Goal: Contribute content: Add original content to the website for others to see

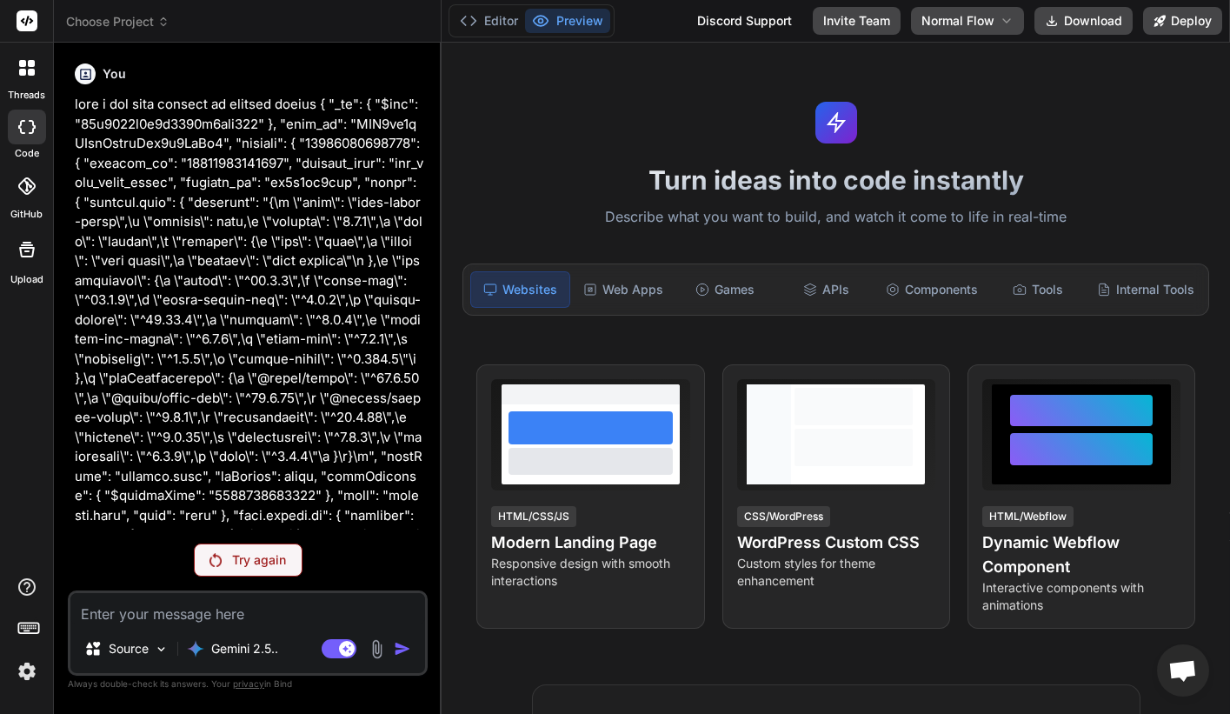
scroll to position [88255, 0]
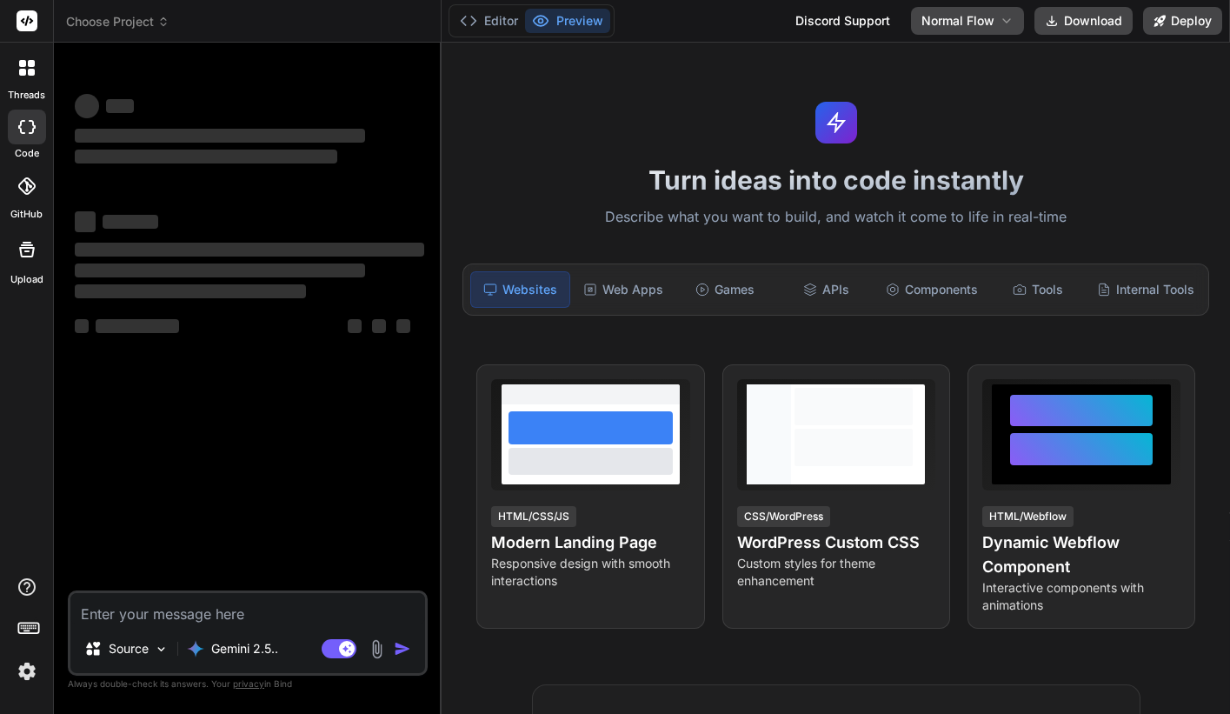
click at [13, 673] on img at bounding box center [27, 671] width 30 height 30
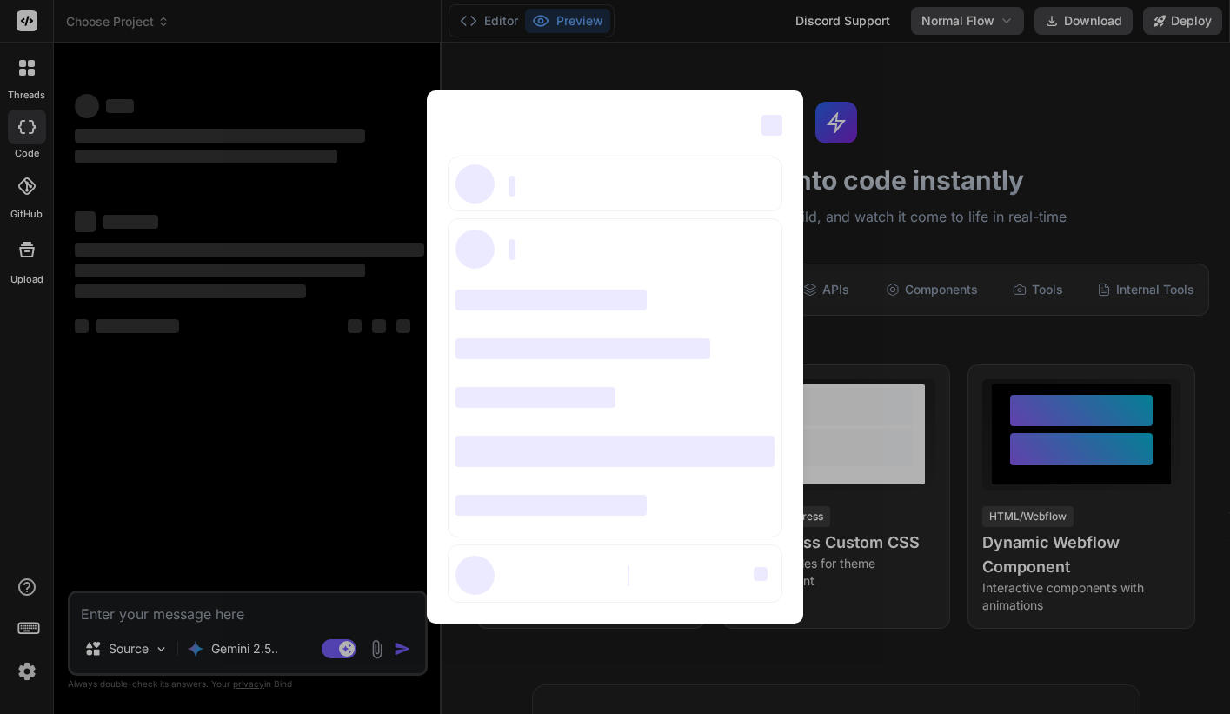
click at [333, 494] on div "‌ ‌ ‌ ‌ ‌ ‌ ‌ ‌ ‌ ‌ ‌ ‌ ‌ ‌ ‌" at bounding box center [615, 357] width 1230 height 714
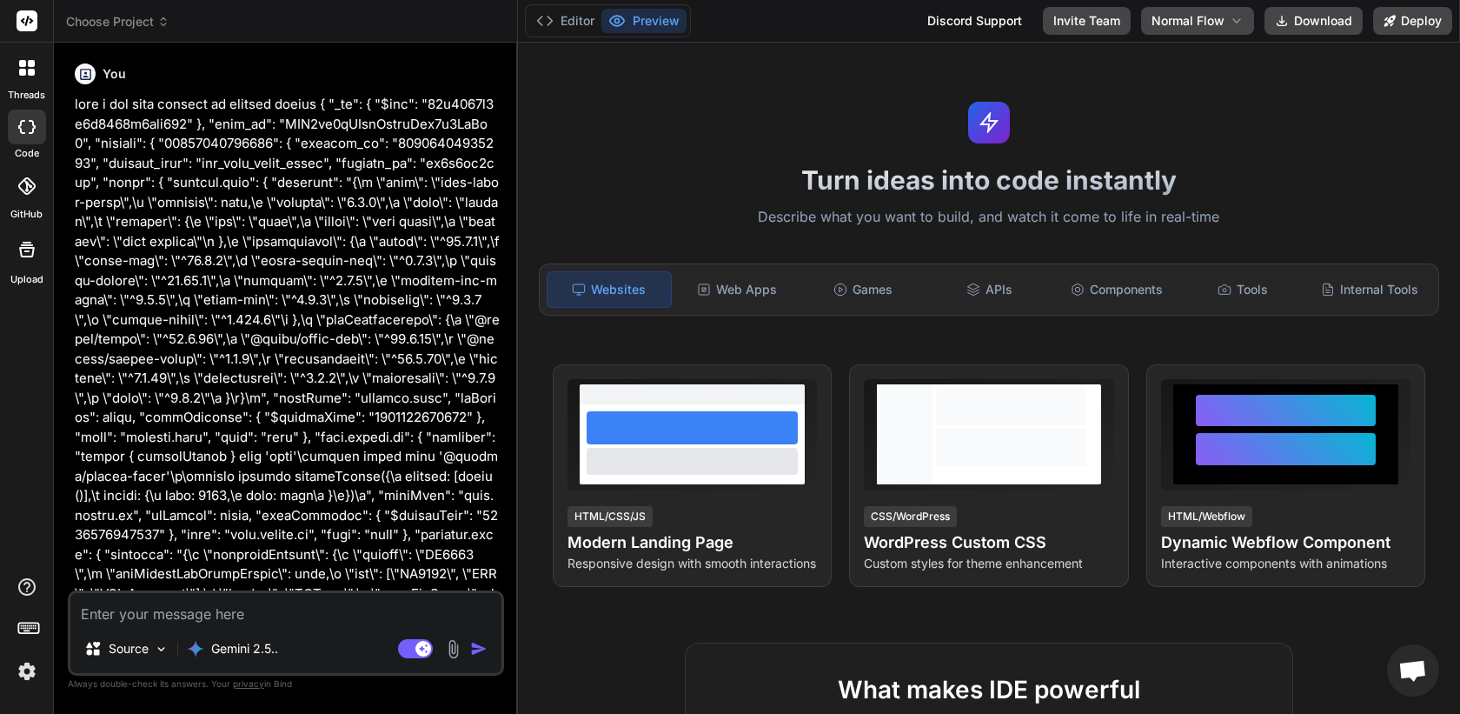
click at [23, 81] on div at bounding box center [27, 68] width 37 height 37
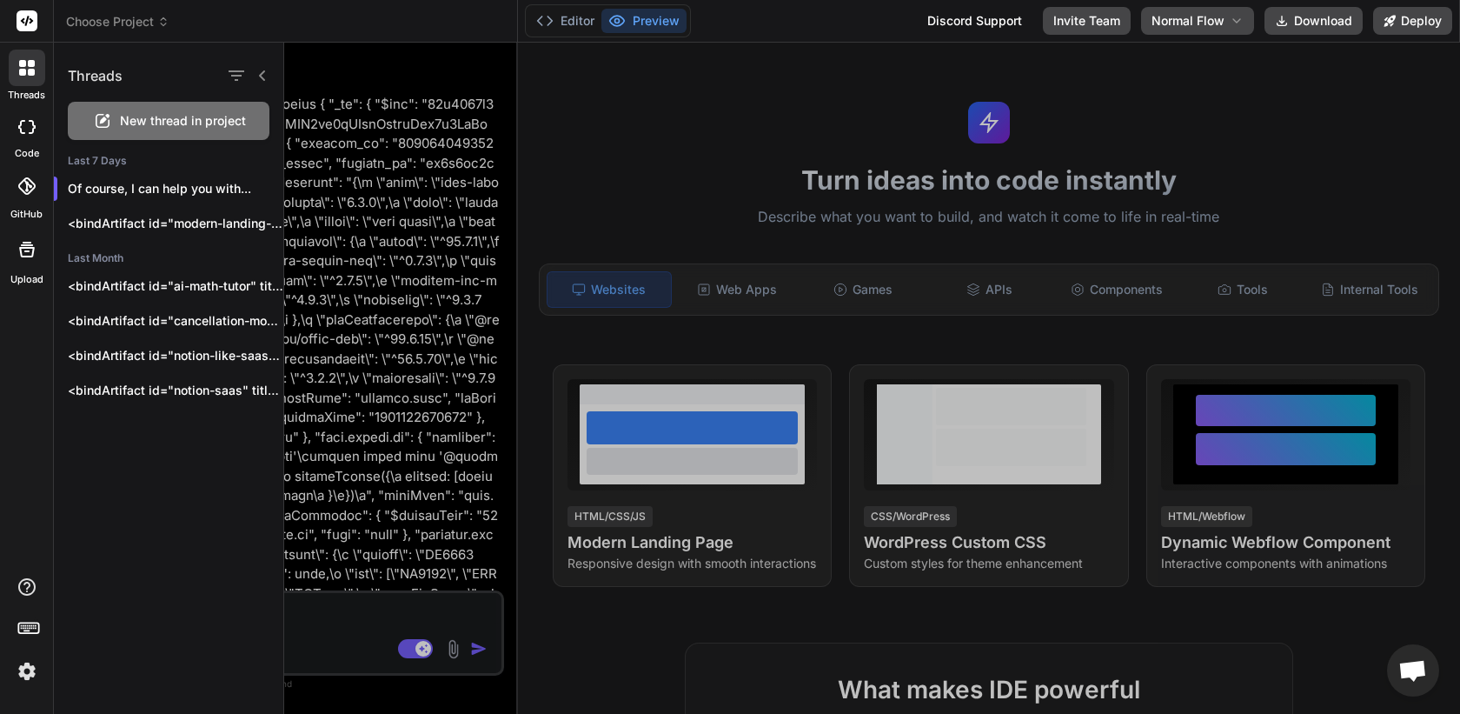
click at [146, 122] on span "New thread in project" at bounding box center [183, 120] width 126 height 17
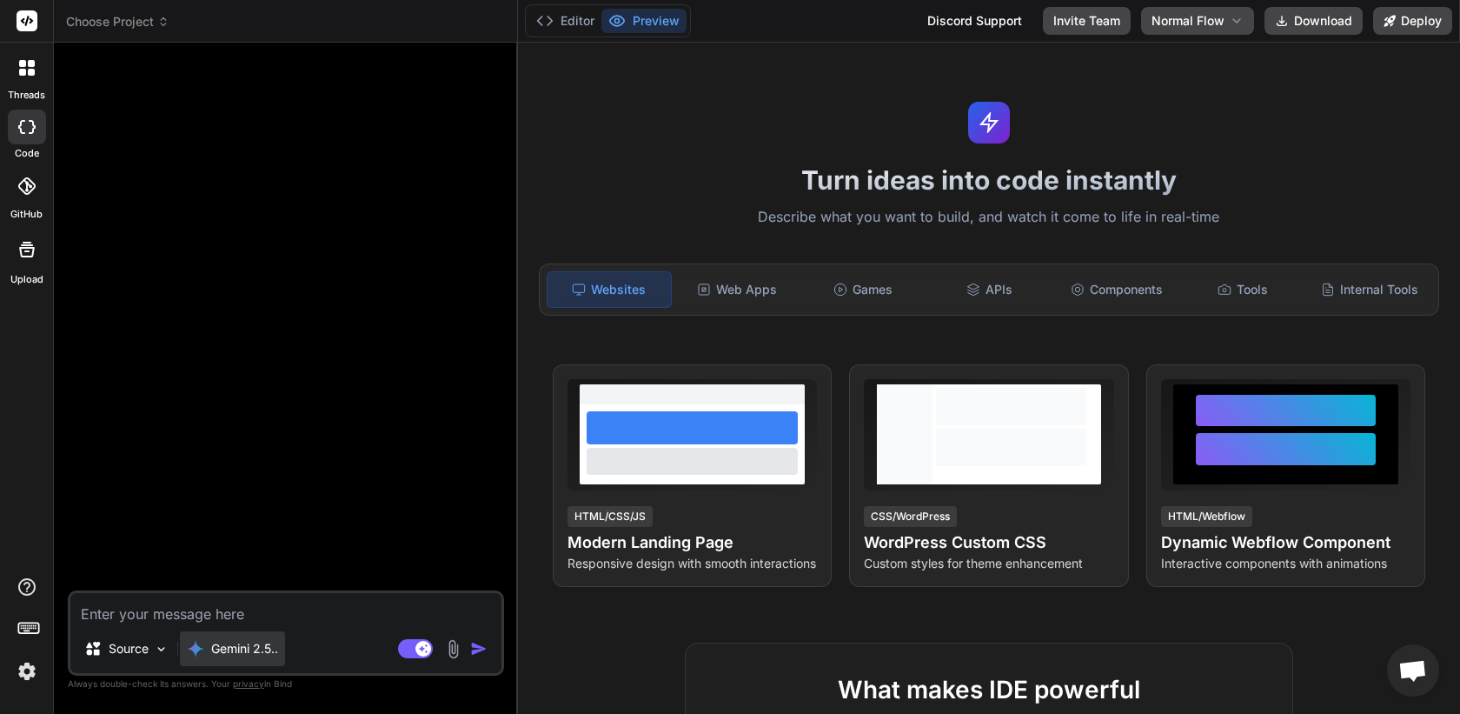
click at [252, 644] on p "Gemini 2.5.." at bounding box center [244, 648] width 67 height 17
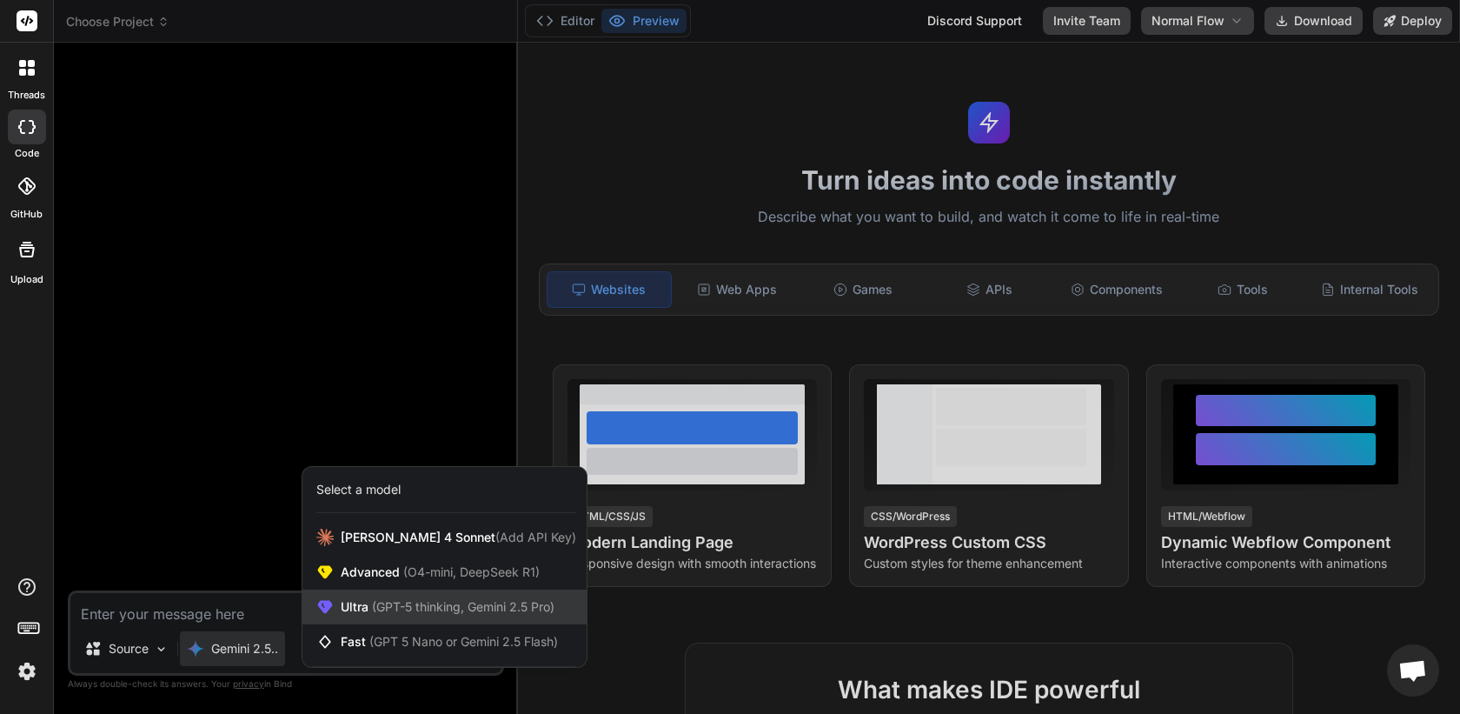
click at [378, 602] on span "(GPT-5 thinking, Gemini 2.5 Pro)" at bounding box center [462, 606] width 186 height 15
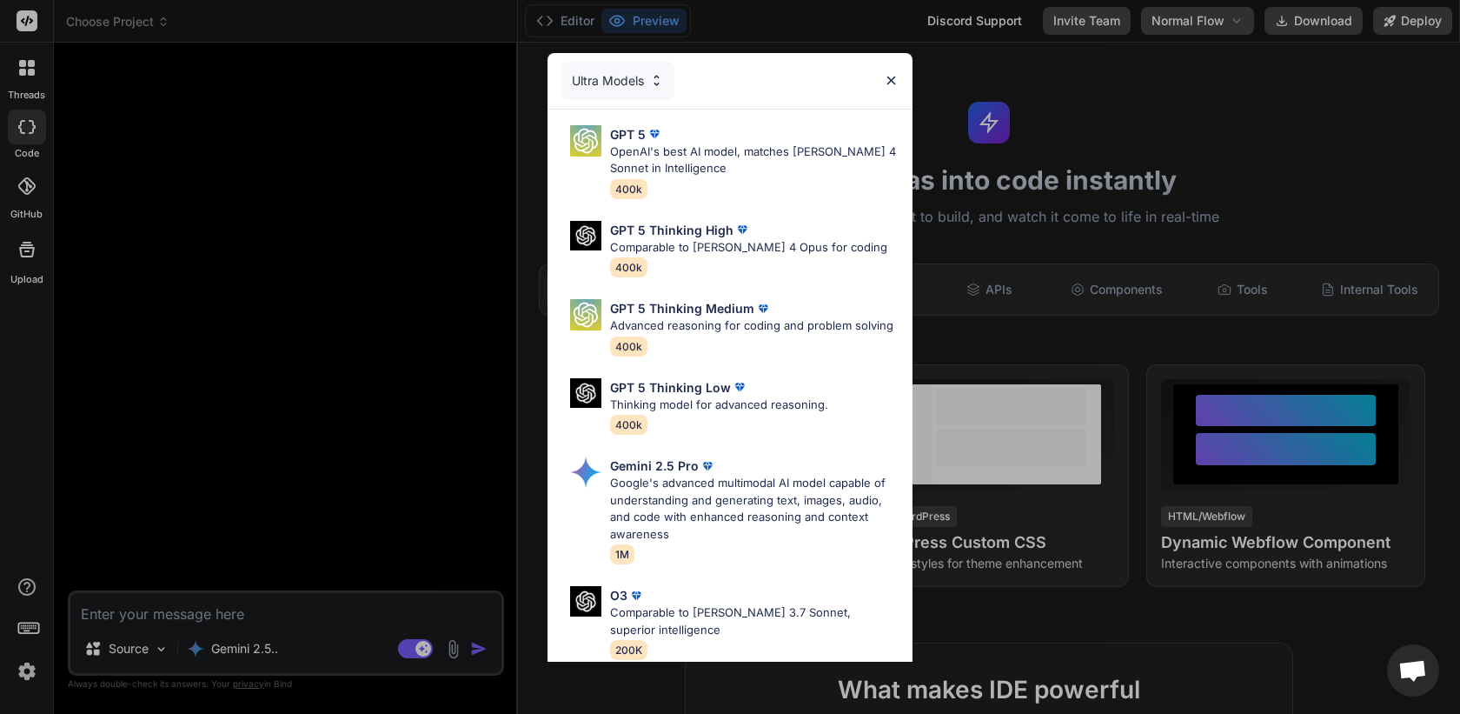
click at [337, 468] on div "Ultra Models GPT 5 OpenAI's best AI model, matches Claude 4 Sonnet in Intellige…" at bounding box center [730, 357] width 1460 height 714
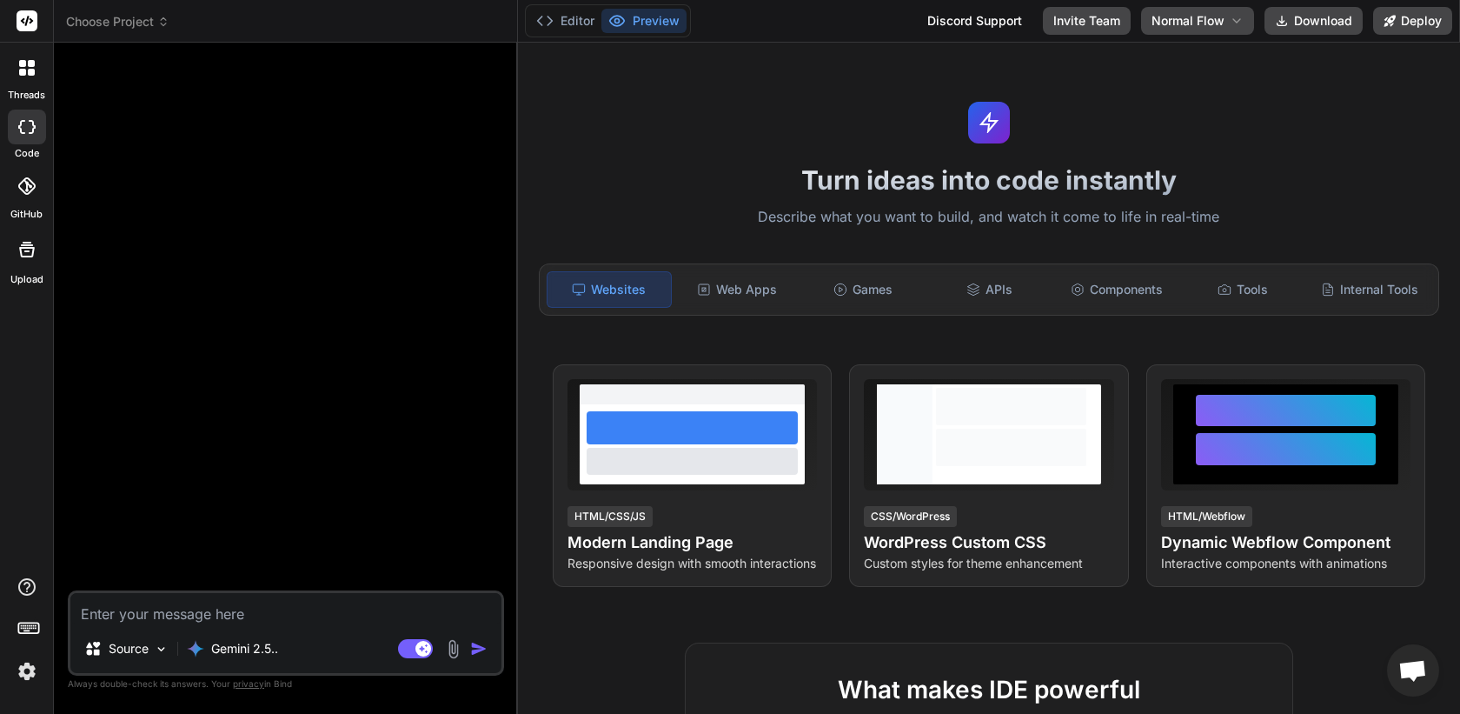
type textarea "x"
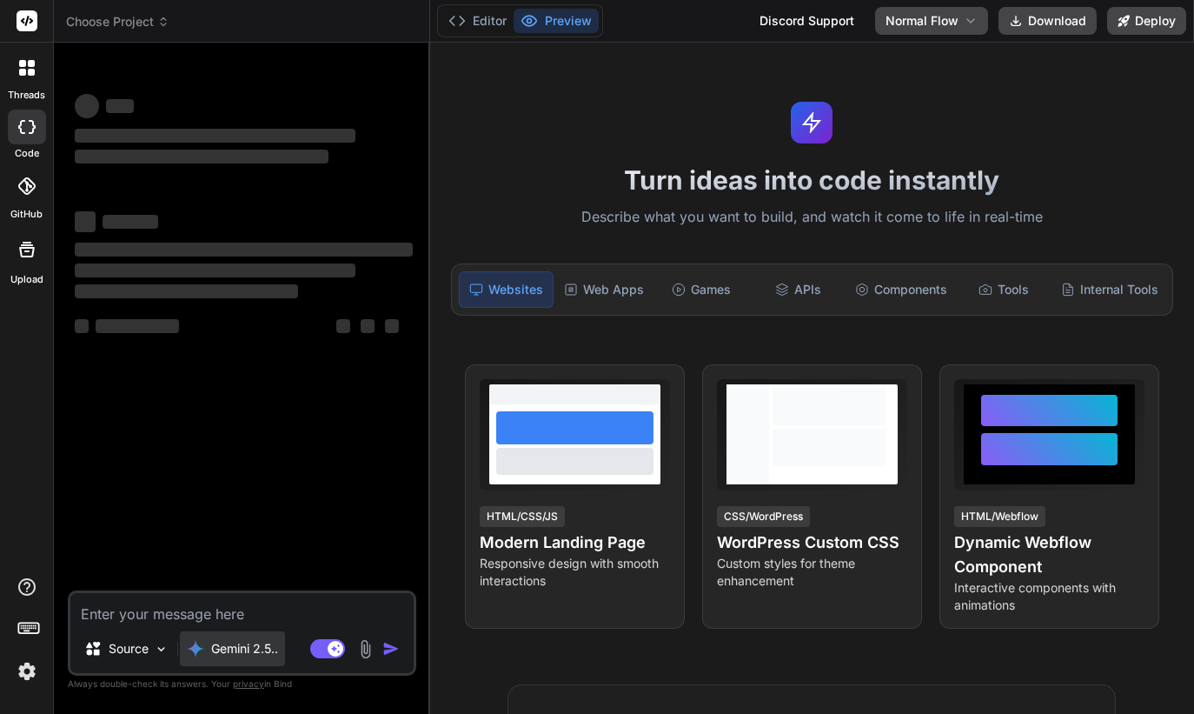
click at [240, 635] on div "Gemini 2.5.." at bounding box center [232, 648] width 105 height 35
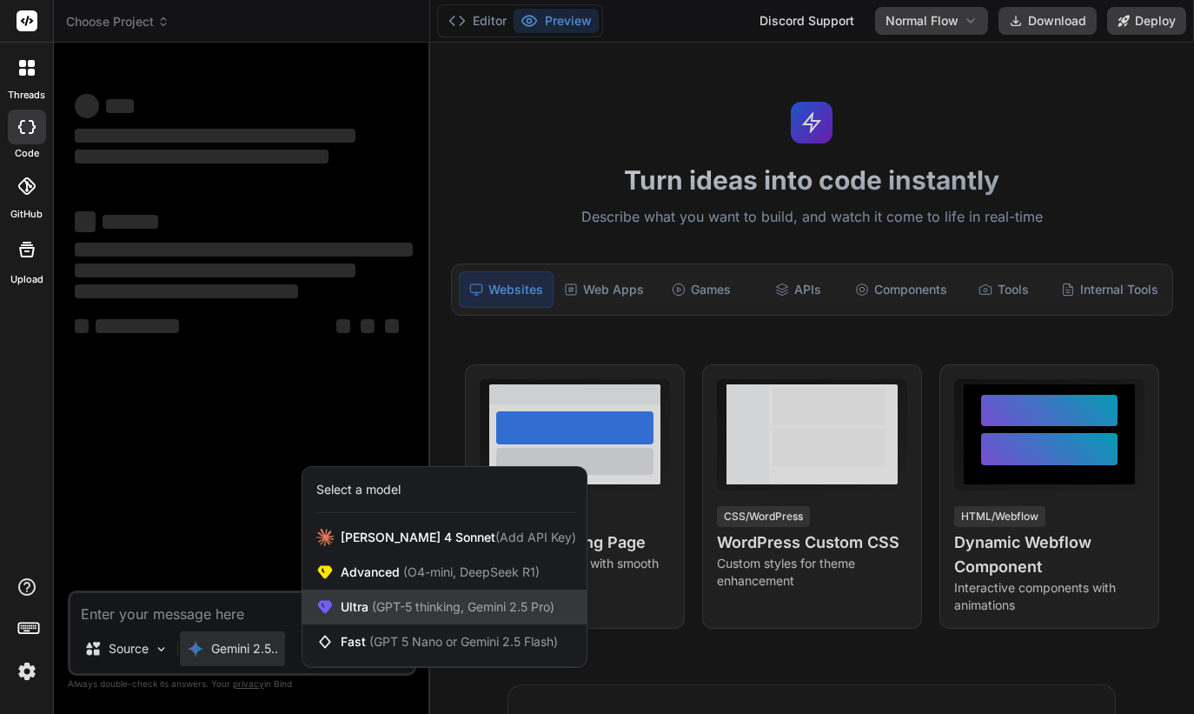
click at [360, 607] on span "Ultra (GPT-5 thinking, Gemini 2.5 Pro)" at bounding box center [448, 606] width 214 height 17
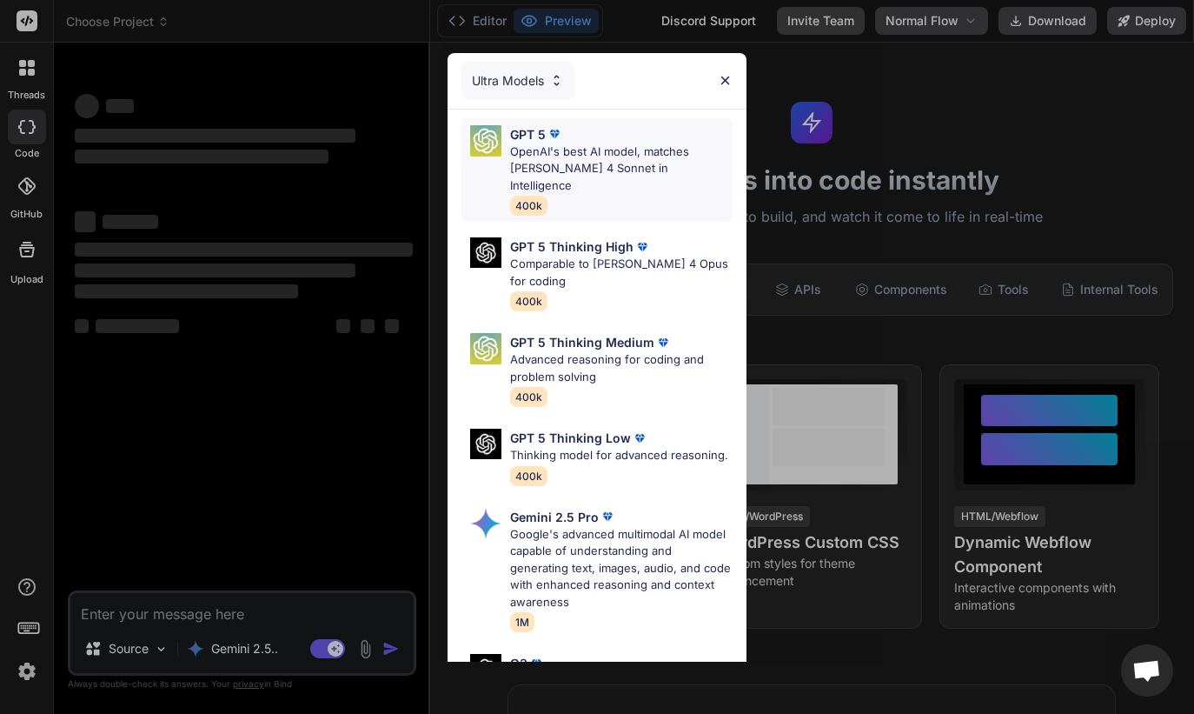
click at [629, 170] on p "OpenAI's best AI model, matches Claude 4 Sonnet in Intelligence" at bounding box center [621, 168] width 223 height 51
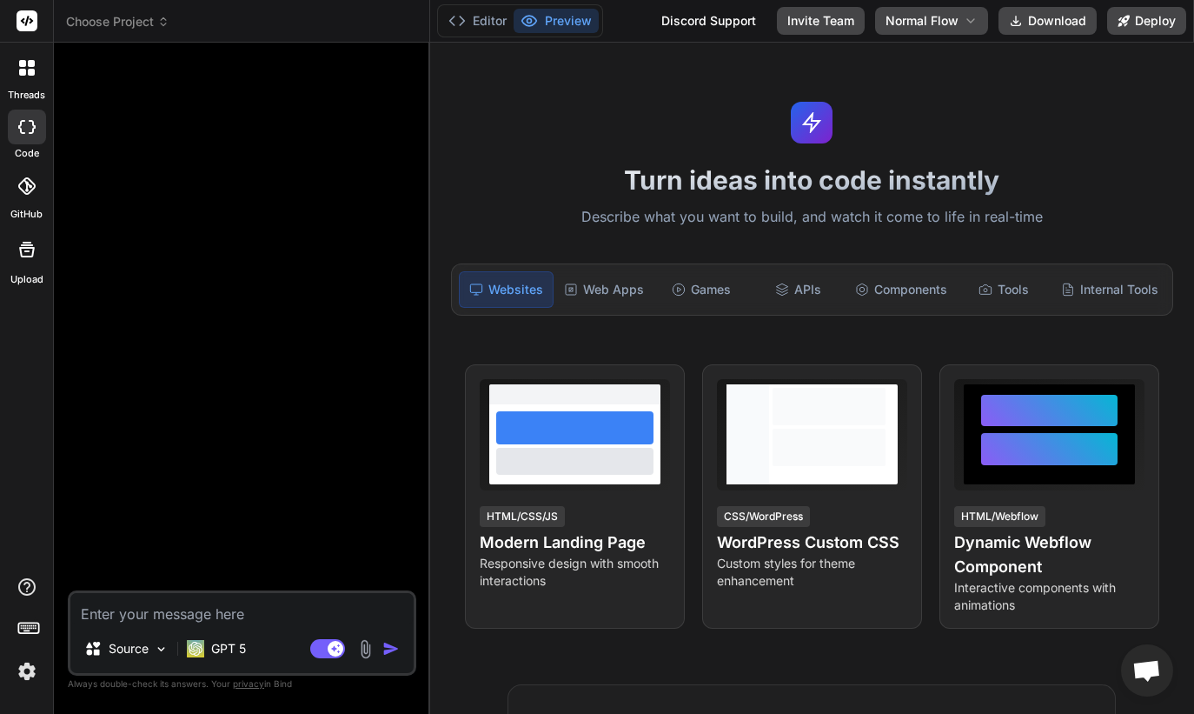
click at [240, 597] on textarea at bounding box center [241, 608] width 343 height 31
paste textarea "I would like to create a saas app that allows me to store a series of gpt promp…"
type textarea "x"
type textarea "I would like to create a saas app that allows me to store a series of gpt promp…"
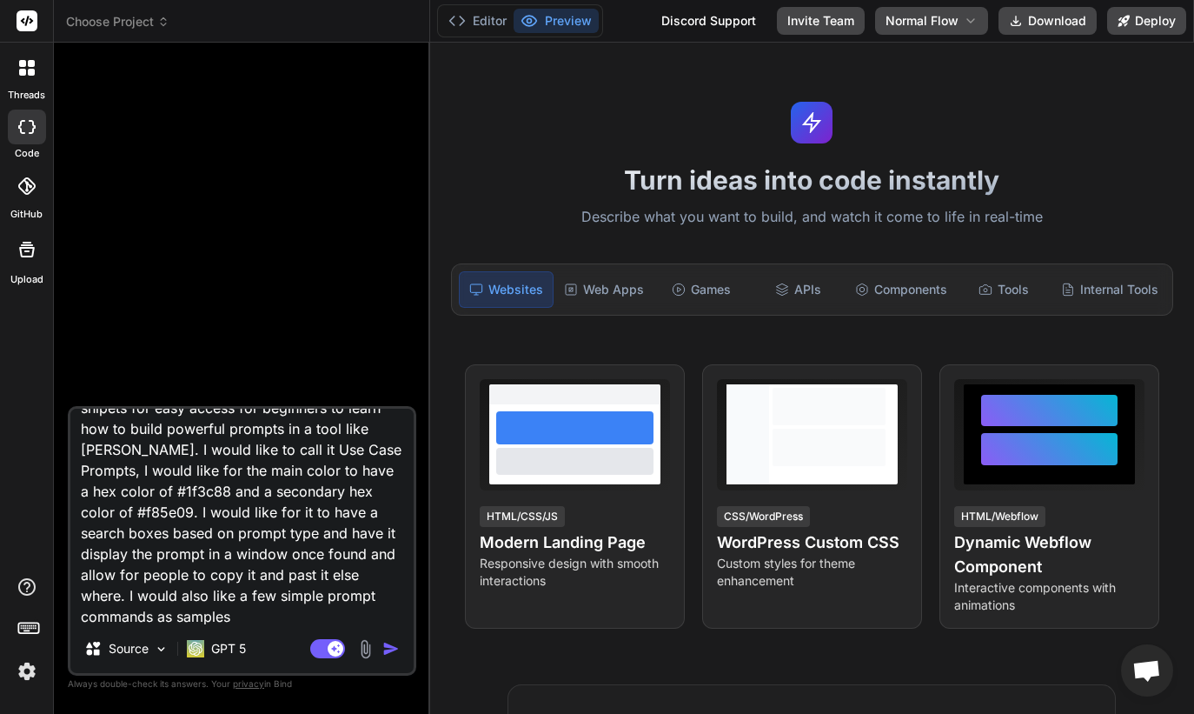
type textarea "x"
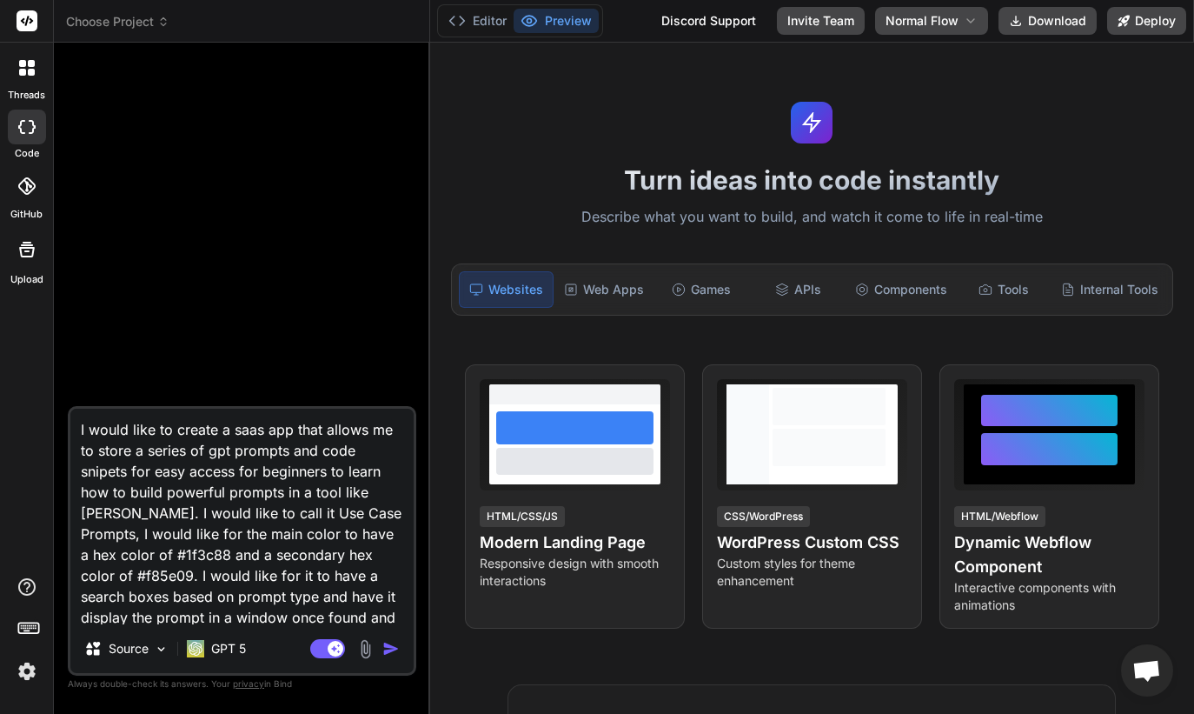
scroll to position [66, 0]
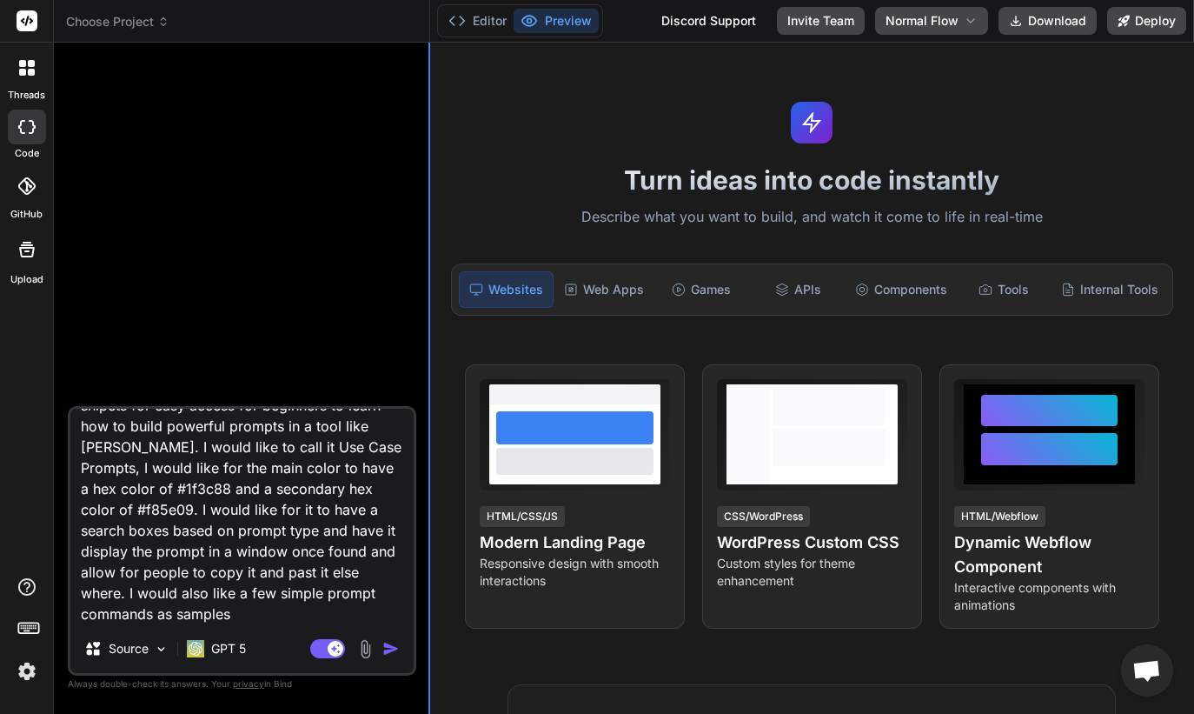
type textarea "I would like to create a saas app that allows me to store a series of gpt promp…"
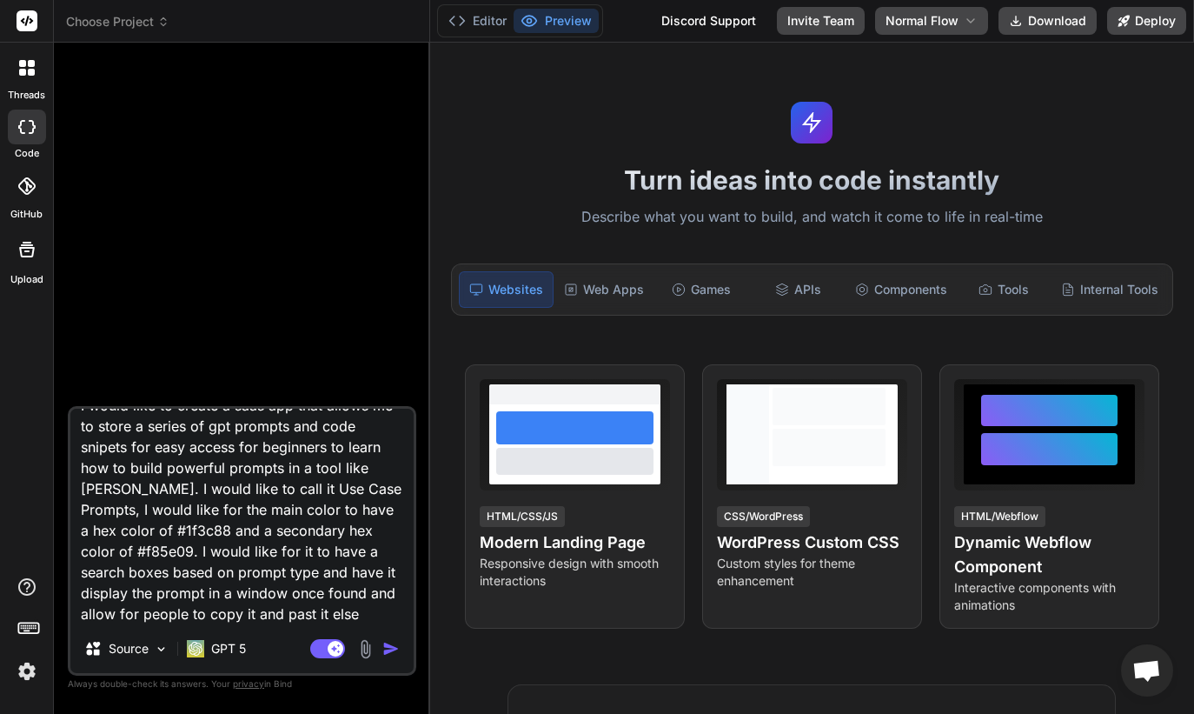
scroll to position [0, 0]
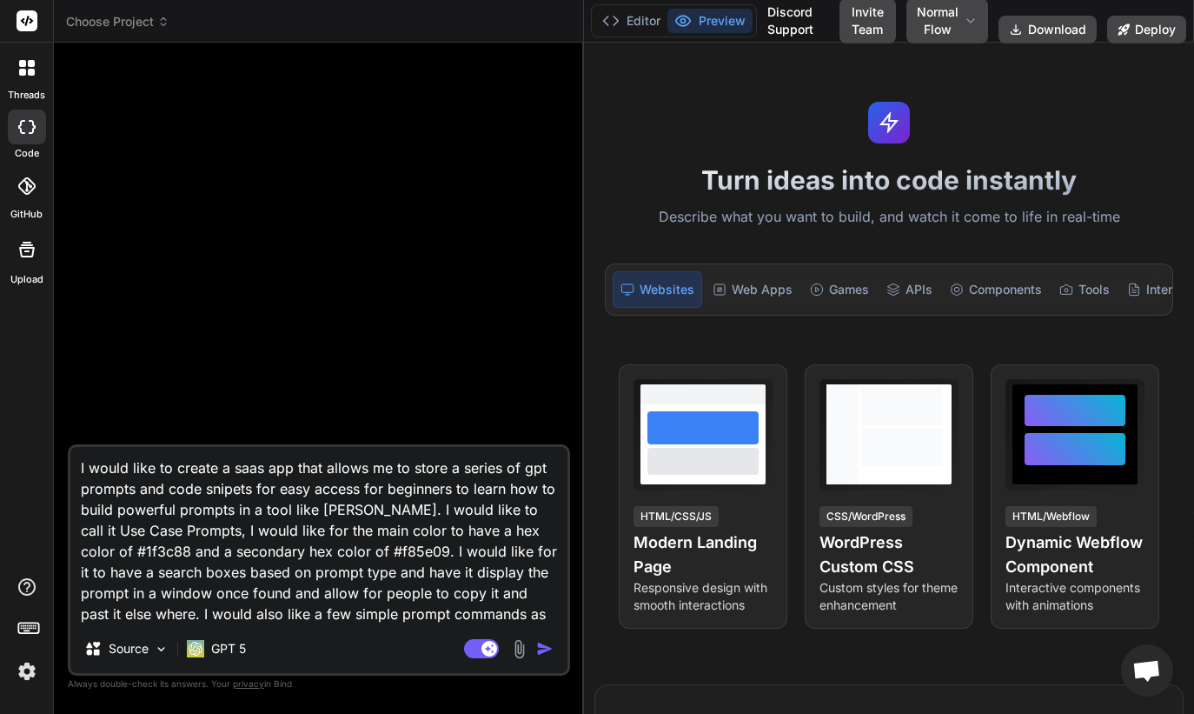
drag, startPoint x: 429, startPoint y: 363, endPoint x: 572, endPoint y: 363, distance: 143.4
click at [573, 363] on div "Bind AI Web Search Created with Pixso. Code Generator I would like to create a …" at bounding box center [319, 378] width 530 height 671
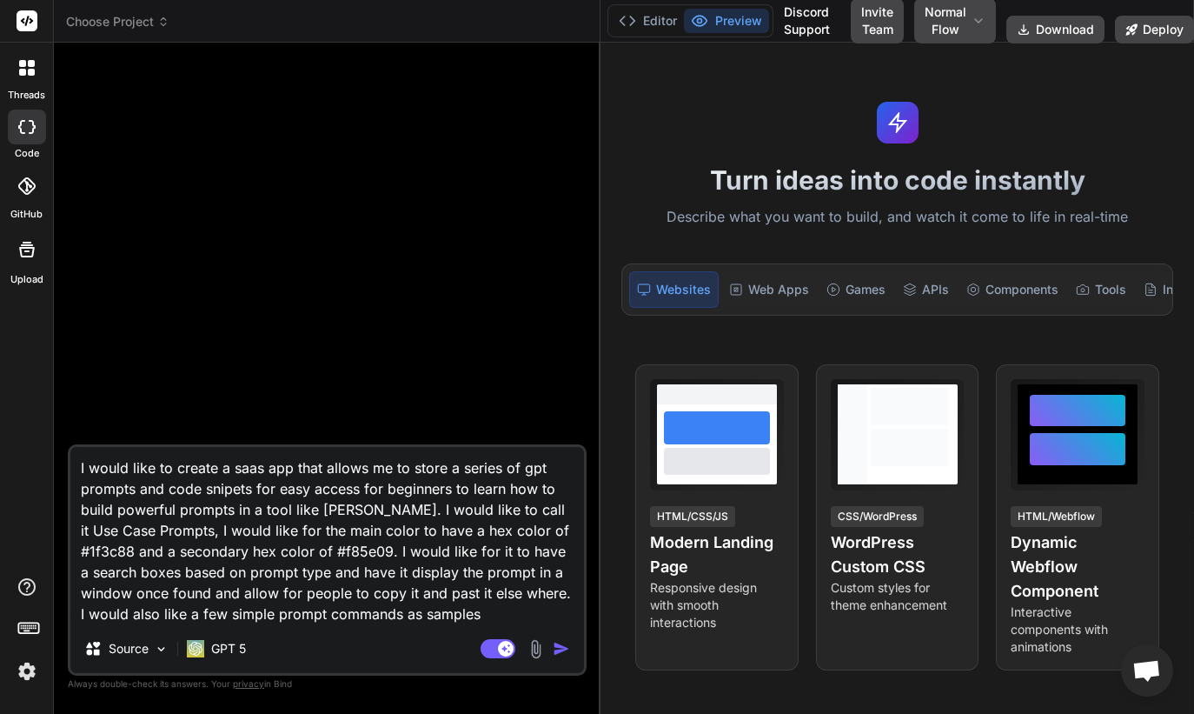
click at [342, 513] on textarea "I would like to create a saas app that allows me to store a series of gpt promp…" at bounding box center [327, 535] width 514 height 177
type textarea "x"
type textarea "I would like to create a saas app that allows me to store a series of gpt promp…"
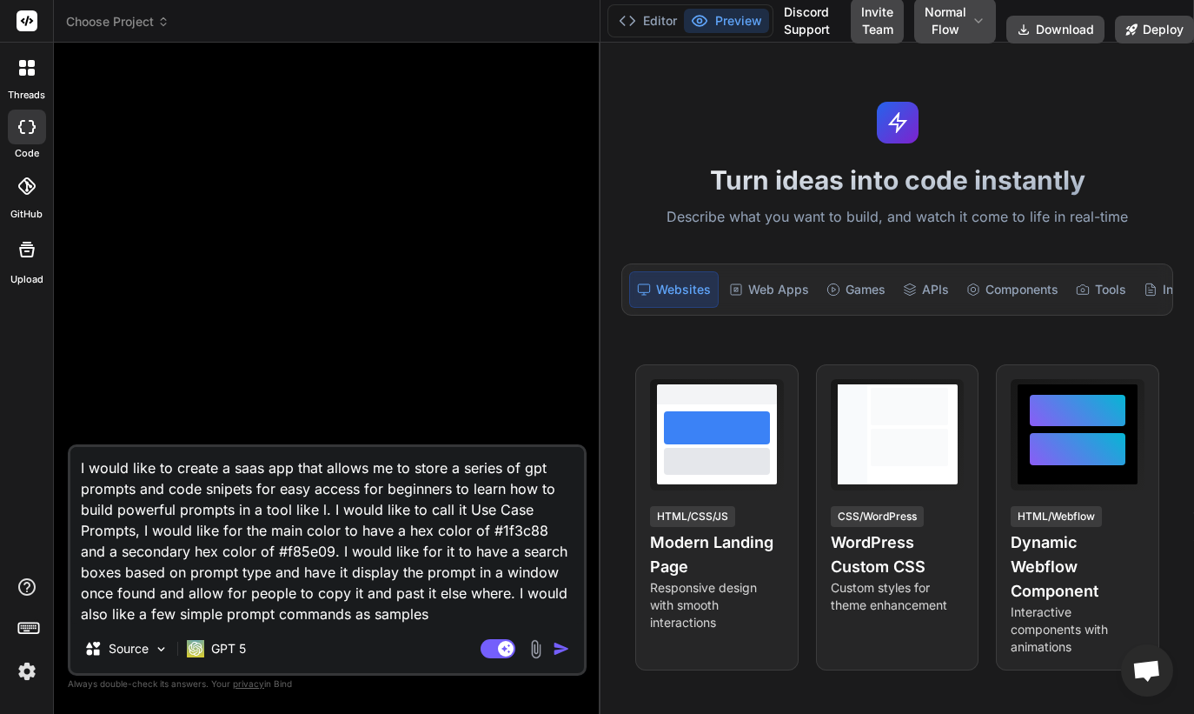
type textarea "x"
type textarea "I would like to create a saas app that allows me to store a series of gpt promp…"
type textarea "x"
type textarea "I would like to create a saas app that allows me to store a series of gpt promp…"
type textarea "x"
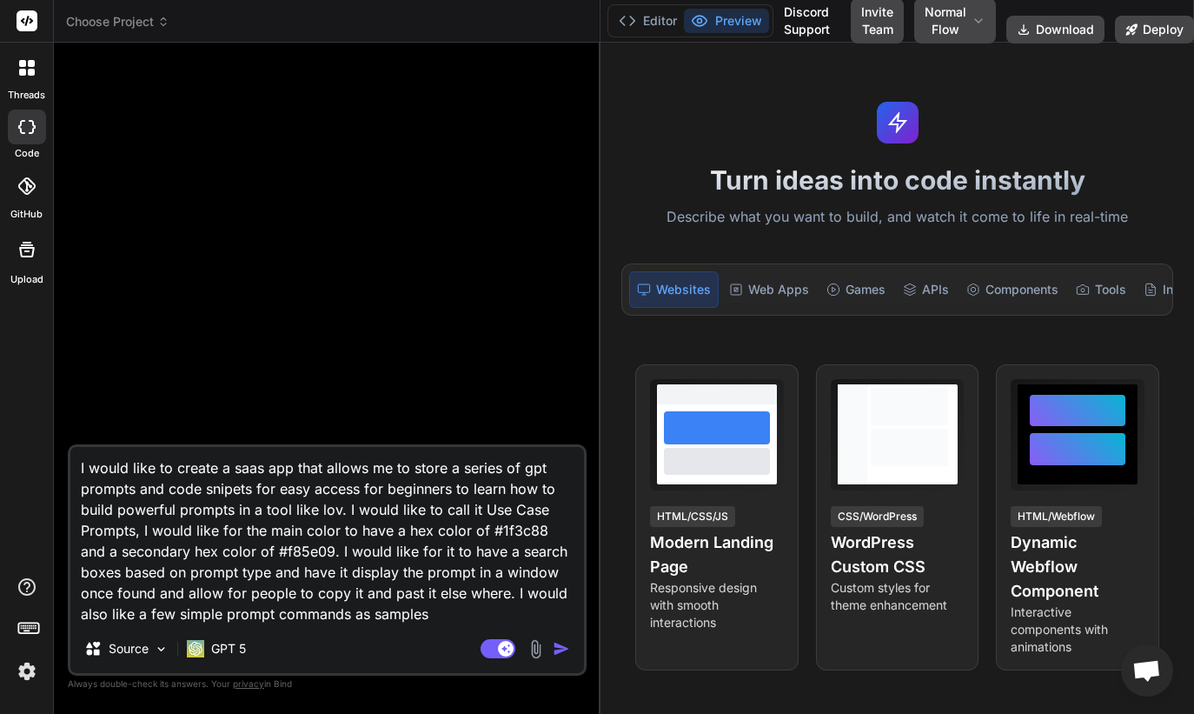
type textarea "I would like to create a saas app that allows me to store a series of gpt promp…"
type textarea "x"
type textarea "I would like to create a saas app that allows me to store a series of gpt promp…"
type textarea "x"
type textarea "I would like to create a saas app that allows me to store a series of gpt promp…"
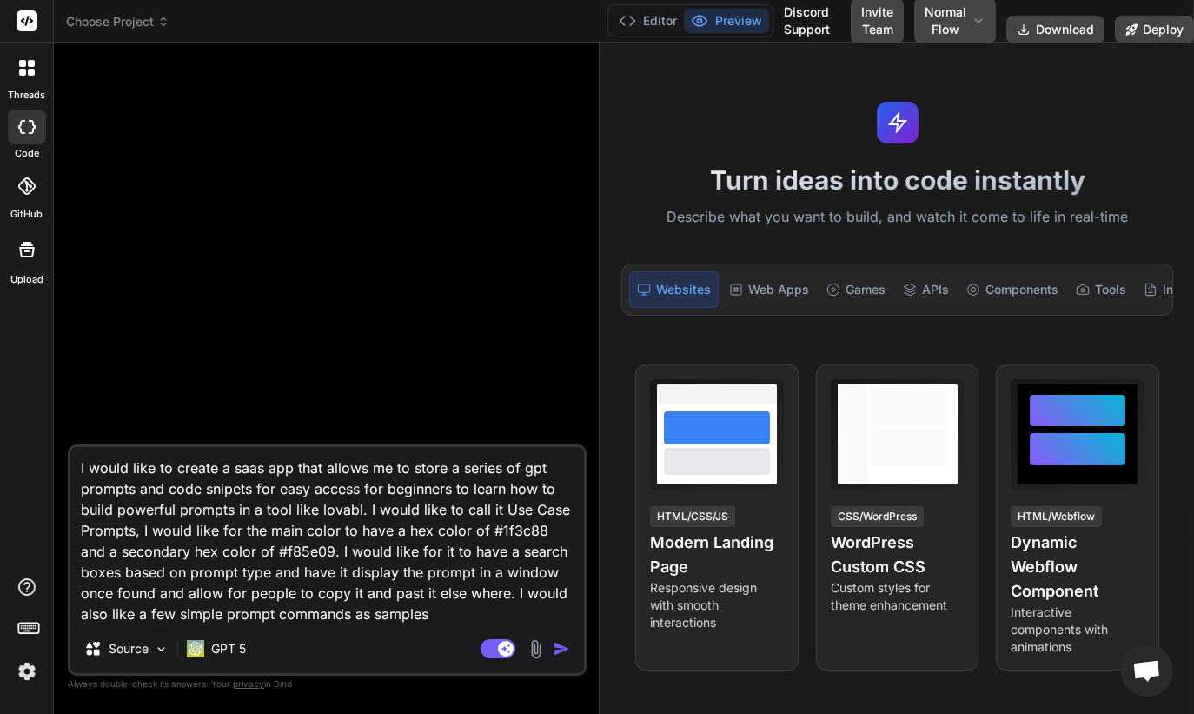
type textarea "x"
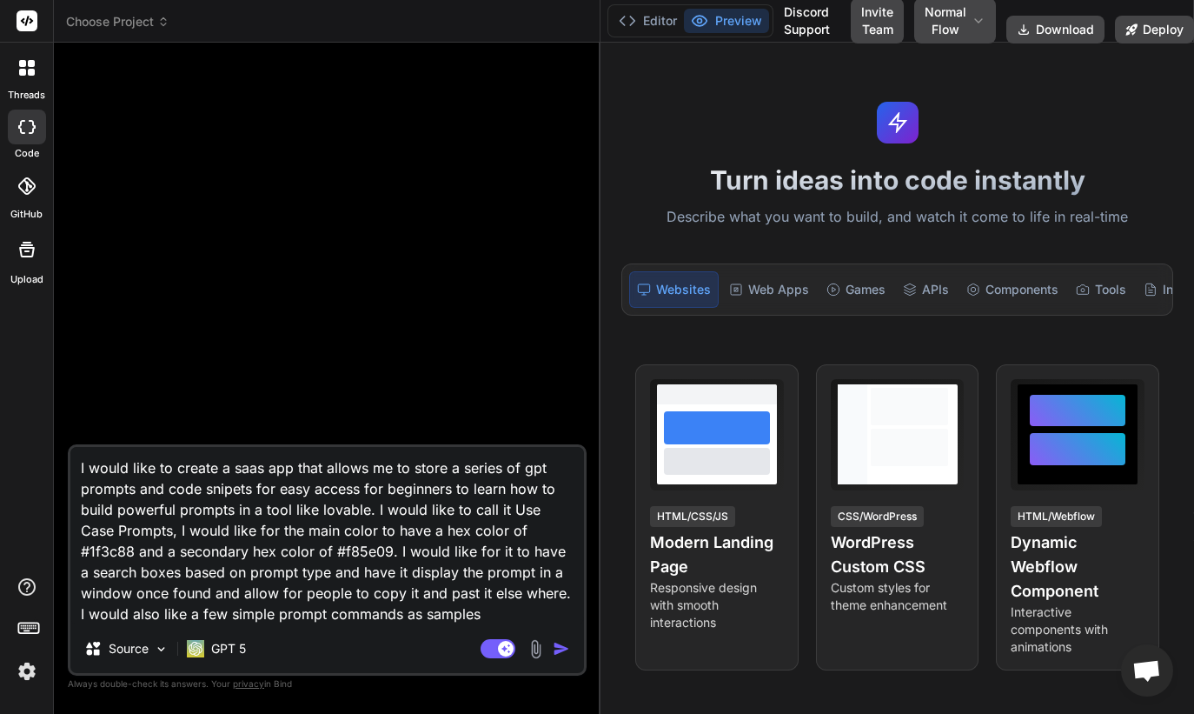
type textarea "I would like to create a saas app that allows me to store a series of gpt promp…"
click at [562, 649] on img "button" at bounding box center [561, 648] width 17 height 17
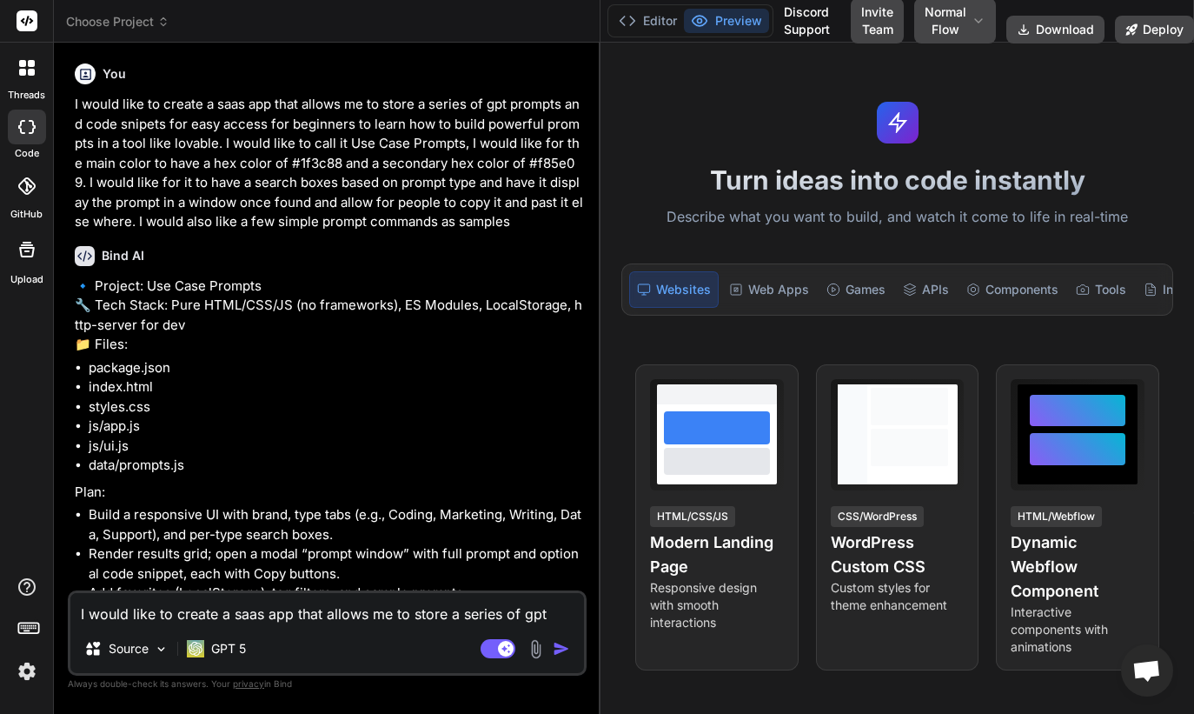
type textarea "x"
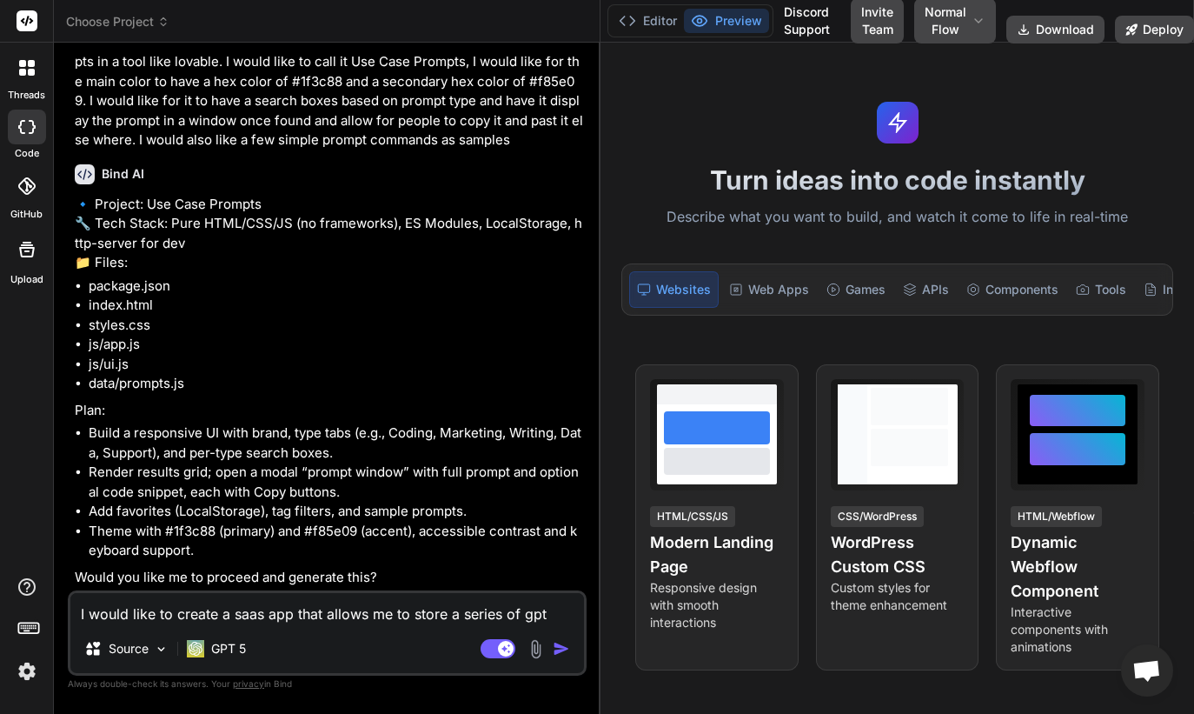
click at [236, 613] on textarea "I would like to create a saas app that allows me to store a series of gpt promp…" at bounding box center [327, 608] width 514 height 31
type textarea "x"
type textarea "c"
type textarea "x"
type textarea "cr"
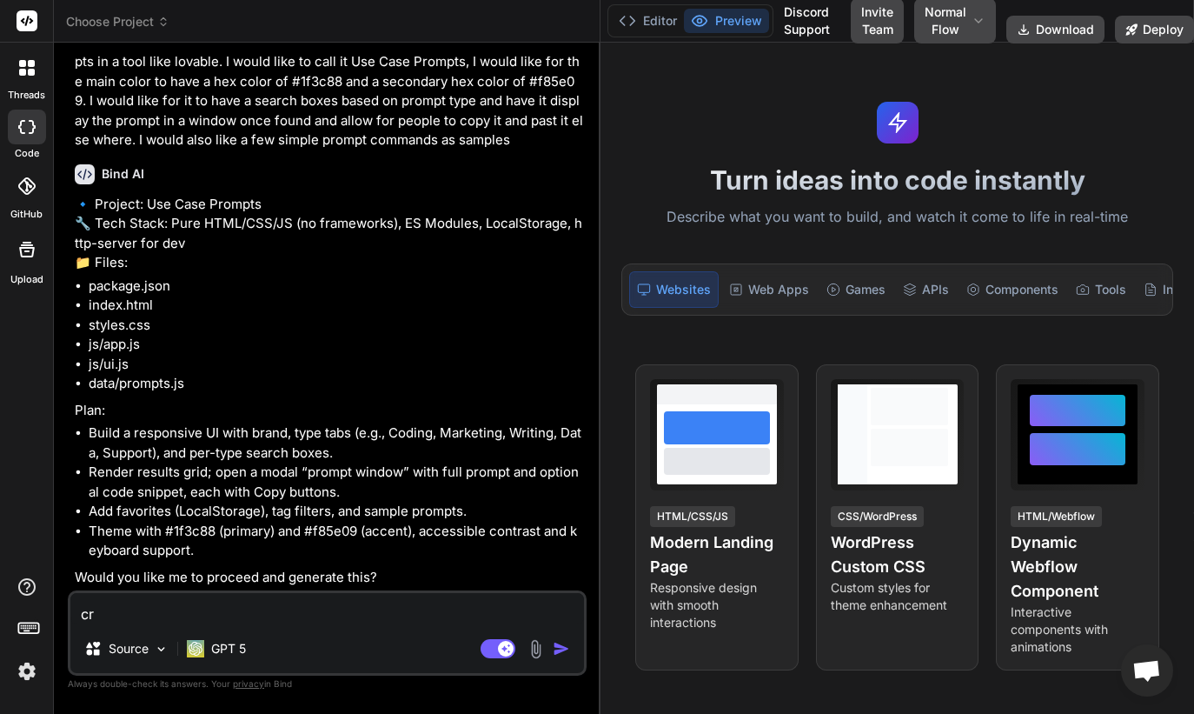
type textarea "x"
type textarea "cre"
type textarea "x"
type textarea "crea"
type textarea "x"
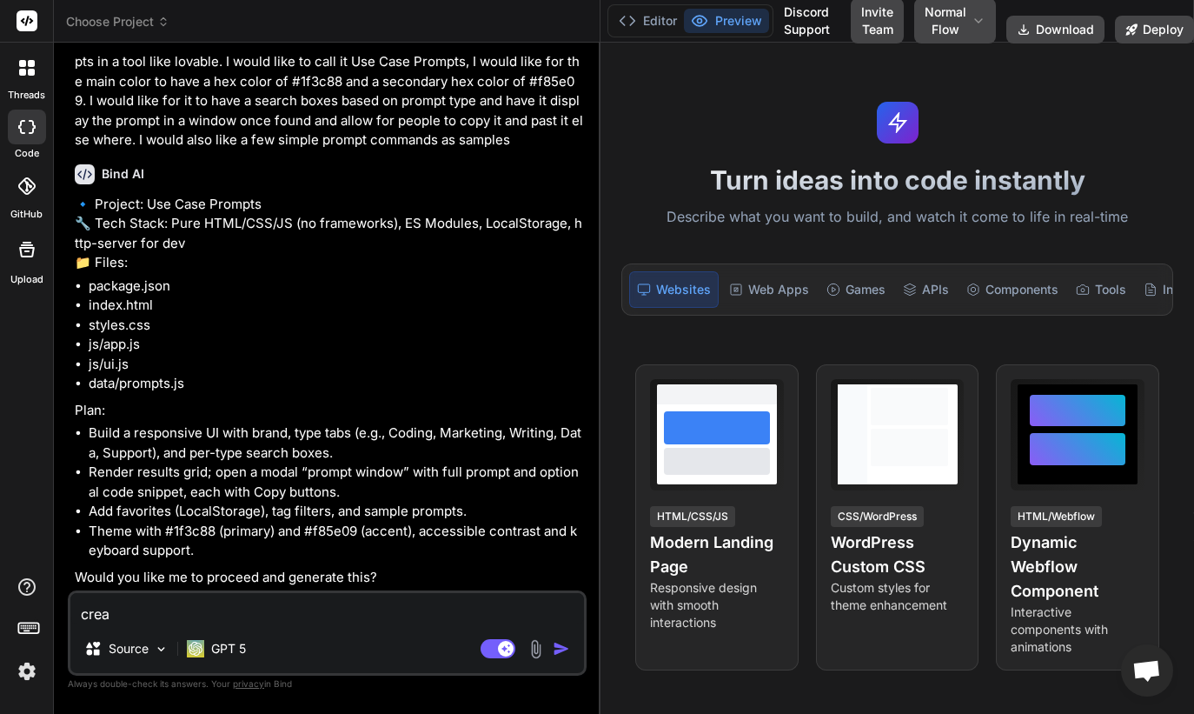
type textarea "creat"
type textarea "x"
type textarea "create"
type textarea "x"
type textarea "create"
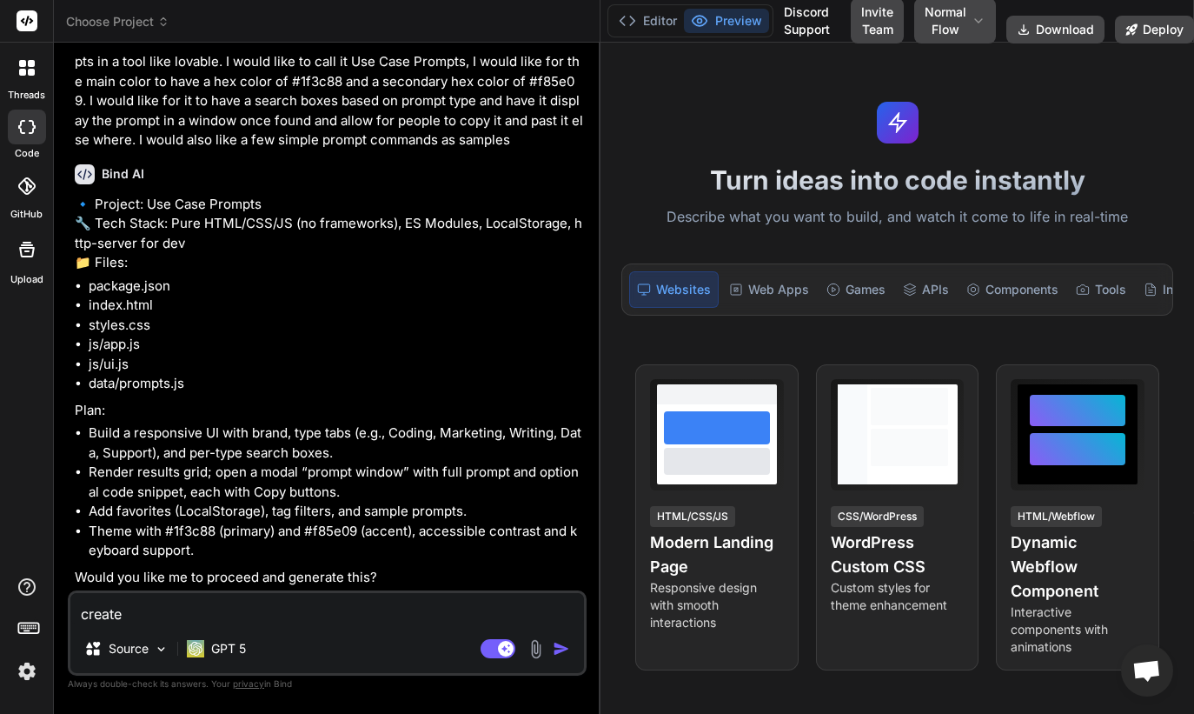
type textarea "x"
type textarea "create i"
type textarea "x"
type textarea "create in"
type textarea "x"
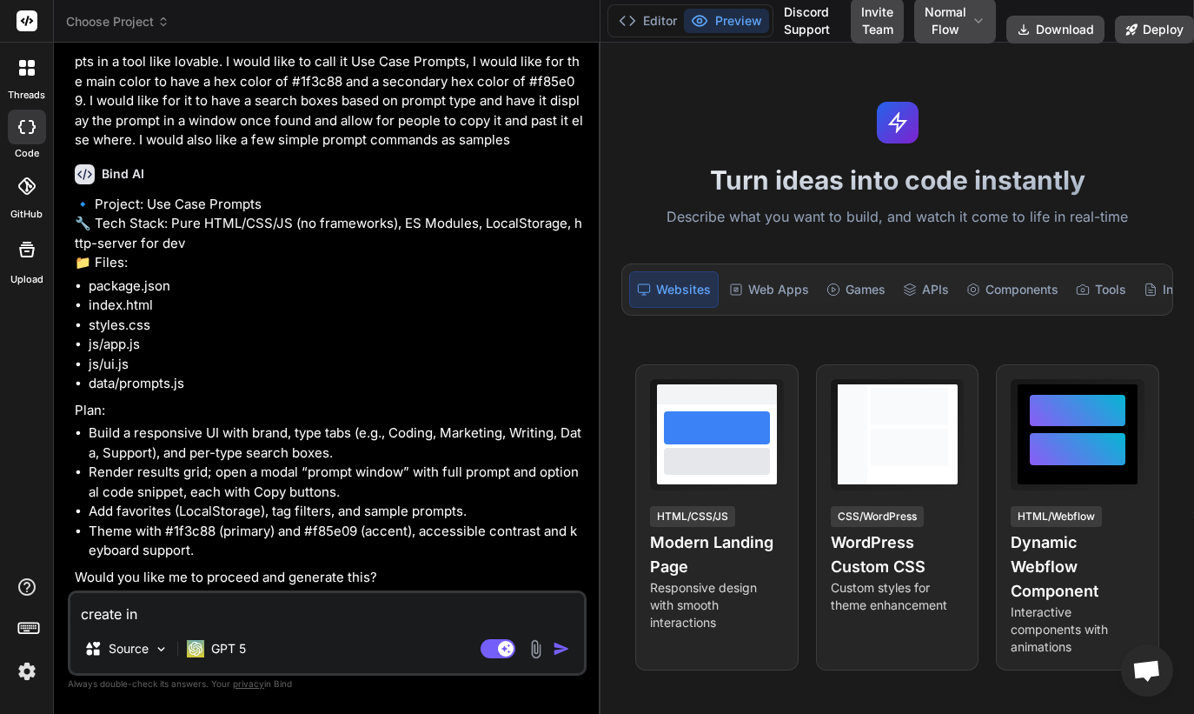
type textarea "create in"
type textarea "x"
type textarea "create in n"
type textarea "x"
type textarea "create in ne"
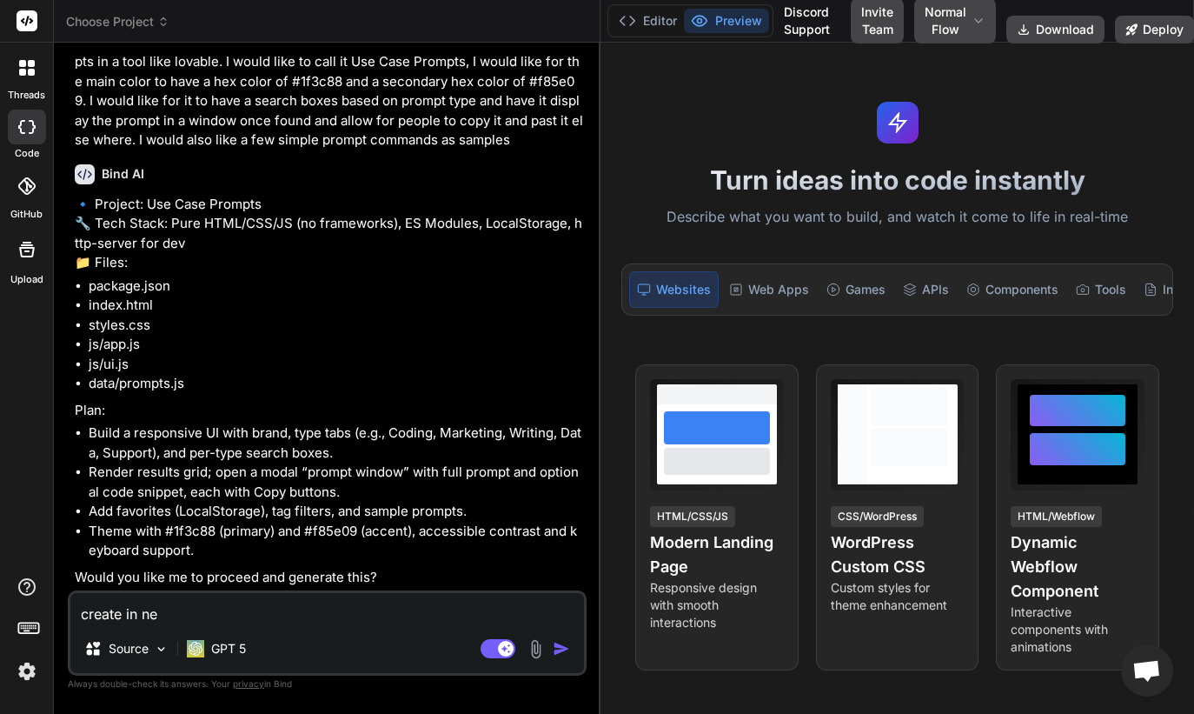
type textarea "x"
type textarea "create in nex"
type textarea "x"
type textarea "create in next"
type textarea "x"
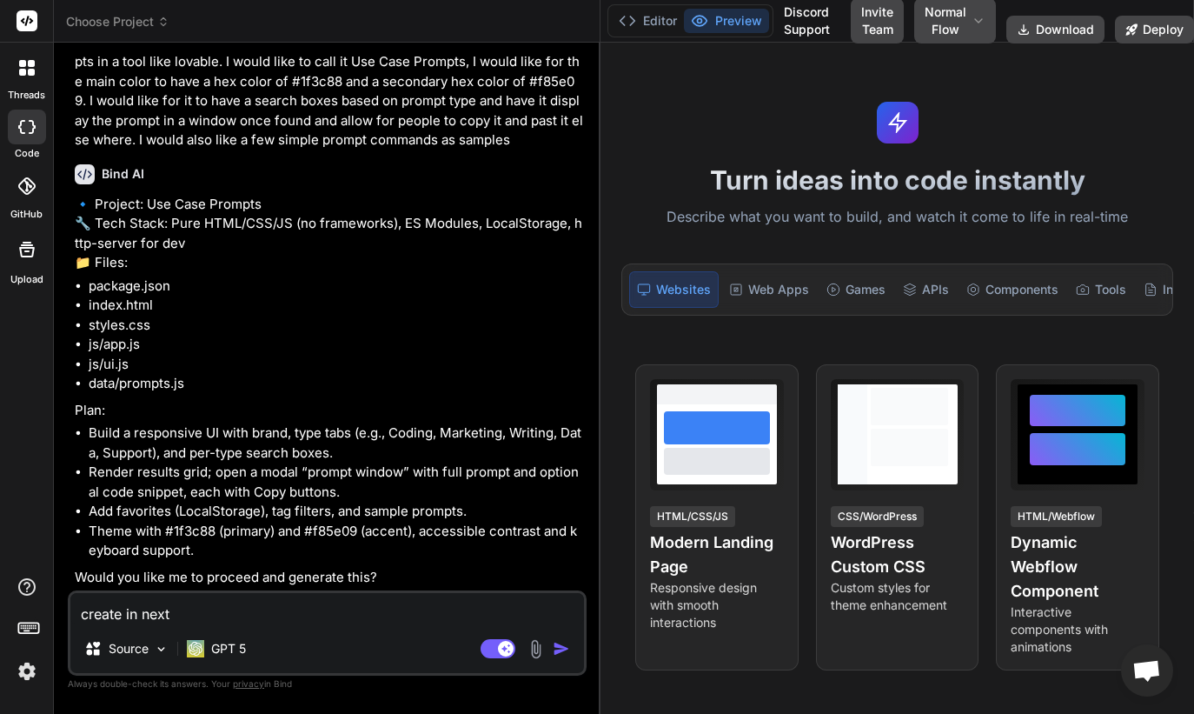
type textarea "create in nextj"
type textarea "x"
type textarea "create in nextjs"
type textarea "x"
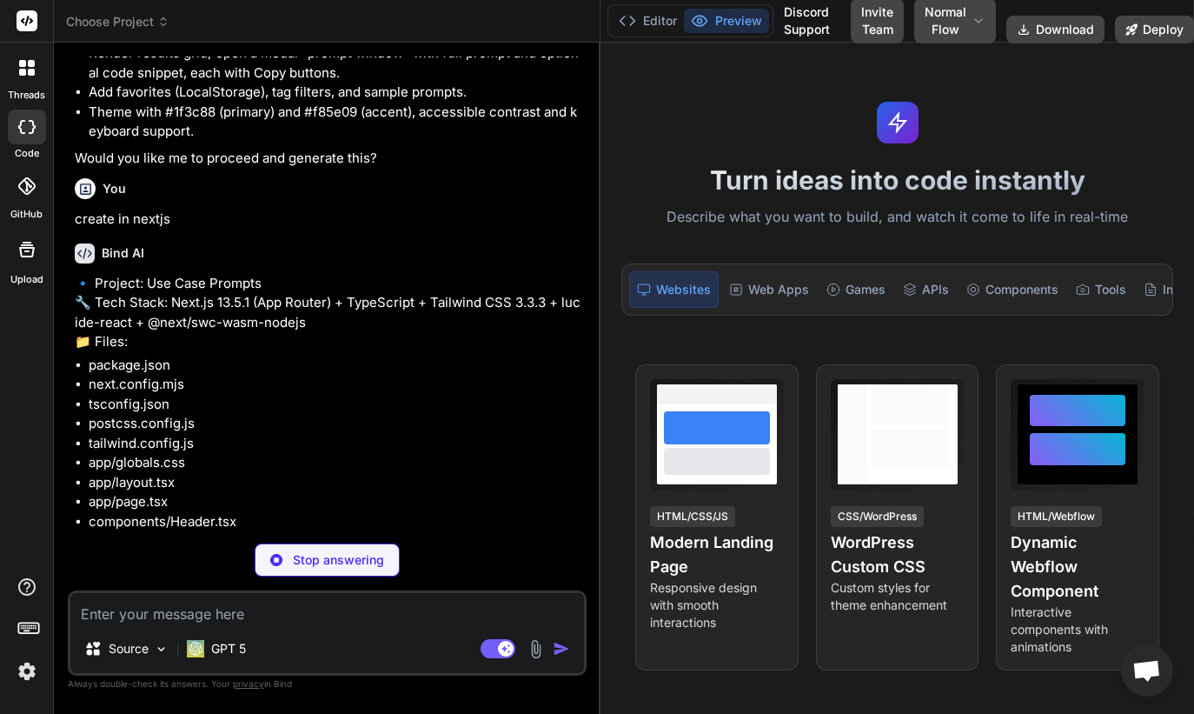
scroll to position [509, 0]
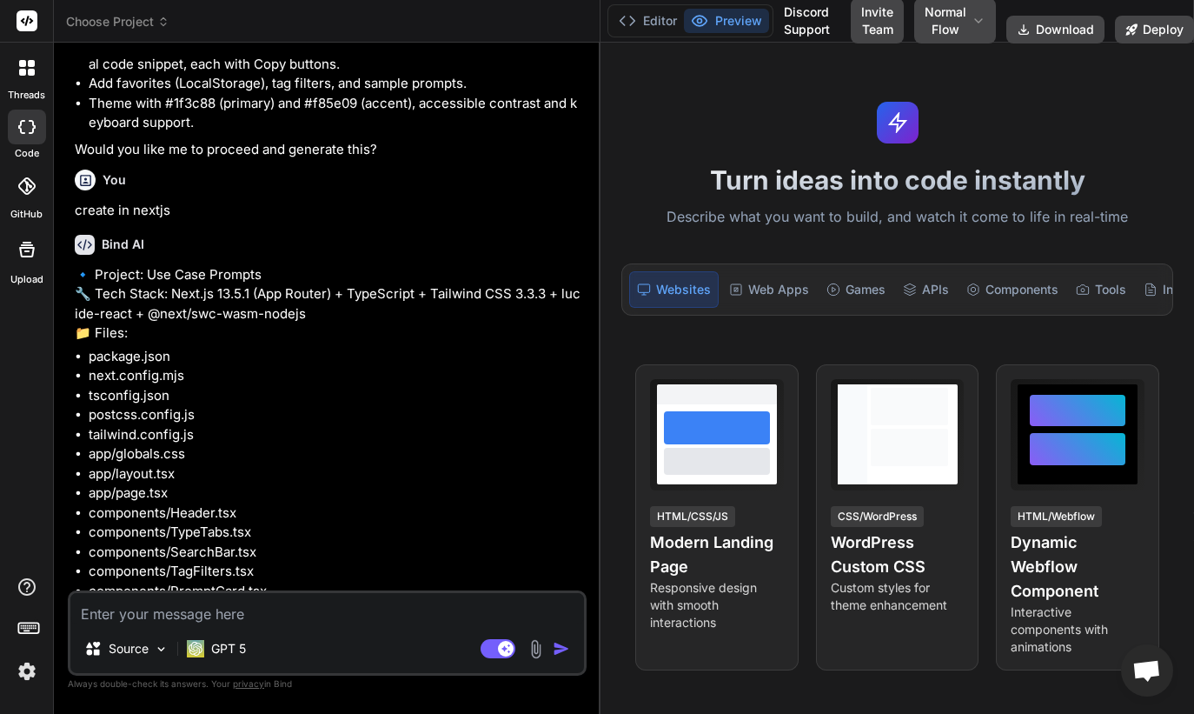
drag, startPoint x: 157, startPoint y: 372, endPoint x: 340, endPoint y: 380, distance: 182.7
click at [340, 343] on p "🔹 Project: Use Case Prompts 🔧 Tech Stack: Next.js 13.5.1 (App Router) + TypeScr…" at bounding box center [329, 304] width 509 height 78
click at [309, 335] on p "🔹 Project: Use Case Prompts 🔧 Tech Stack: Next.js 13.5.1 (App Router) + TypeScr…" at bounding box center [329, 304] width 509 height 78
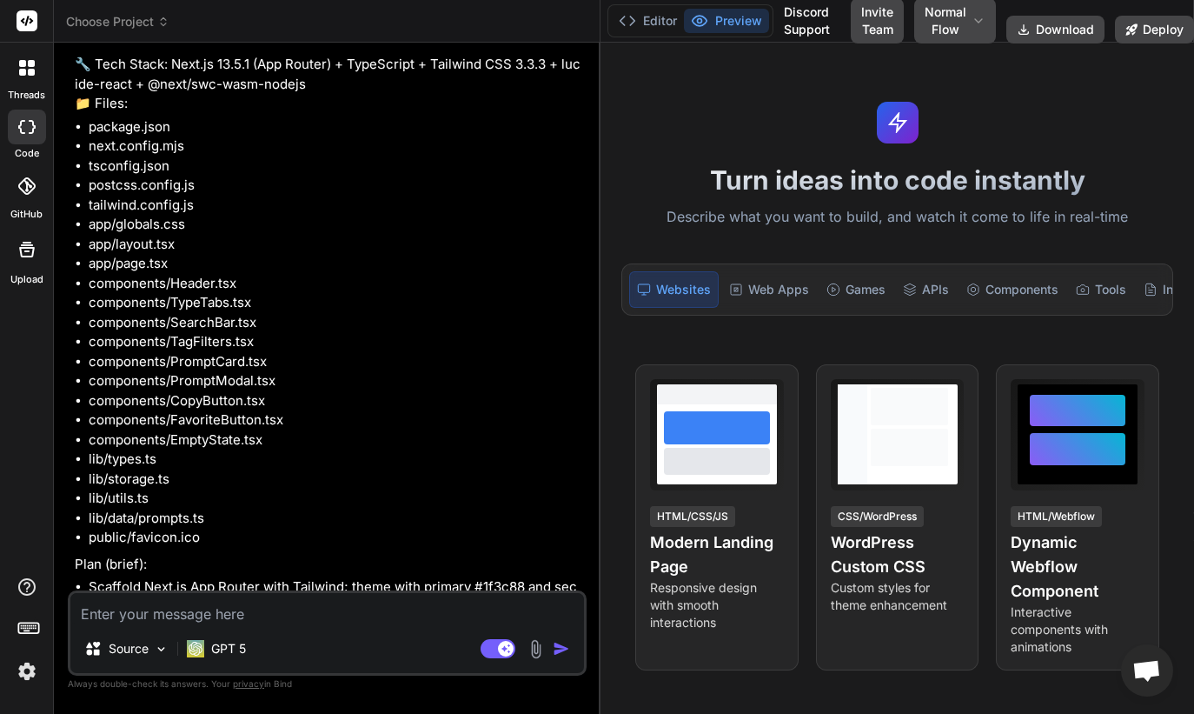
scroll to position [1099, 0]
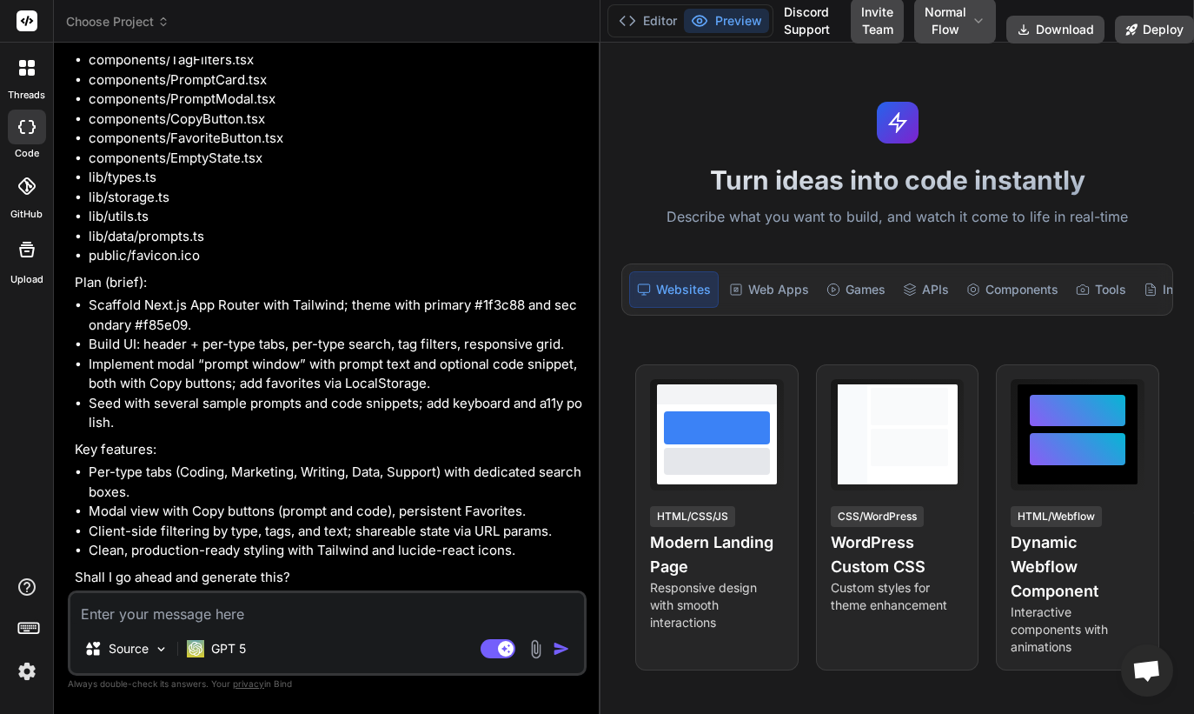
click at [241, 614] on textarea at bounding box center [327, 608] width 514 height 31
type textarea "x"
type textarea "m"
type textarea "x"
type textarea "mk"
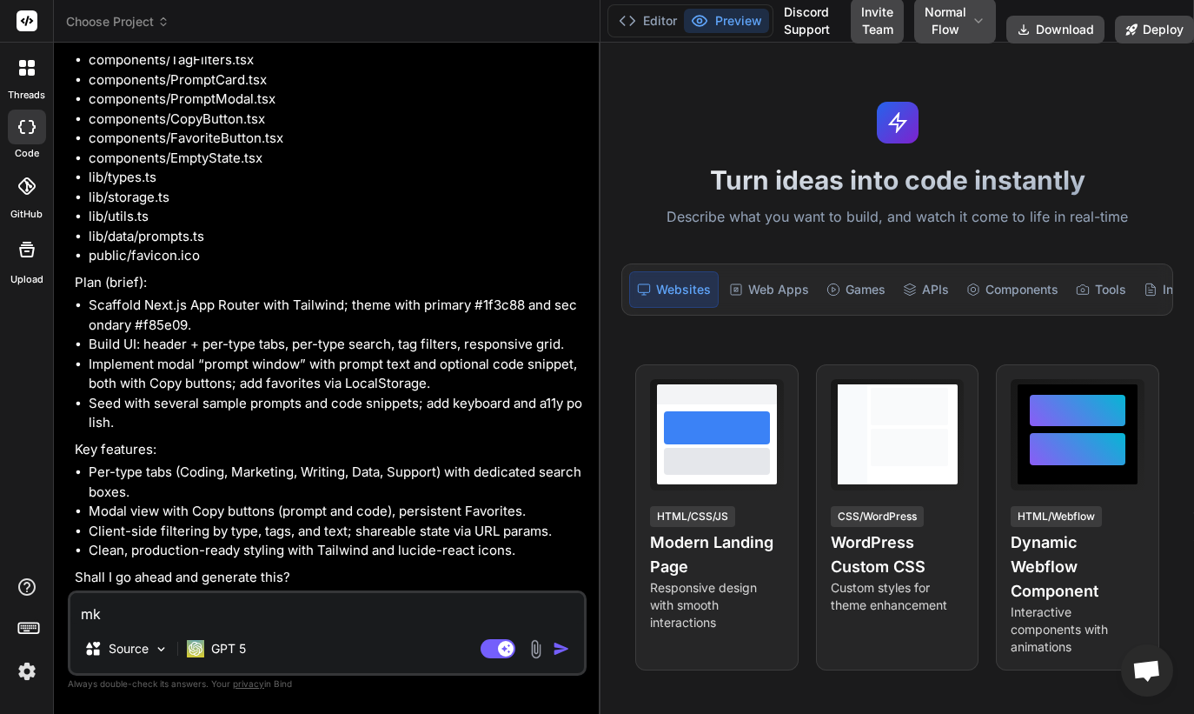
type textarea "x"
type textarea "mka"
type textarea "x"
type textarea "mkae"
type textarea "x"
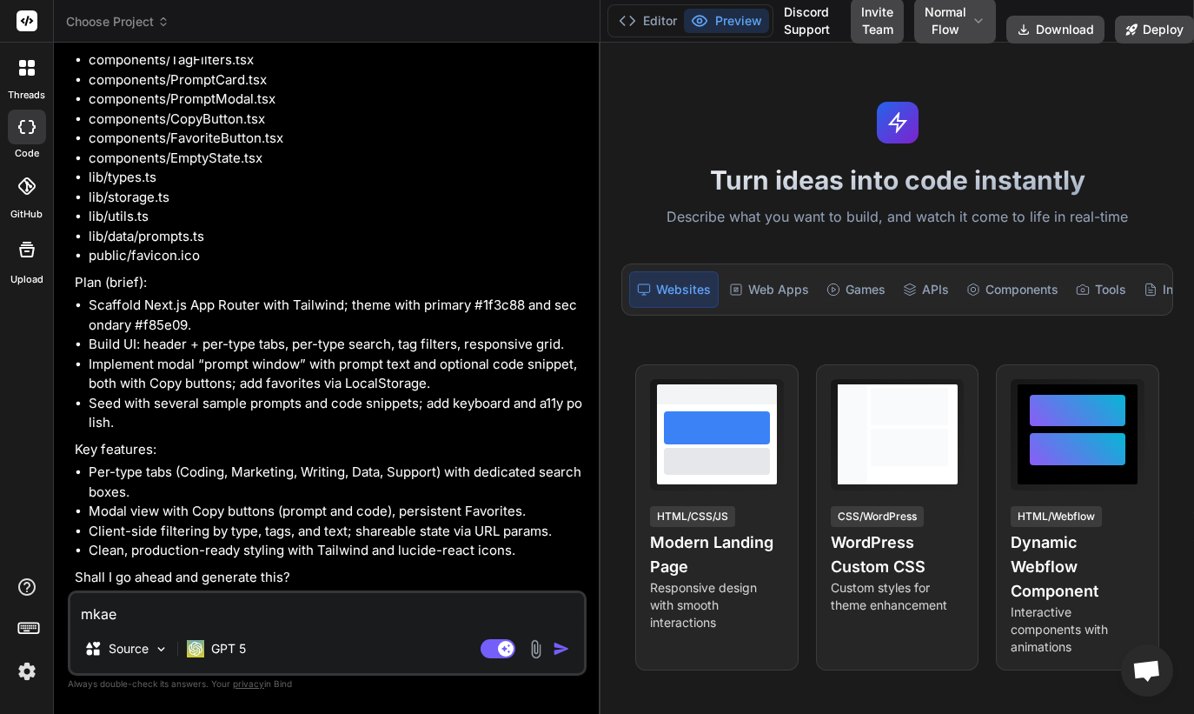
type textarea "mkae"
type textarea "x"
type textarea "mkae i"
type textarea "x"
type textarea "mkae it"
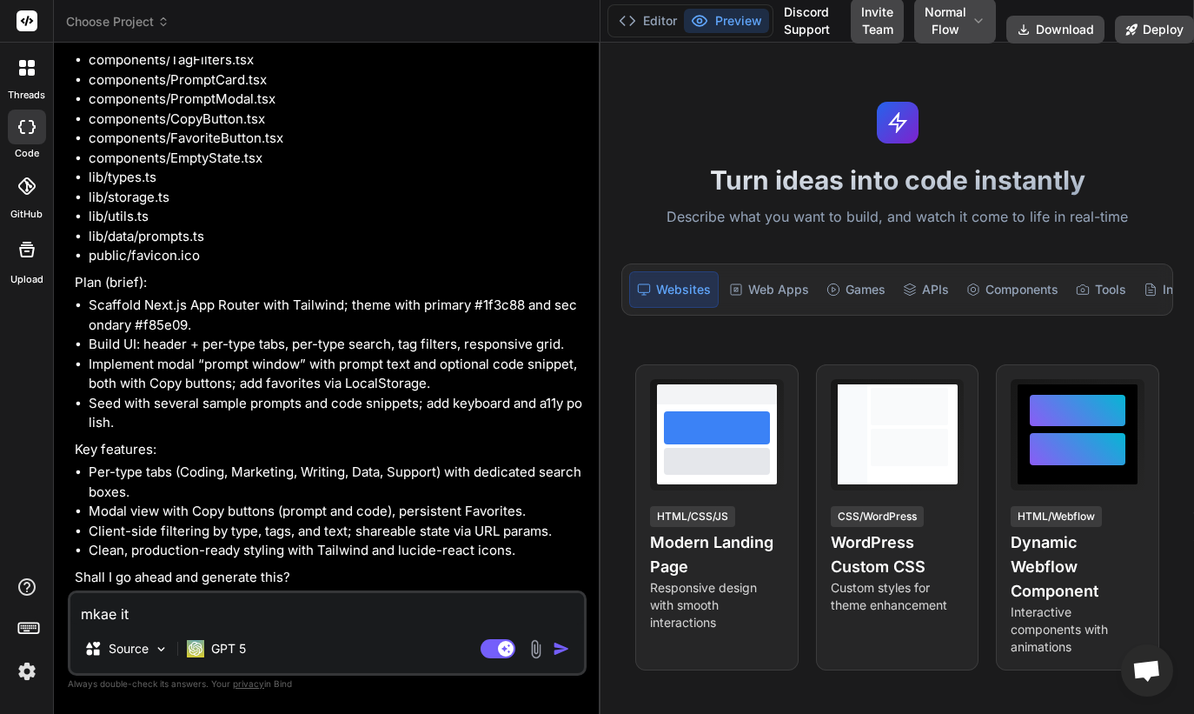
type textarea "x"
type textarea "mkae it"
type textarea "x"
type textarea "m"
type textarea "x"
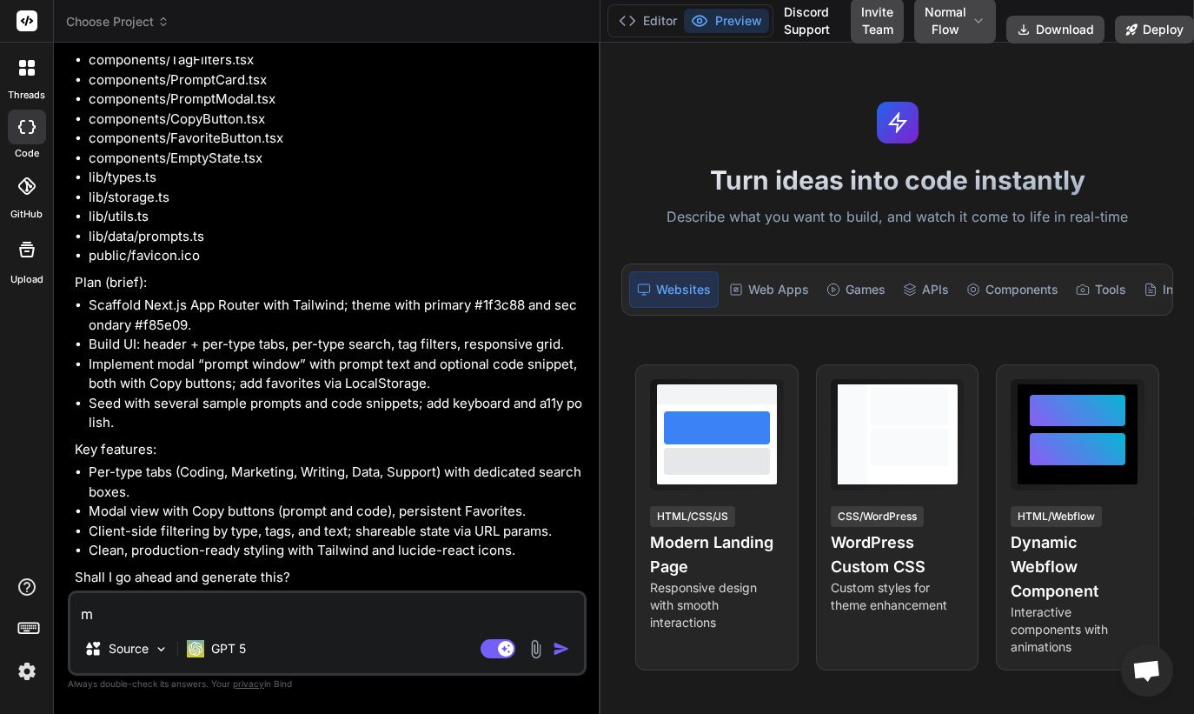
type textarea "ma"
type textarea "x"
type textarea "make"
type textarea "x"
type textarea "make"
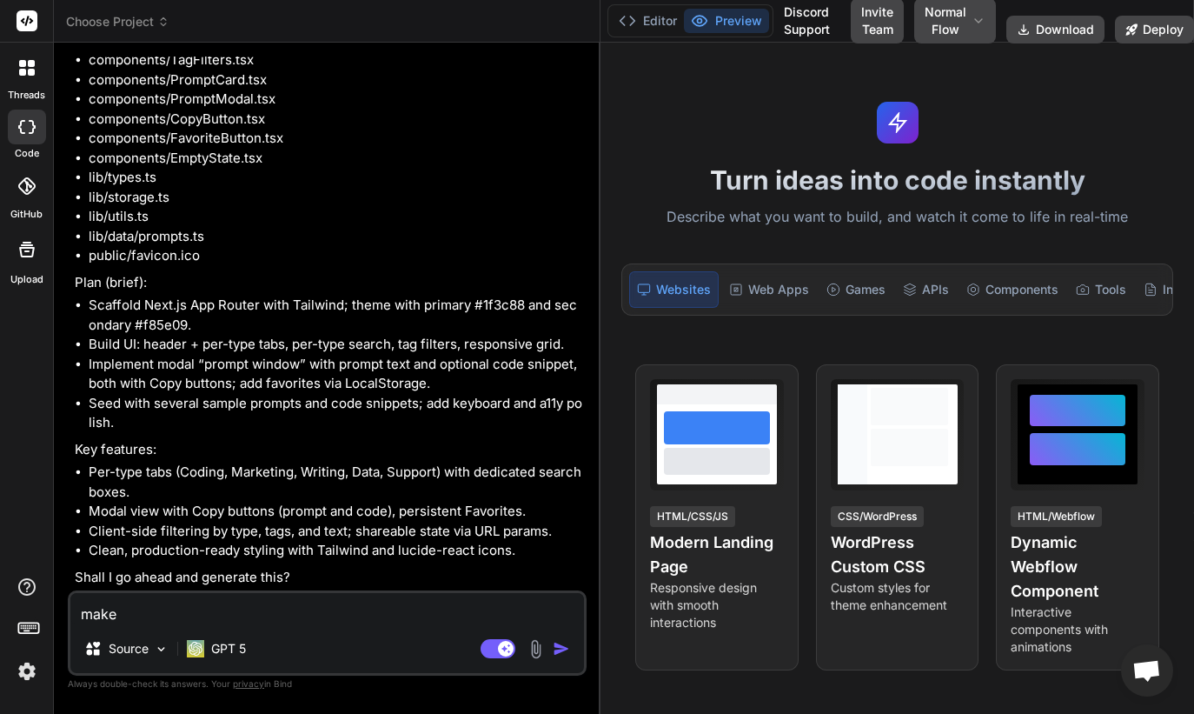
type textarea "x"
type textarea "make i"
type textarea "x"
type textarea "make it"
type textarea "x"
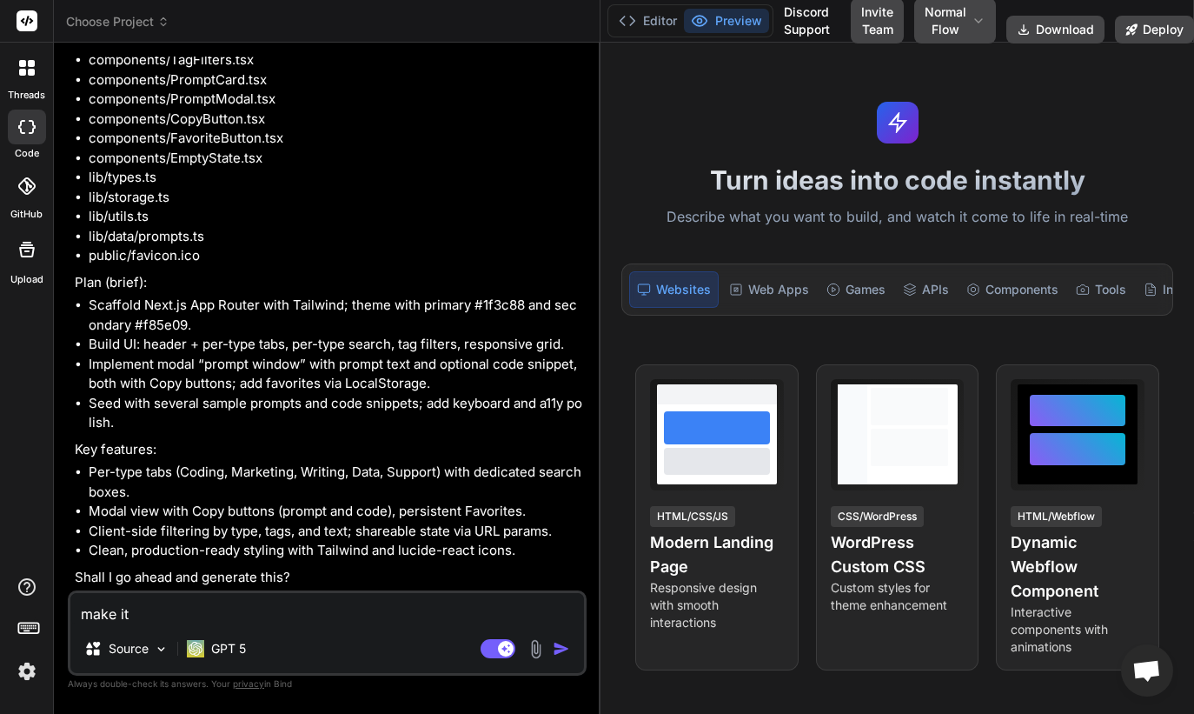
type textarea "make it"
type textarea "x"
type textarea "make it vi"
type textarea "x"
type textarea "make it vis"
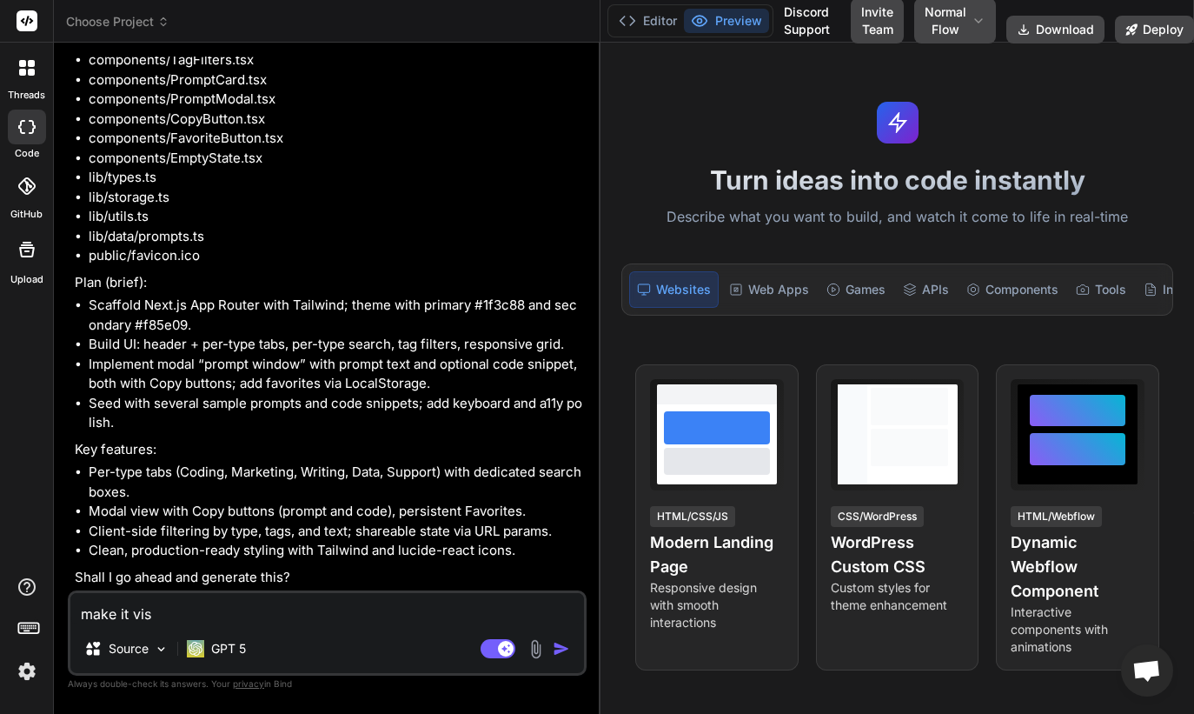
type textarea "x"
type textarea "make it visu"
type textarea "x"
type textarea "make it visua"
type textarea "x"
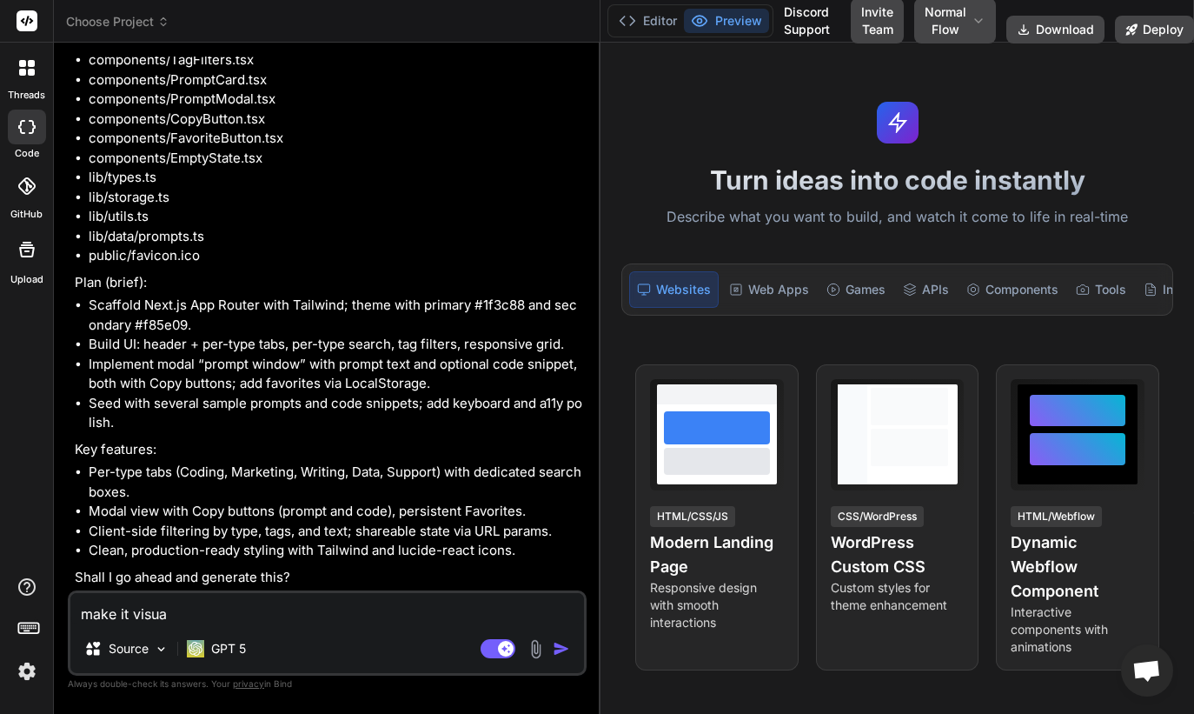
type textarea "make it visual"
type textarea "x"
type textarea "make it visuall"
type textarea "x"
type textarea "make it visually"
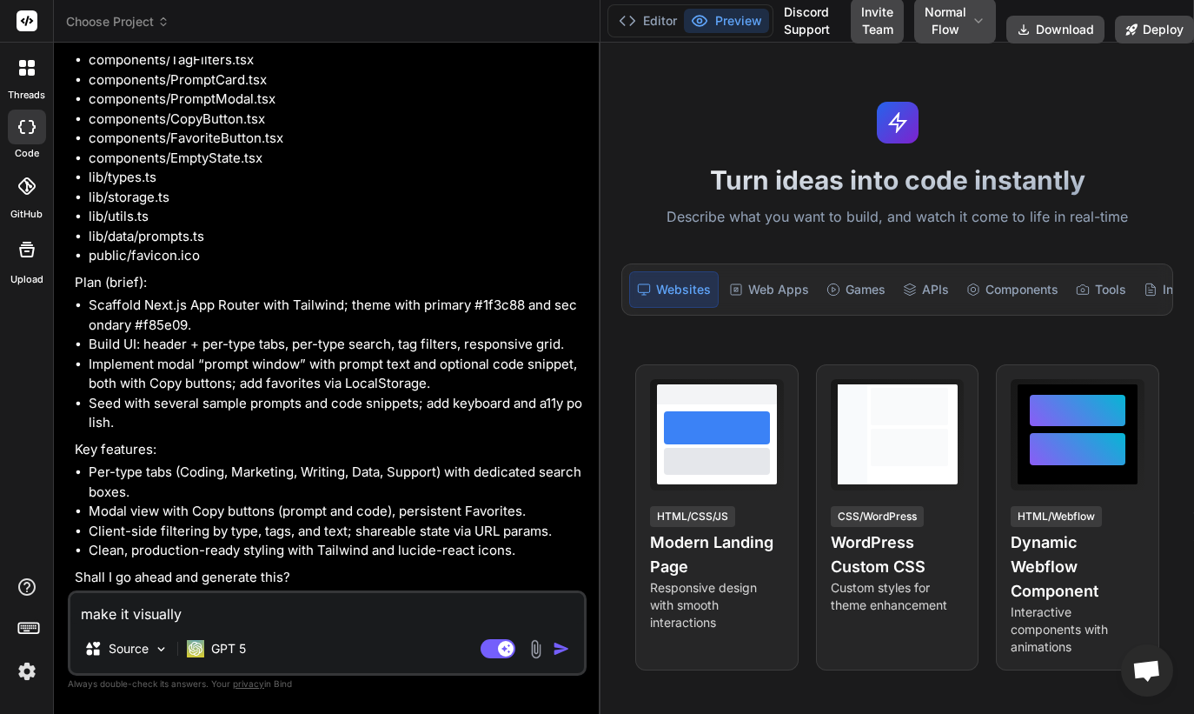
type textarea "x"
type textarea "make it visually"
type textarea "x"
type textarea "make it visually s"
type textarea "x"
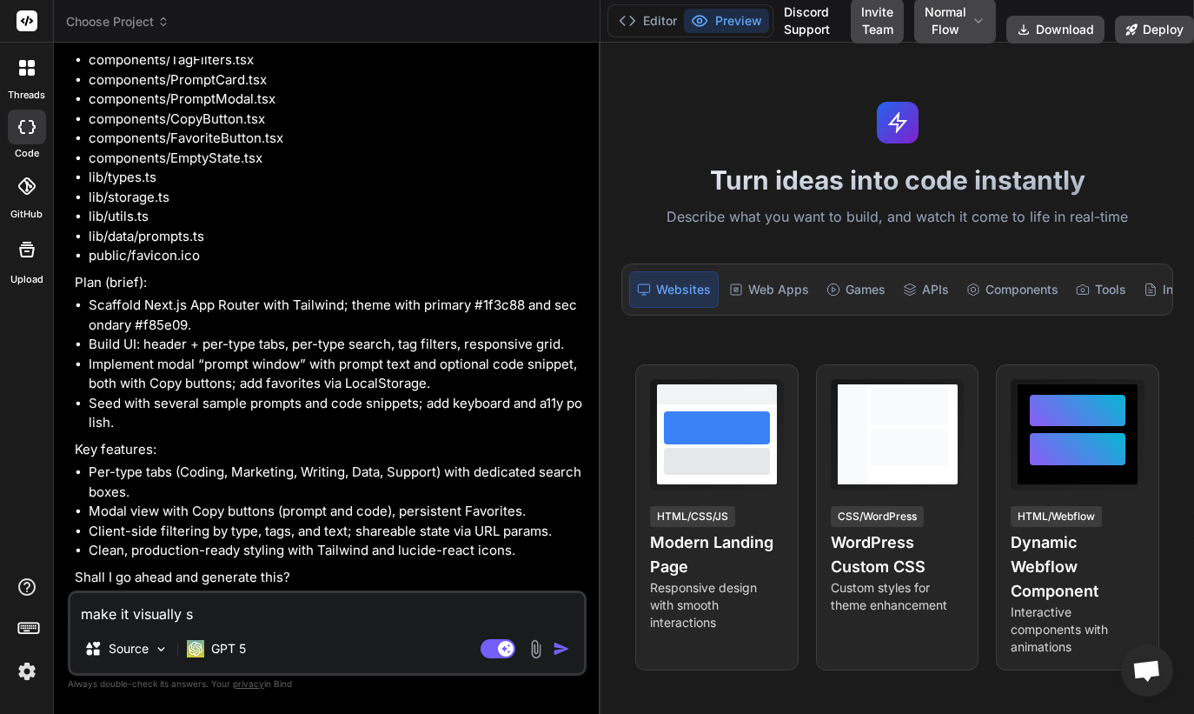
type textarea "make it visually st"
type textarea "x"
type textarea "make it visually stu"
type textarea "x"
type textarea "make it visually stun"
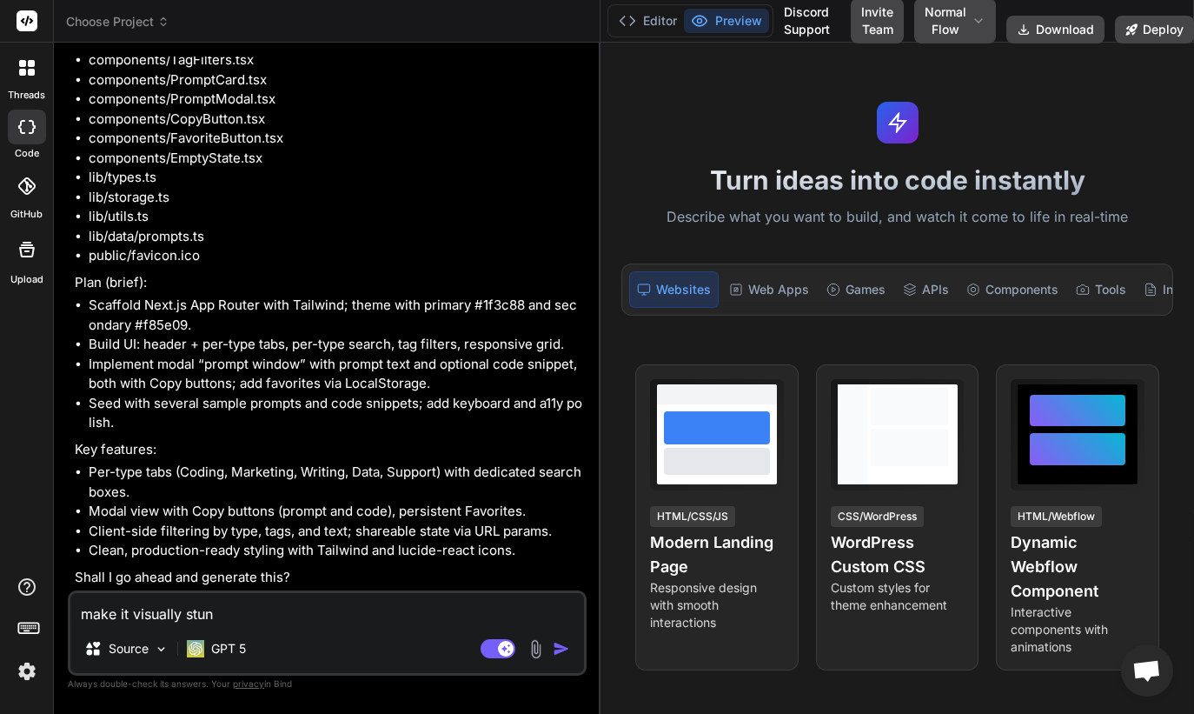
type textarea "x"
type textarea "make it visually stunni"
type textarea "x"
type textarea "make it visually stunnin"
type textarea "x"
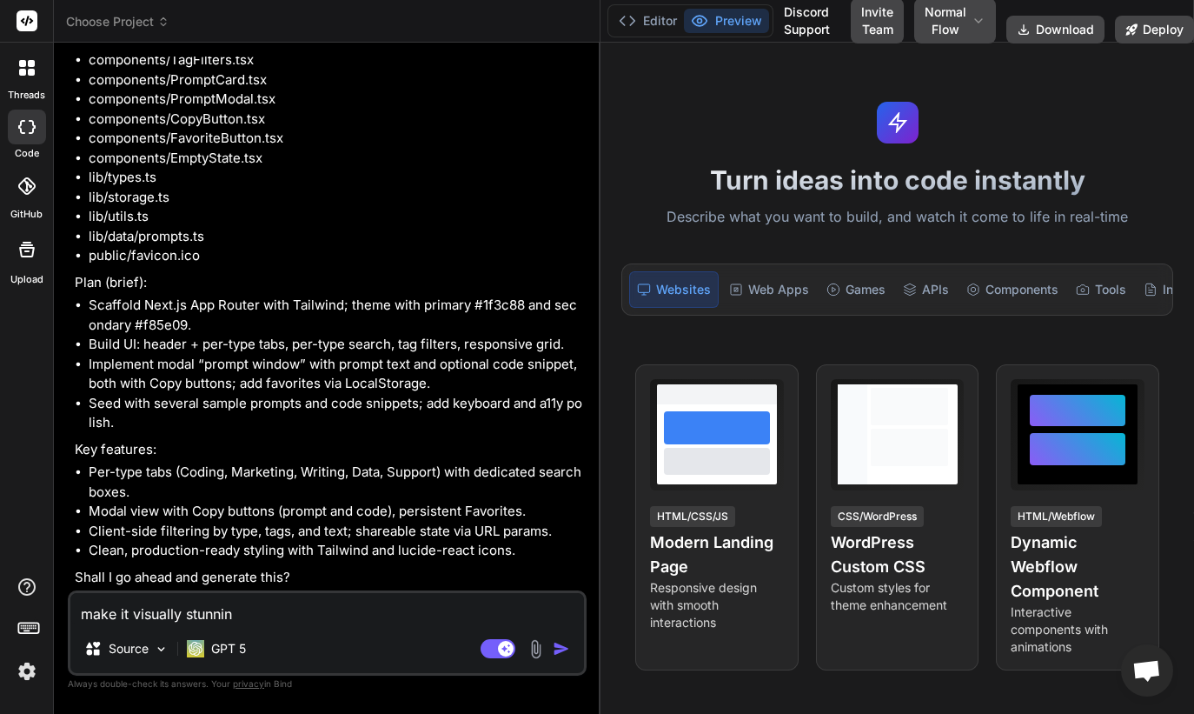
type textarea "make it visually stunninn"
type textarea "x"
type textarea "make it visually stunninng"
type textarea "x"
type textarea "make it visually stunninn"
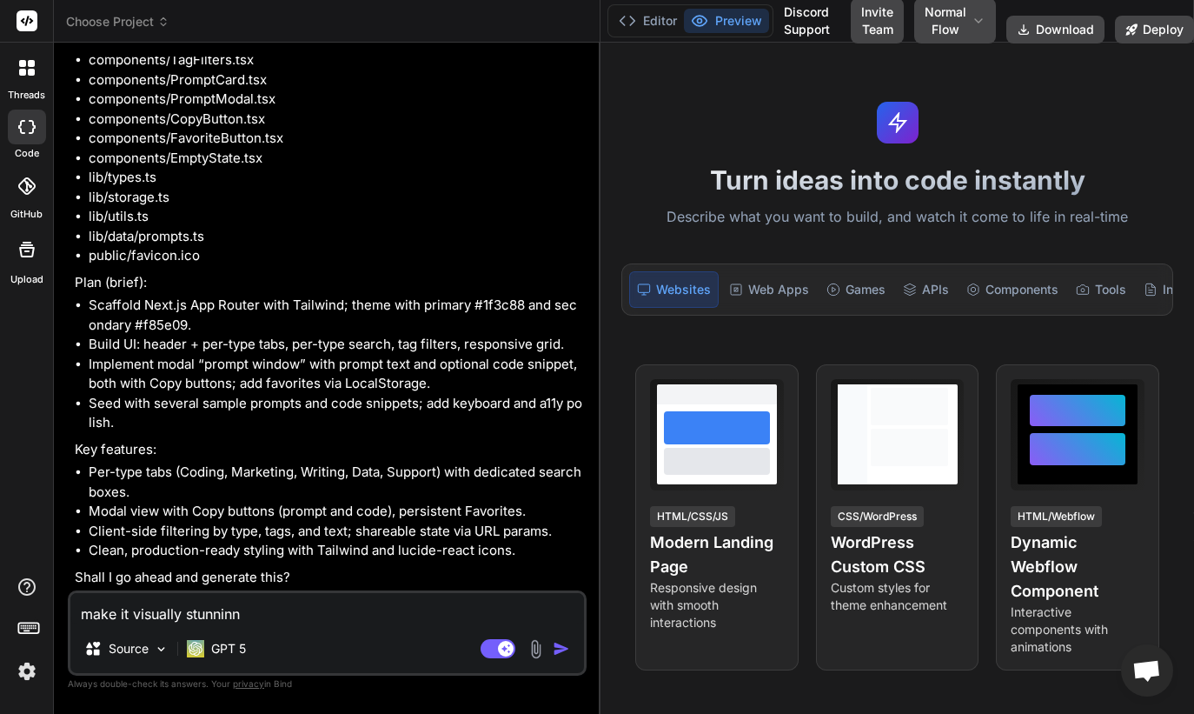
type textarea "x"
type textarea "make it visually stunnin"
type textarea "x"
type textarea "make it visually stunning"
type textarea "x"
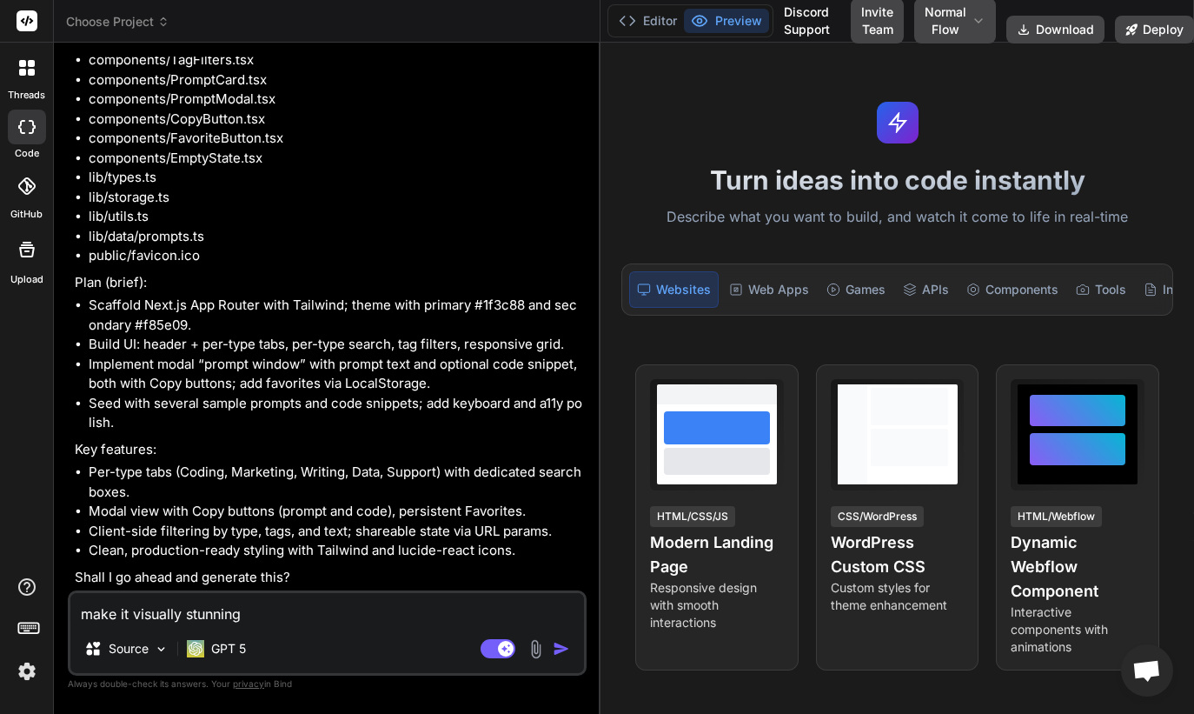
type textarea "make it visually stunning."
type textarea "x"
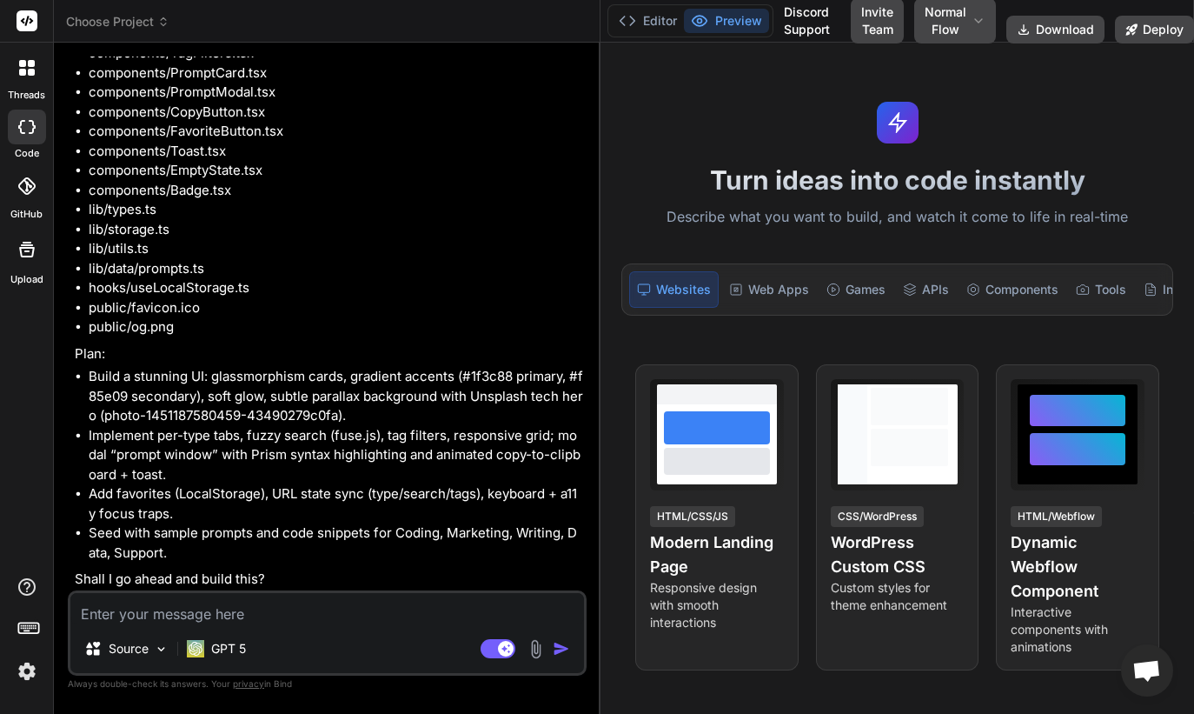
scroll to position [2125, 0]
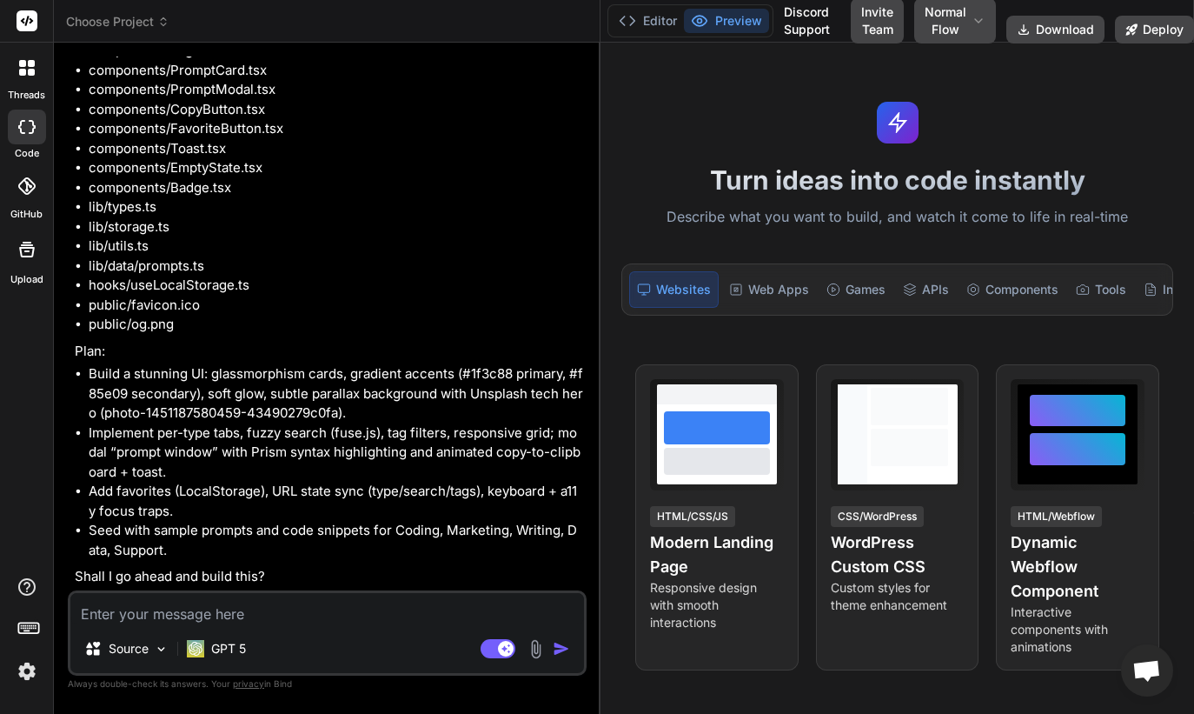
type textarea "x"
type textarea "y"
type textarea "x"
type textarea "ye"
type textarea "x"
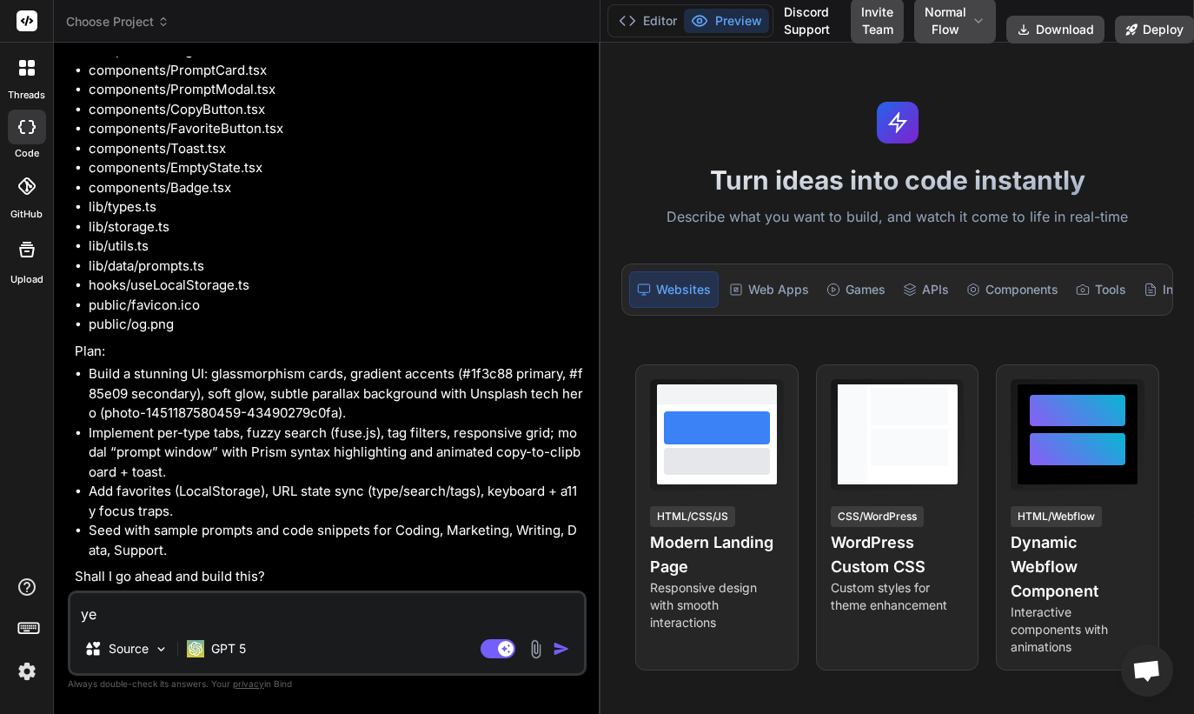
type textarea "yes"
type textarea "x"
type textarea "yes'"
type textarea "x"
type textarea "yes"
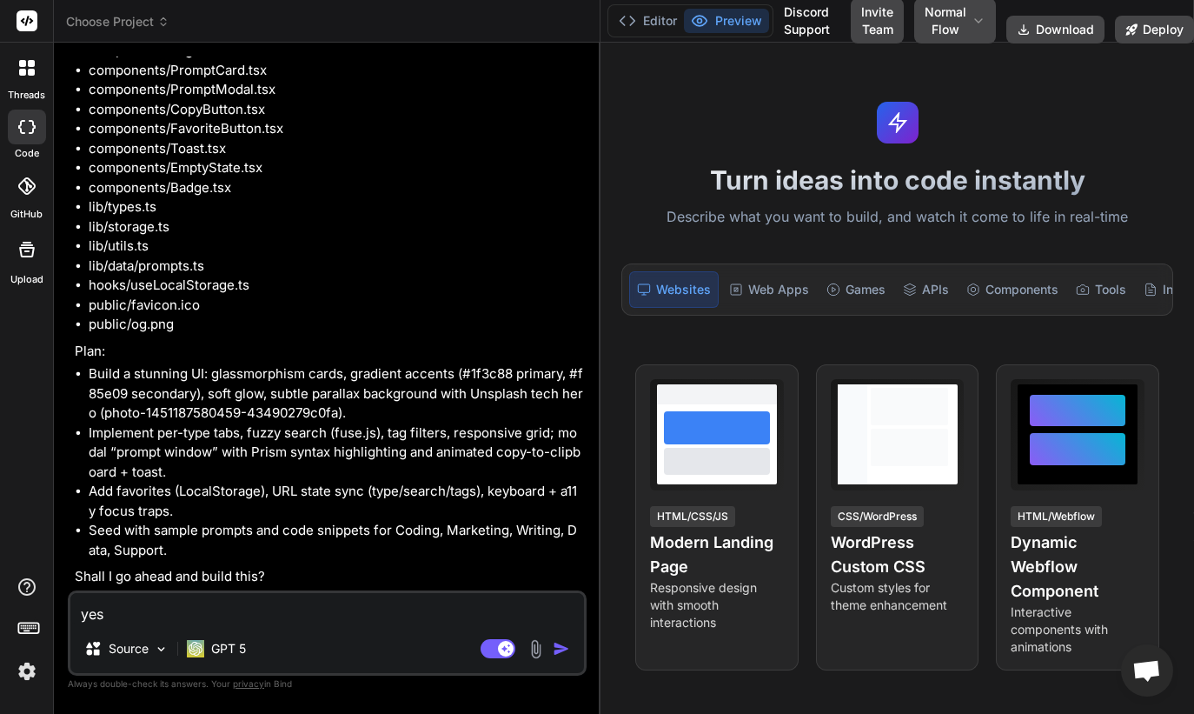
type textarea "x"
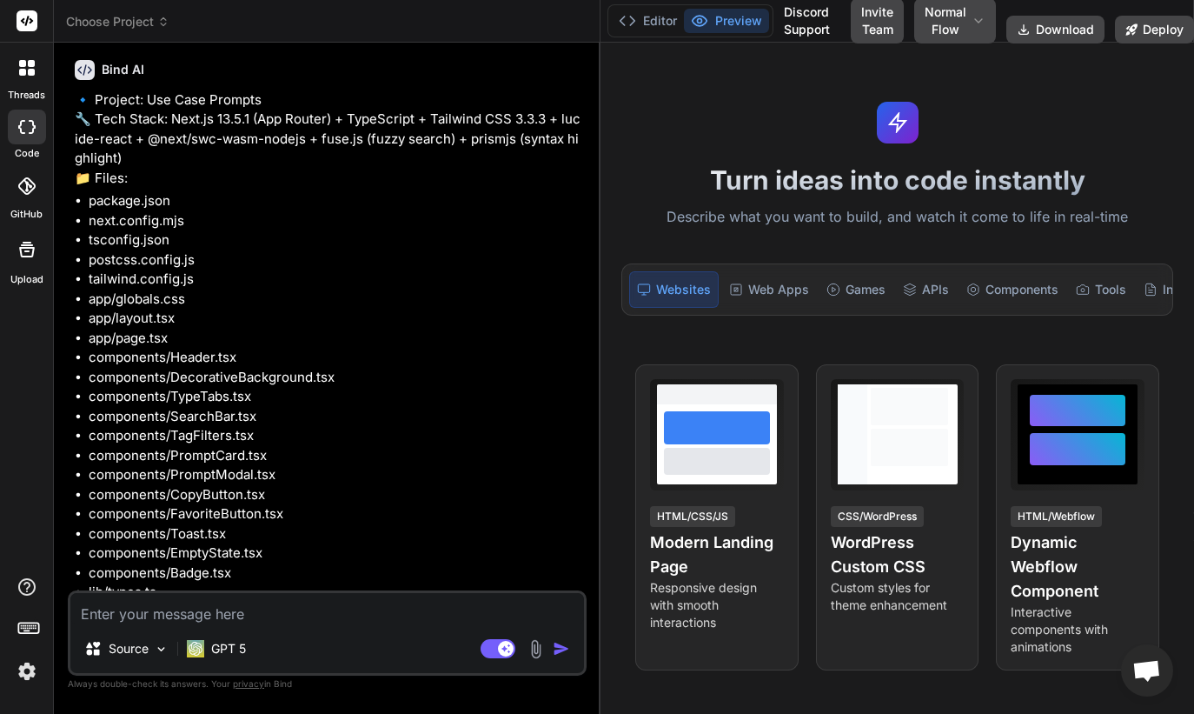
scroll to position [1629, 0]
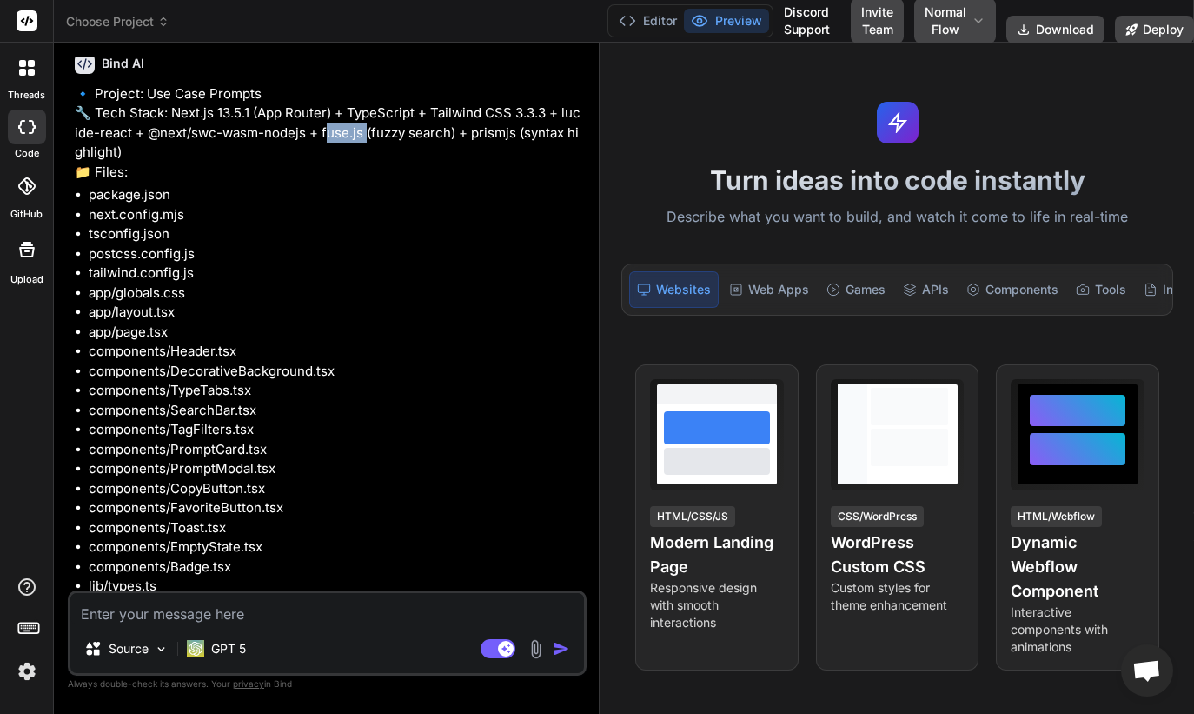
drag, startPoint x: 317, startPoint y: 232, endPoint x: 356, endPoint y: 229, distance: 39.2
click at [356, 183] on p "🔹 Project: Use Case Prompts 🔧 Tech Stack: Next.js 13.5.1 (App Router) + TypeScr…" at bounding box center [329, 133] width 509 height 98
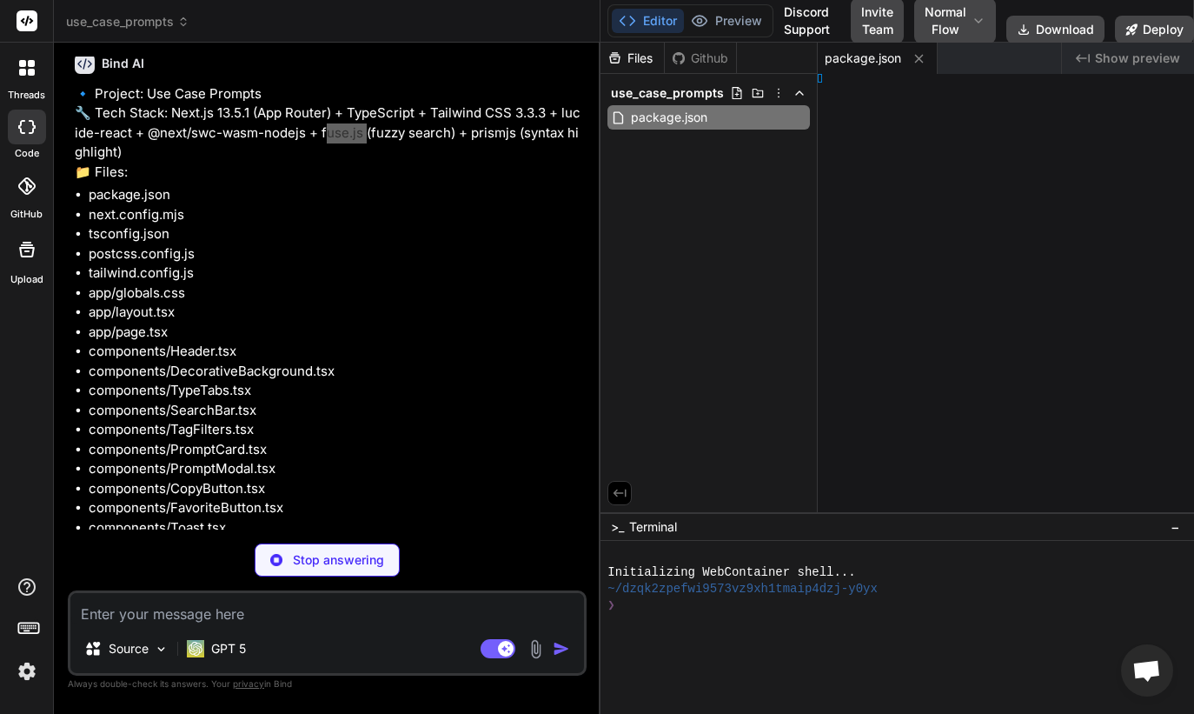
type textarea "x"
type textarea "ig;"
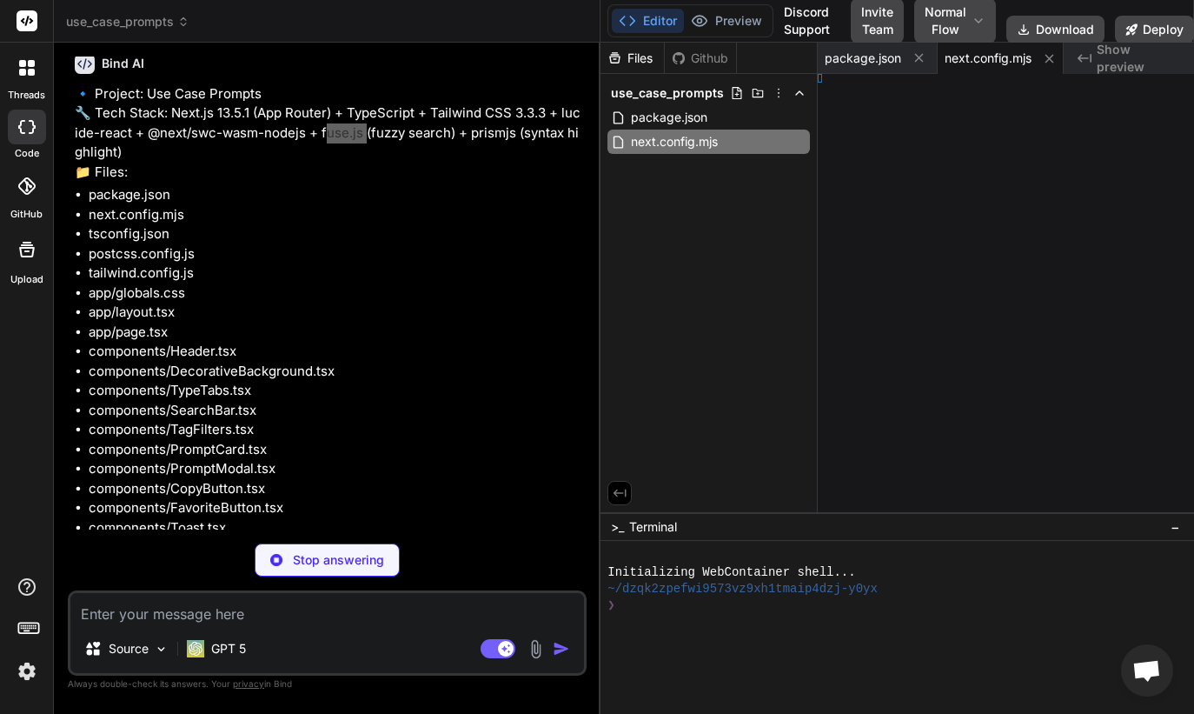
type textarea "x"
type textarea "swcMinify: true }; export default nextConfig;"
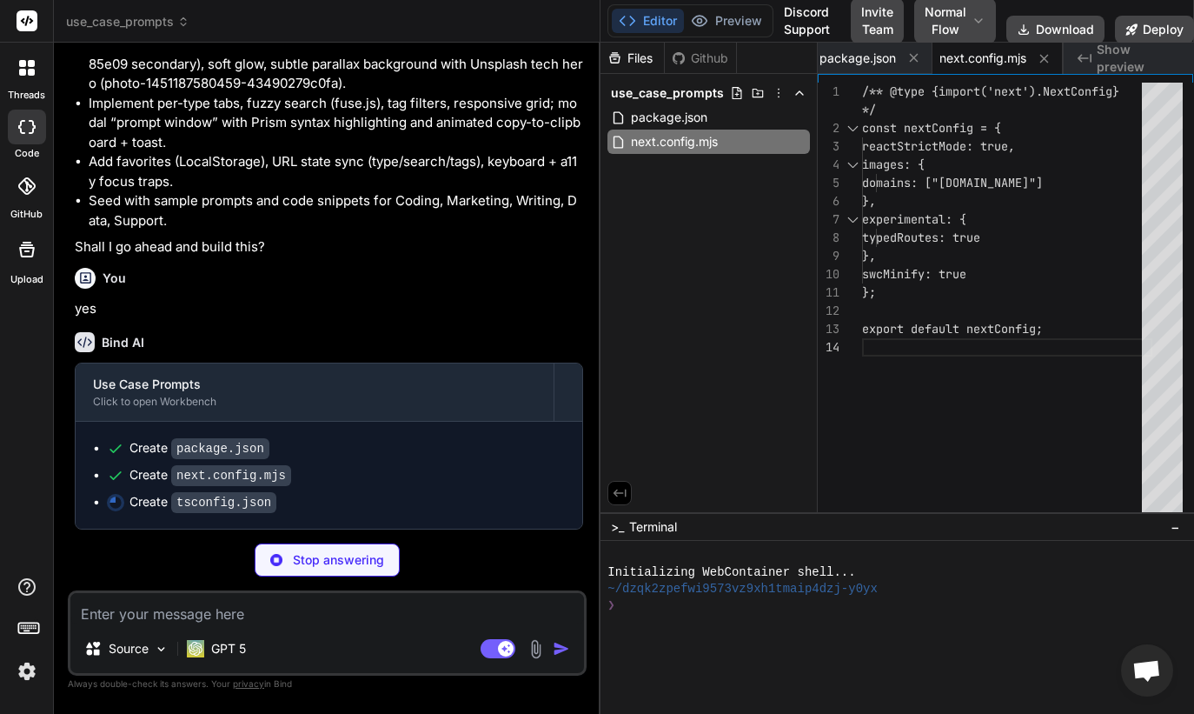
scroll to position [2453, 0]
type textarea "x"
type textarea ""forceConsistentCasingInFileNames": true, "types": ["node"] }, "include": ["nex…"
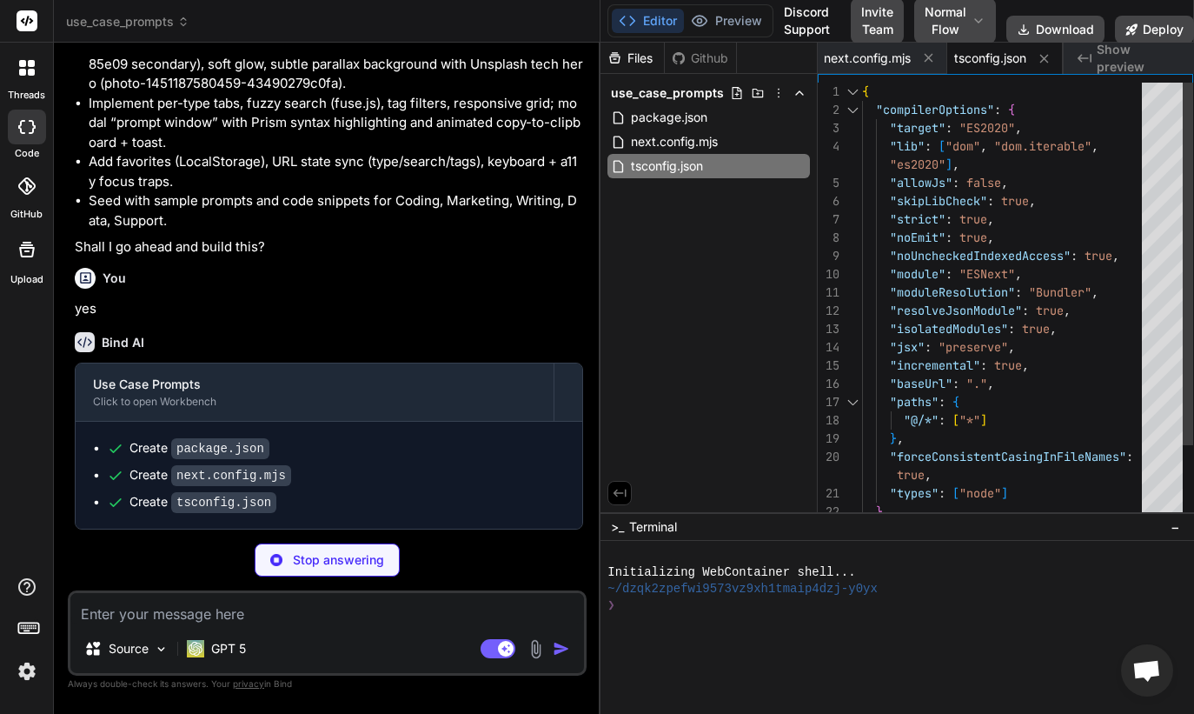
type textarea "x"
type textarea "module.exports = { plugins: { tailwindcss: {}, autoprefixer: {}, }, };"
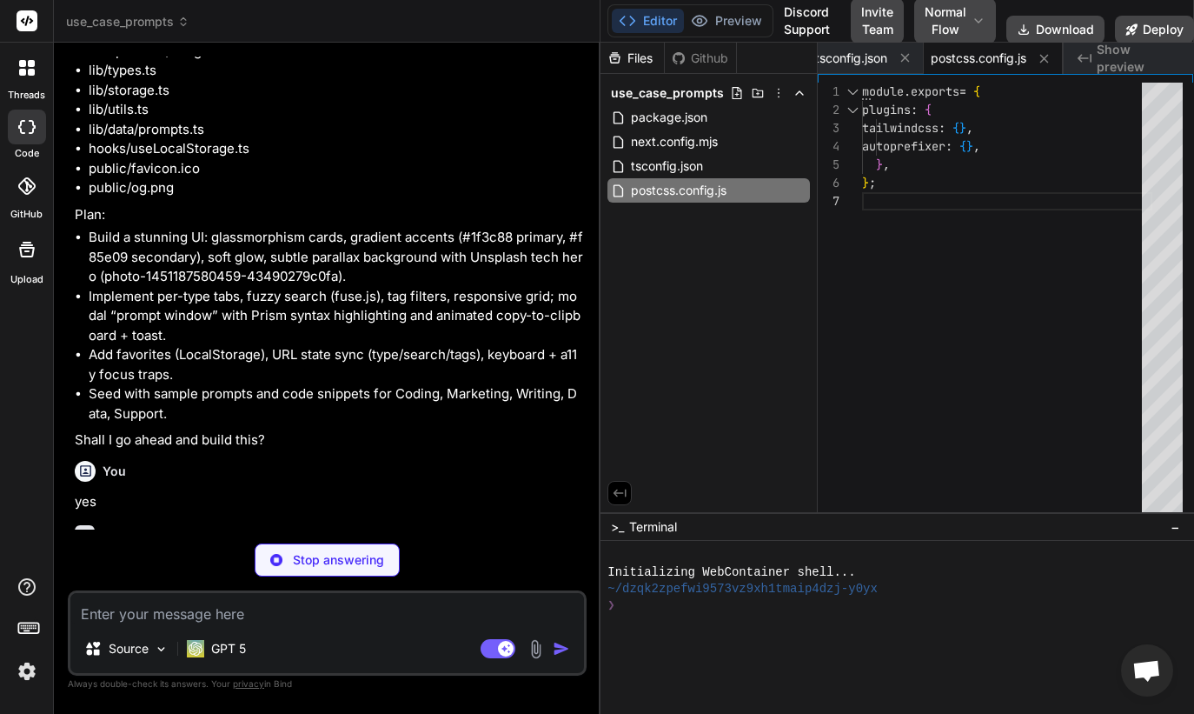
scroll to position [1893, 0]
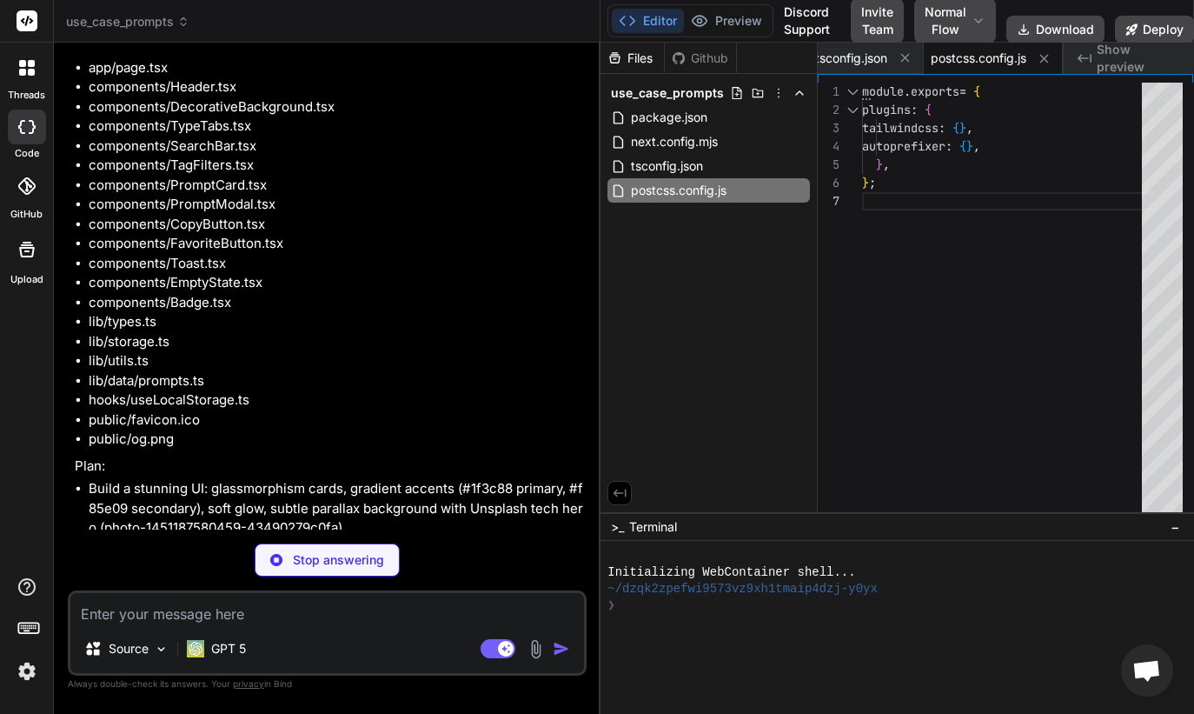
type textarea "x"
type textarea "} }, }, plugins: [], };"
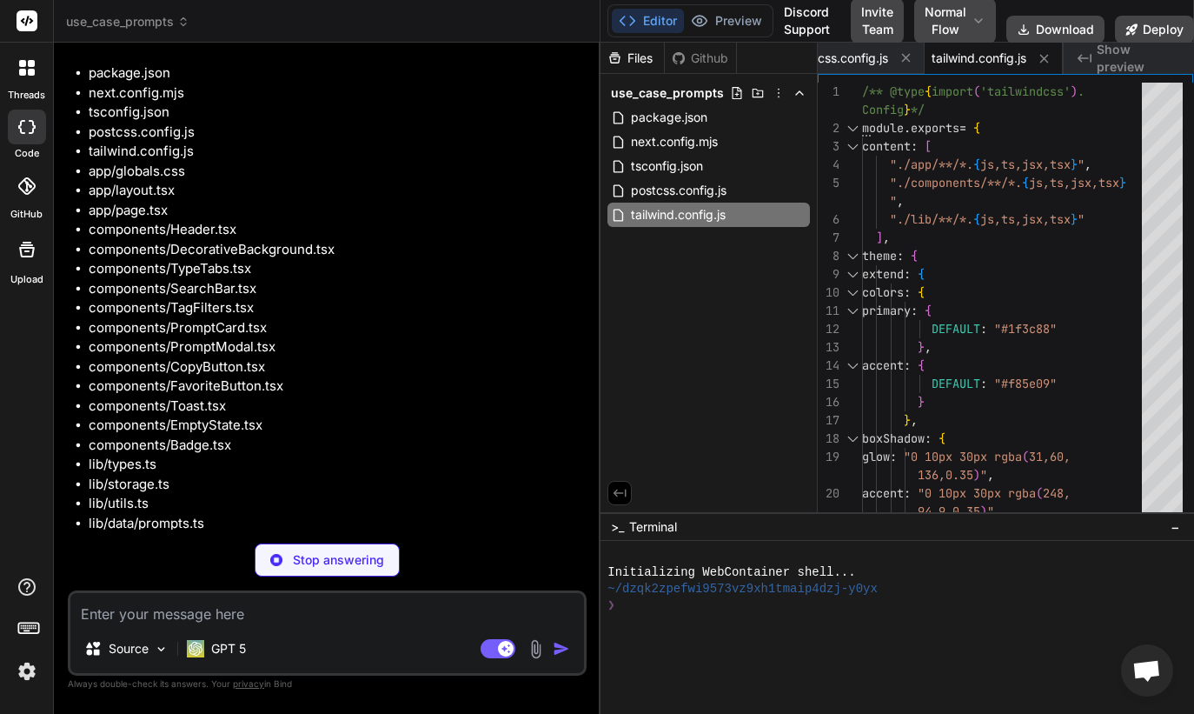
scroll to position [1742, 0]
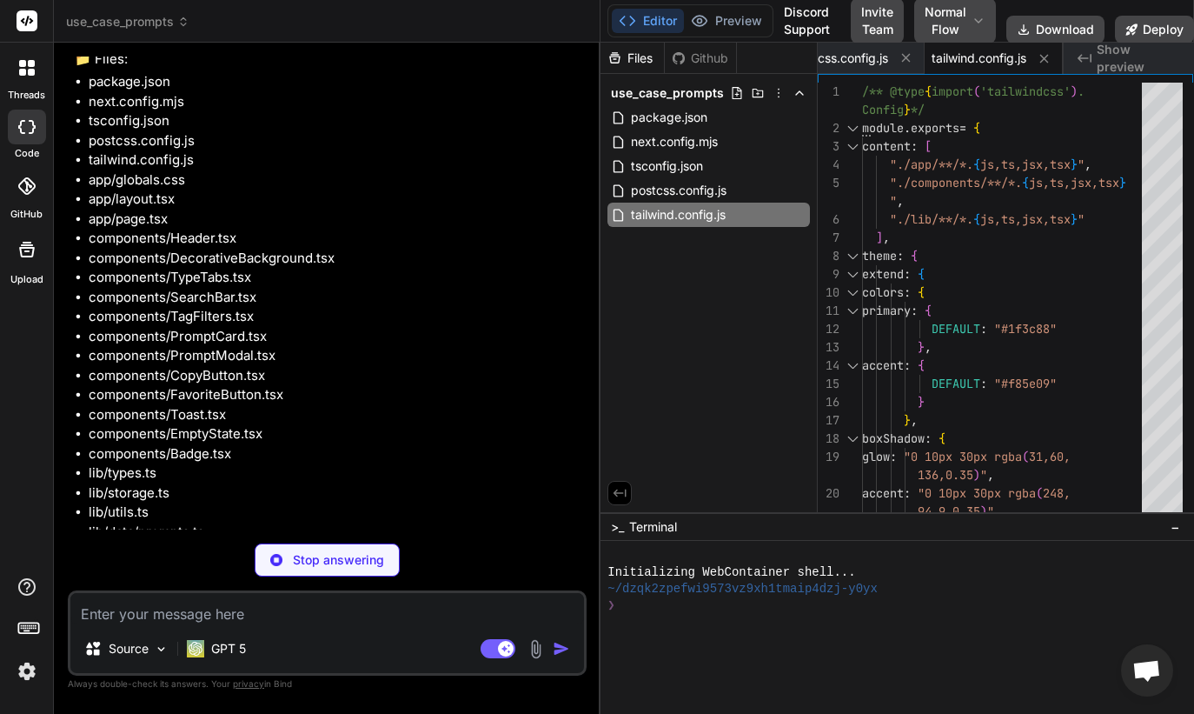
type textarea "x"
type textarea "15); } .copy-focus:focus-visible { outline: 2px solid var(--accent); outline-of…"
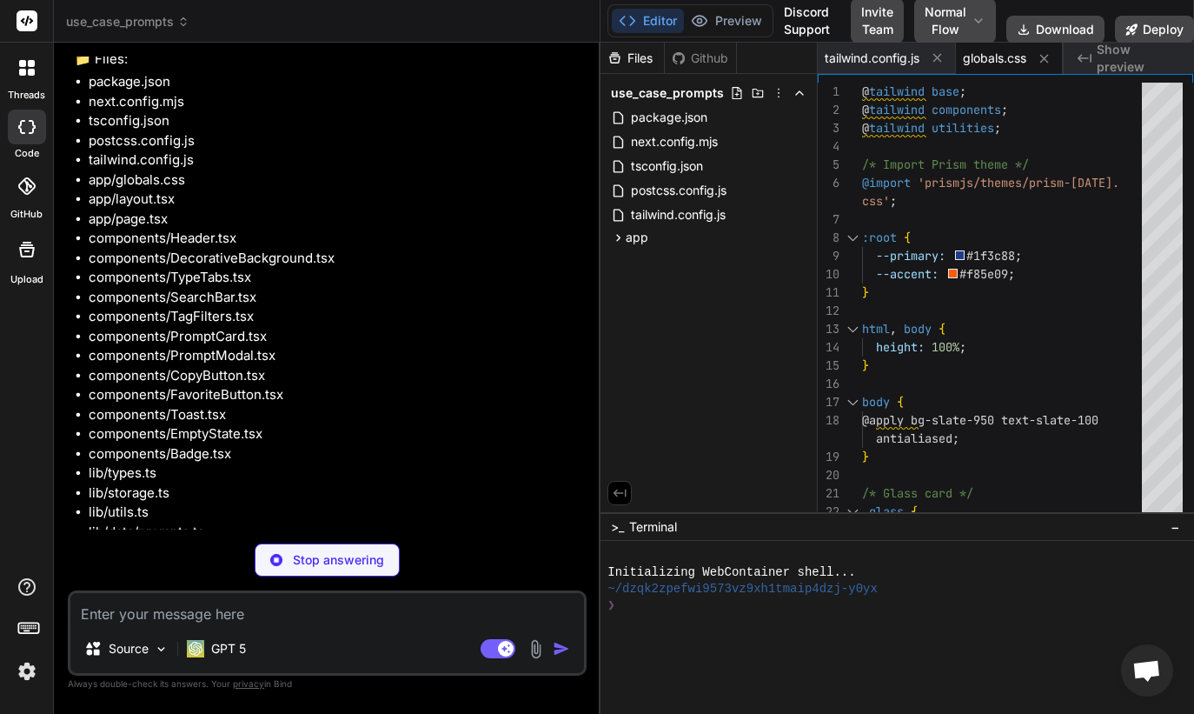
type textarea "x"
type textarea "return ( <html lang="en"> <body className="min-h-screen"> {children} </body> </…"
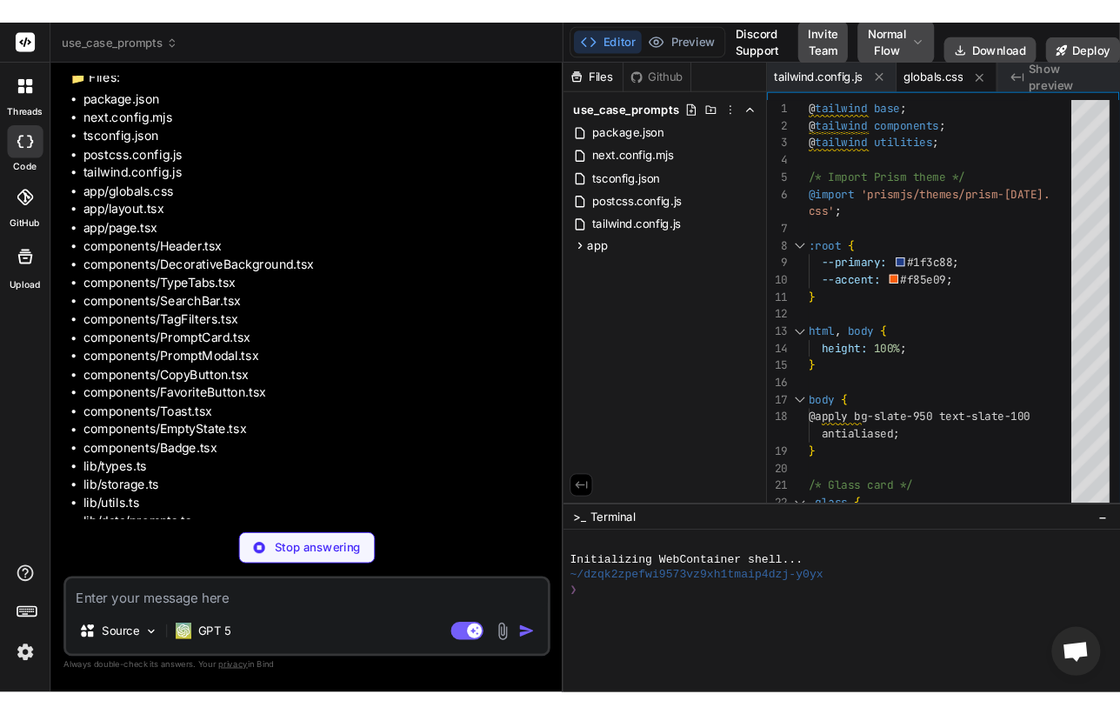
scroll to position [0, 619]
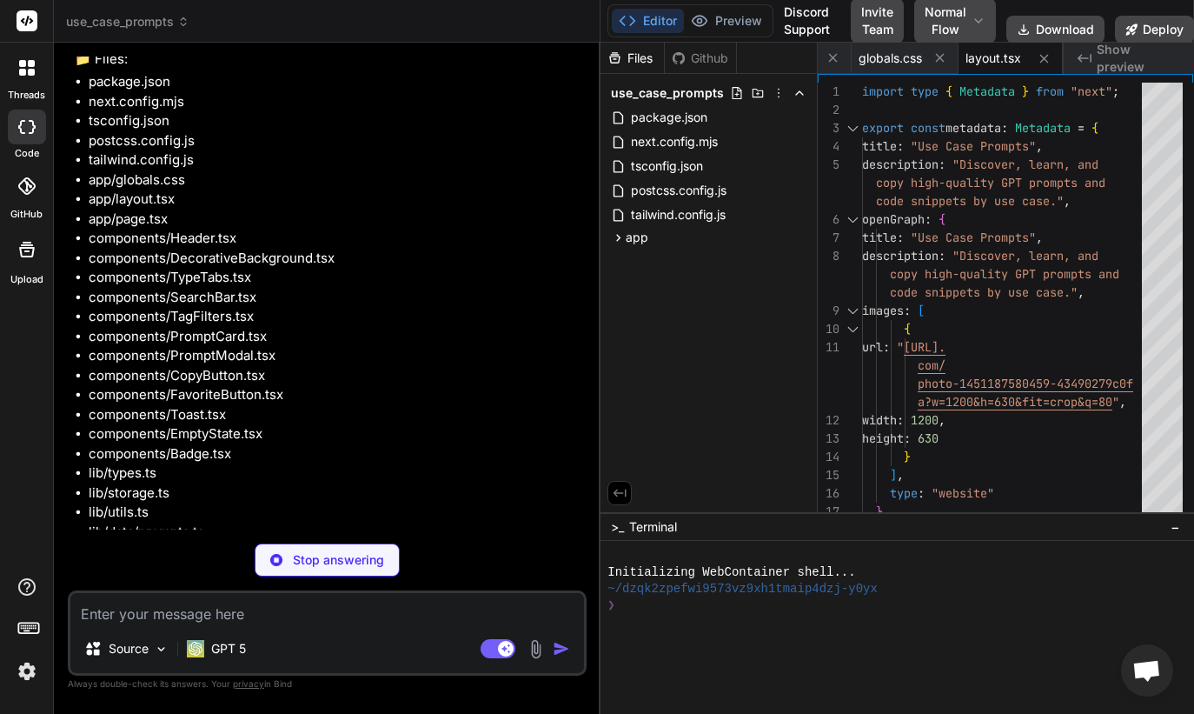
type textarea "x"
type textarea "</body> </html> ); }"
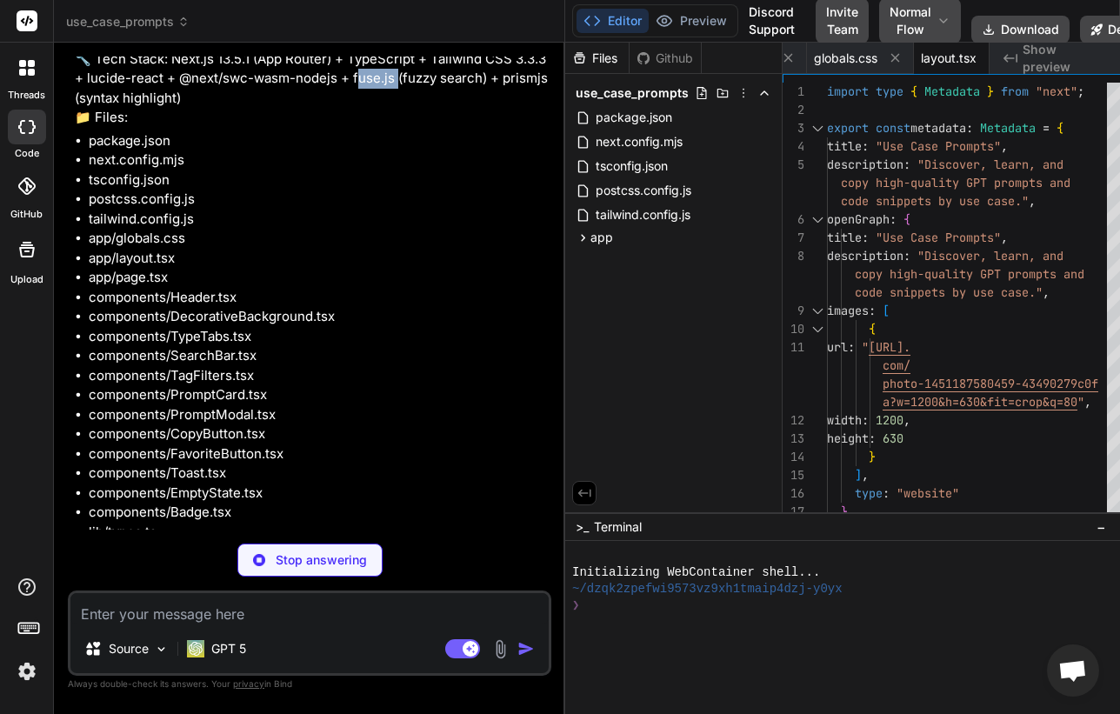
scroll to position [1801, 0]
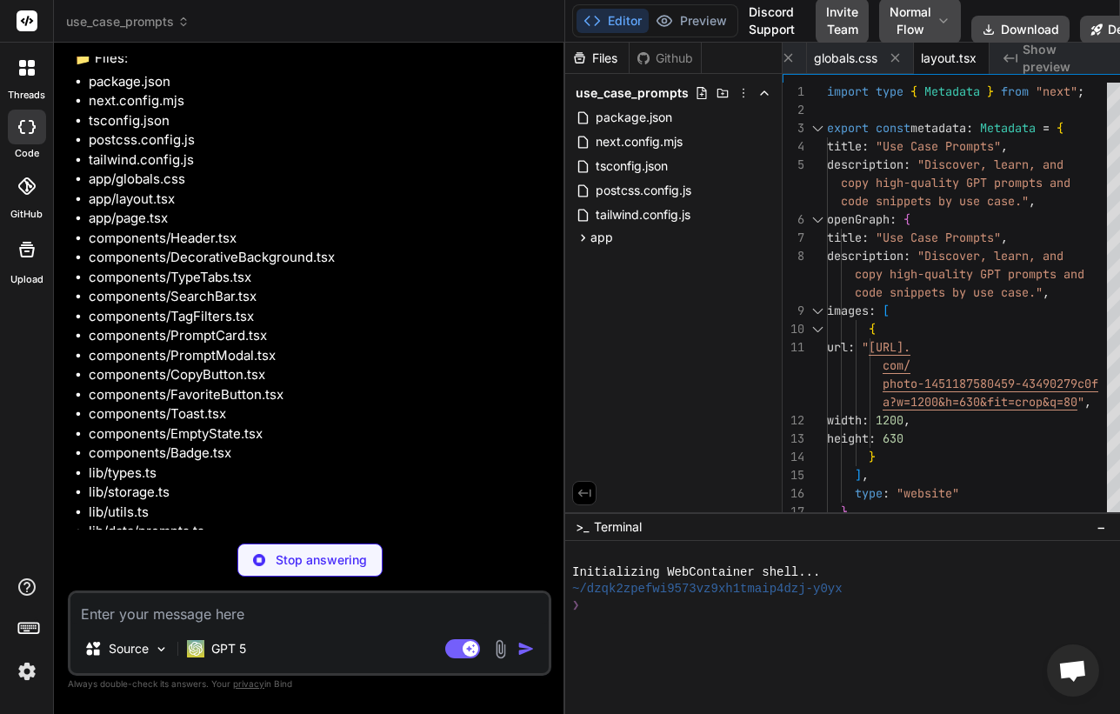
type textarea "x"
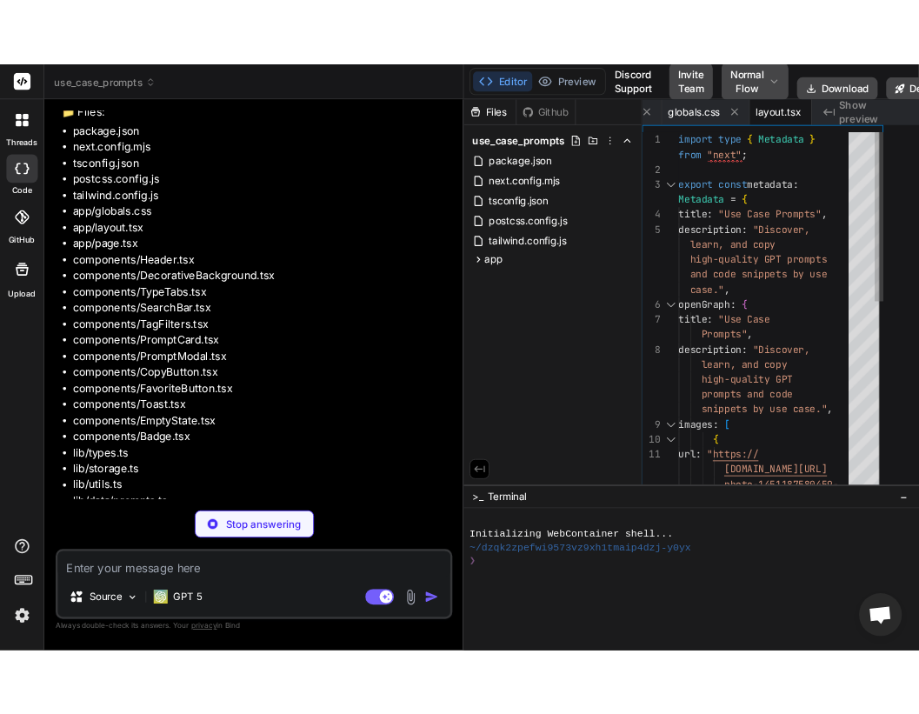
scroll to position [17, 0]
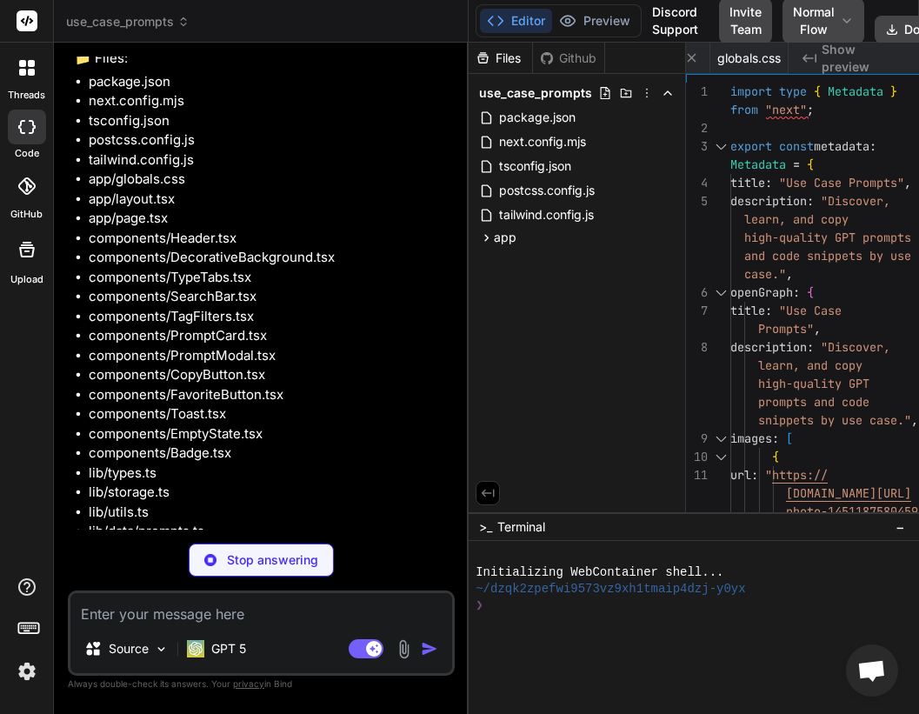
type textarea "x"
type textarea "</html> ); }"
type textarea "x"
type textarea "{children} </body> </html> ); }"
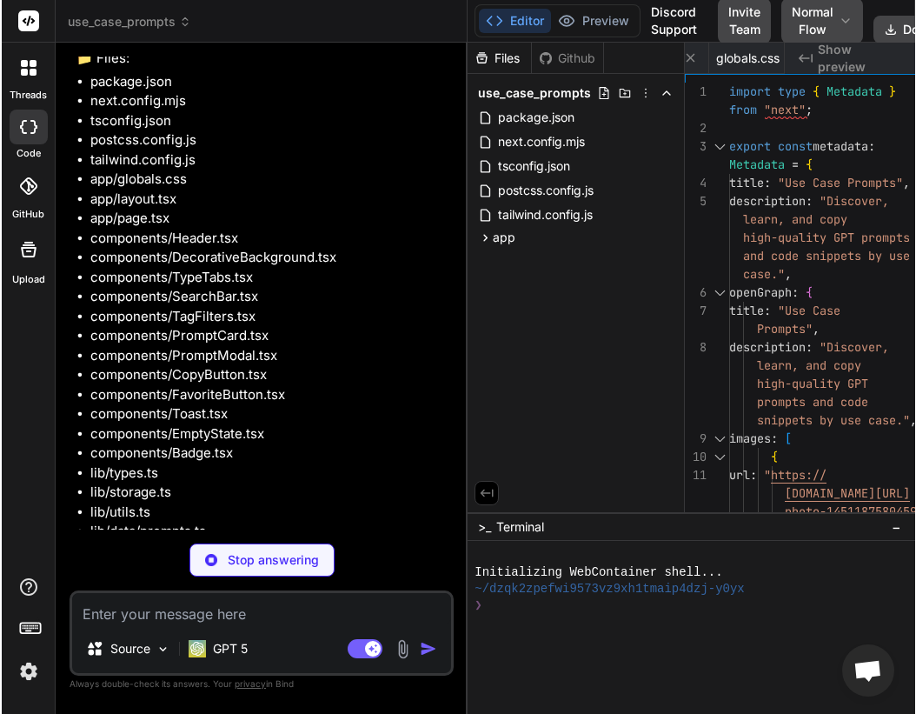
scroll to position [1958, 0]
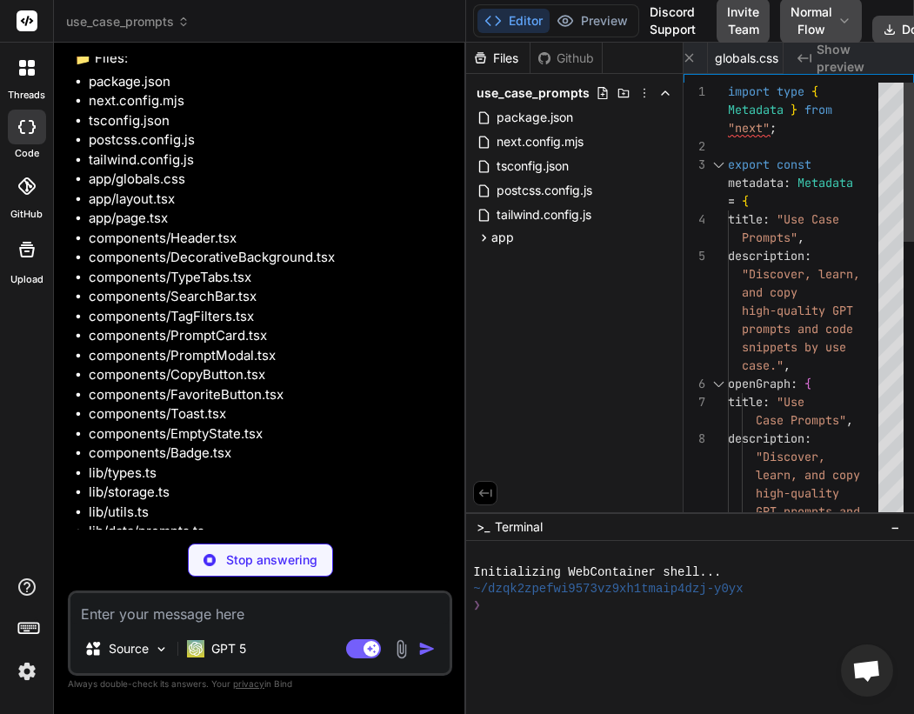
type textarea "x"
type textarea "</html> ); }"
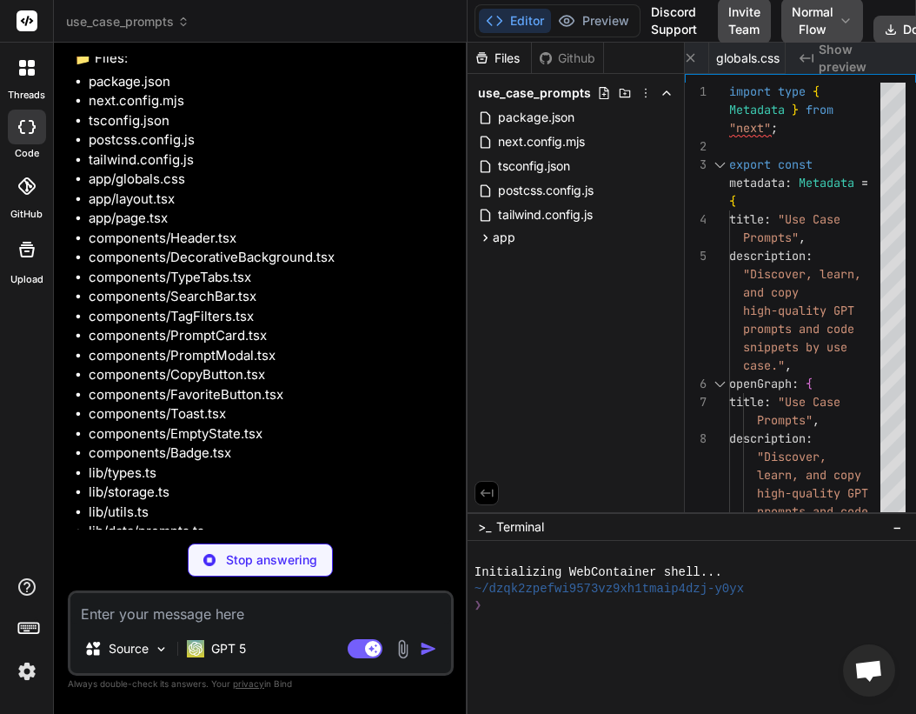
type textarea "x"
type textarea "(null)} /> )} <Toast /> </main> ); }"
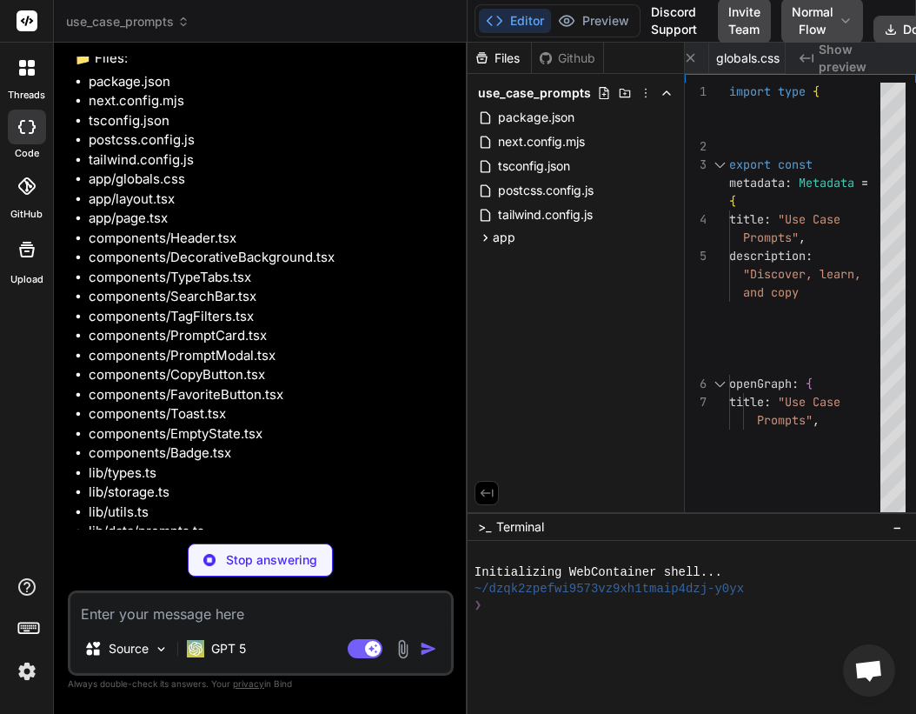
type textarea "x"
type textarea "); }"
type textarea "x"
type textarea "</button> ); })} </div> ); }"
type textarea "x"
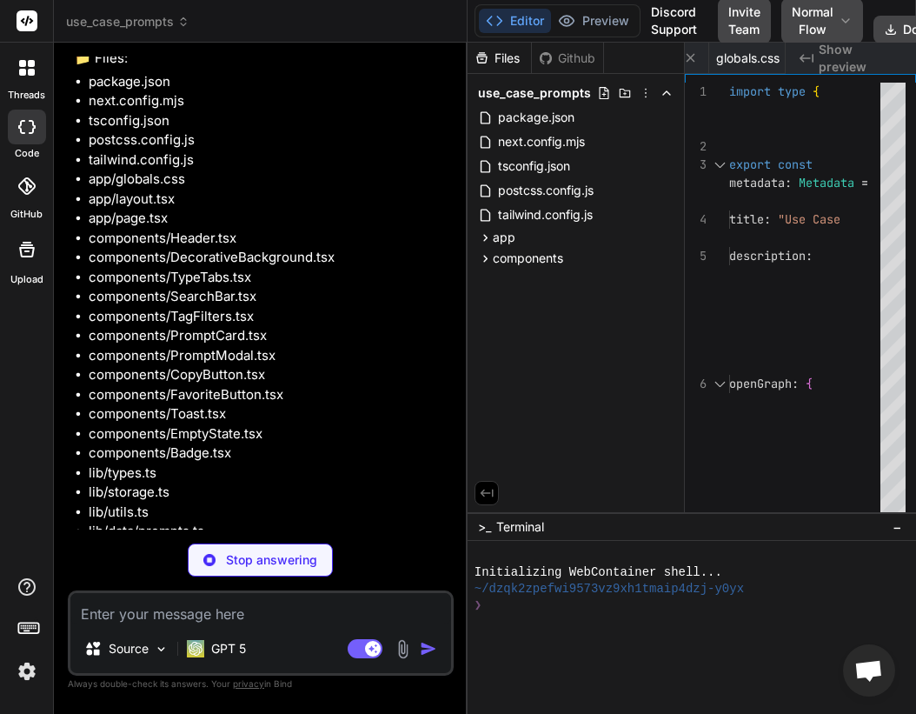
type textarea "<X className="h-4 w-4" /> </button> )} </div> ); }"
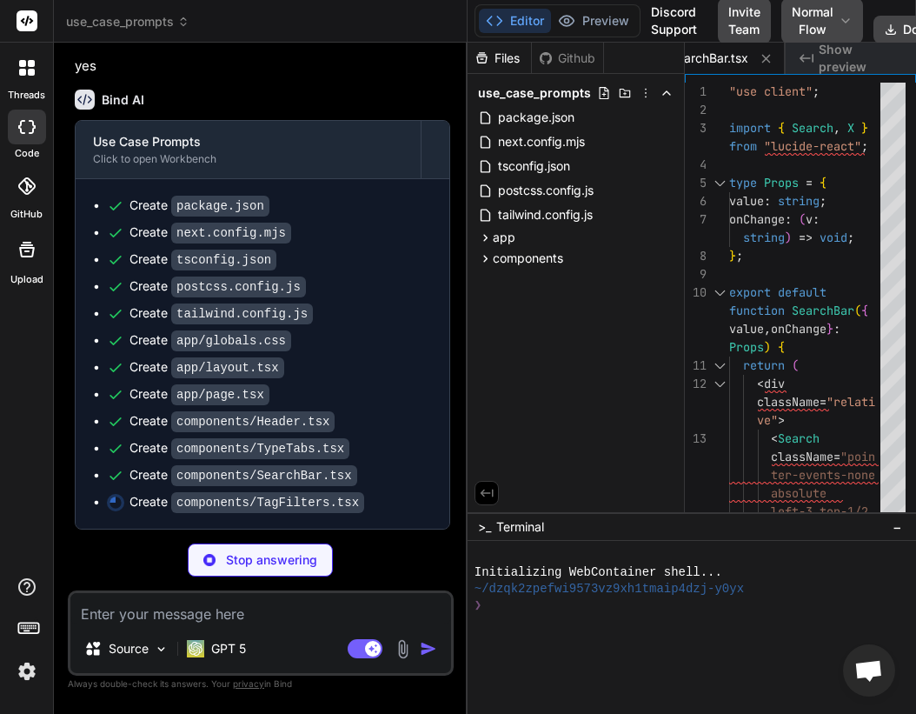
scroll to position [2927, 0]
type textarea "x"
type textarea "</button> )} </div> ); }"
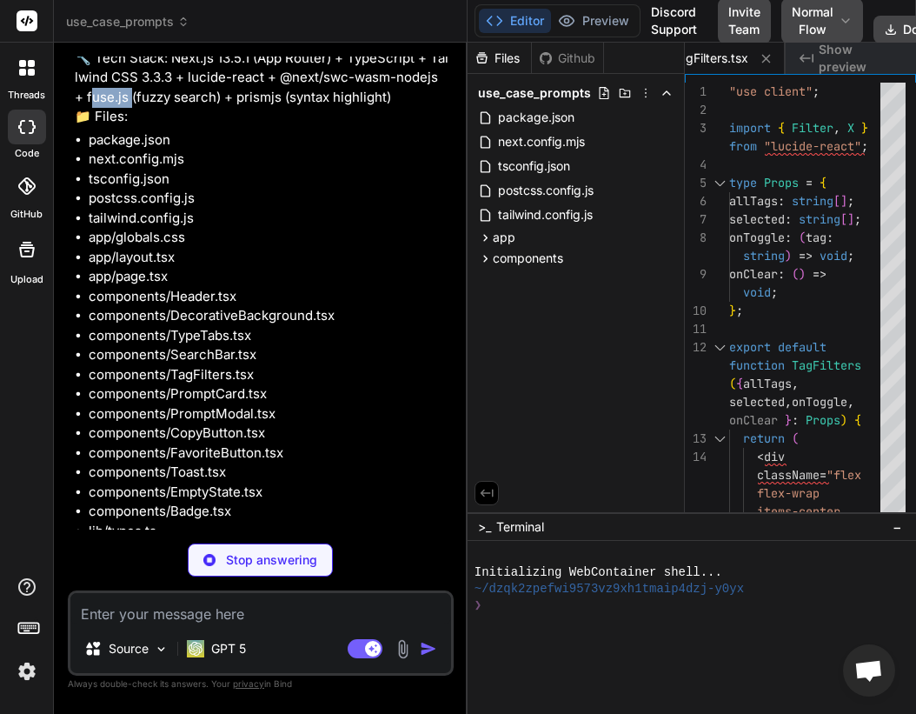
scroll to position [1692, 0]
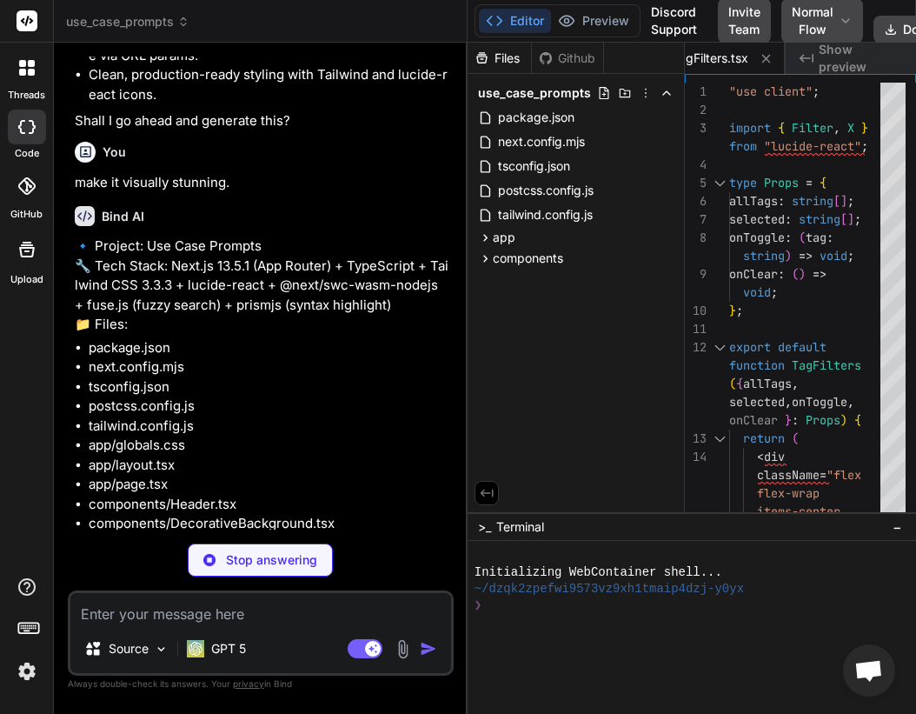
click at [132, 335] on p "🔹 Project: Use Case Prompts 🔧 Tech Stack: Next.js 13.5.1 (App Router) + TypeScr…" at bounding box center [263, 285] width 376 height 98
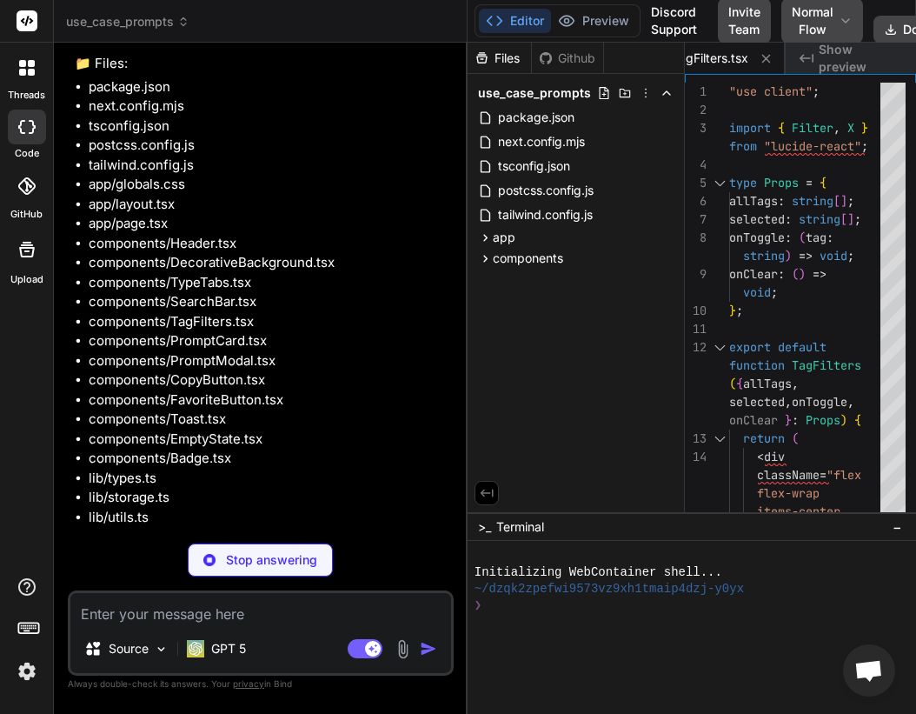
scroll to position [1958, 0]
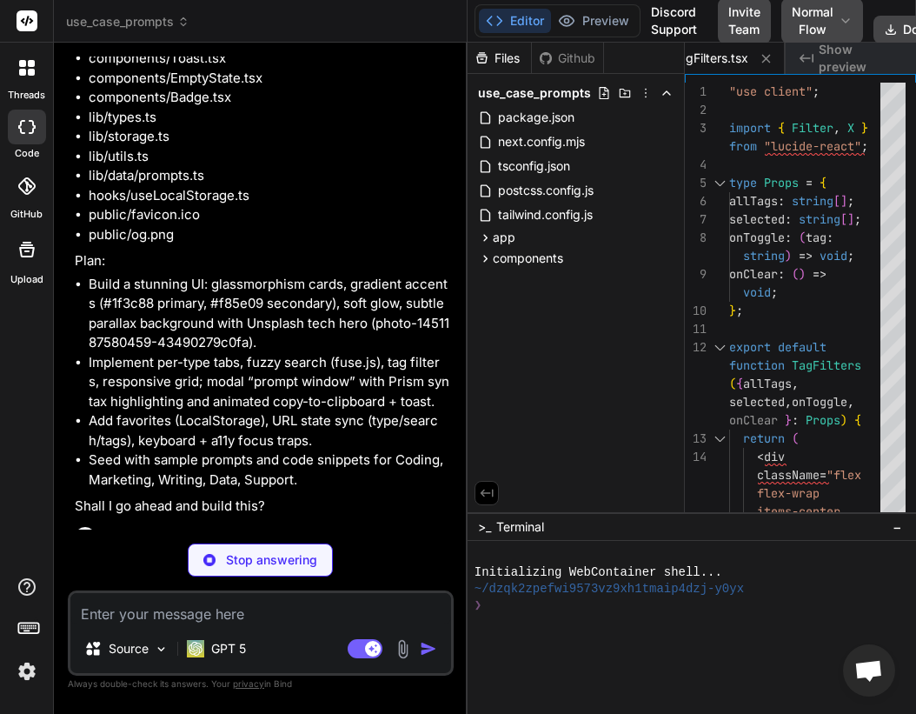
type textarea "x"
type textarea "</div> ); }"
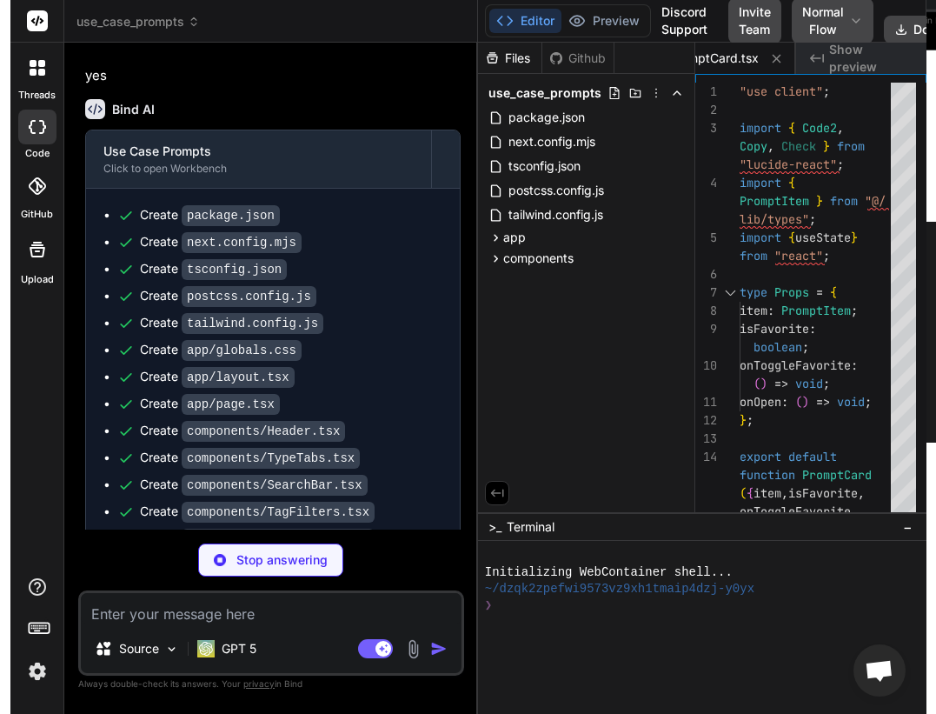
scroll to position [2980, 0]
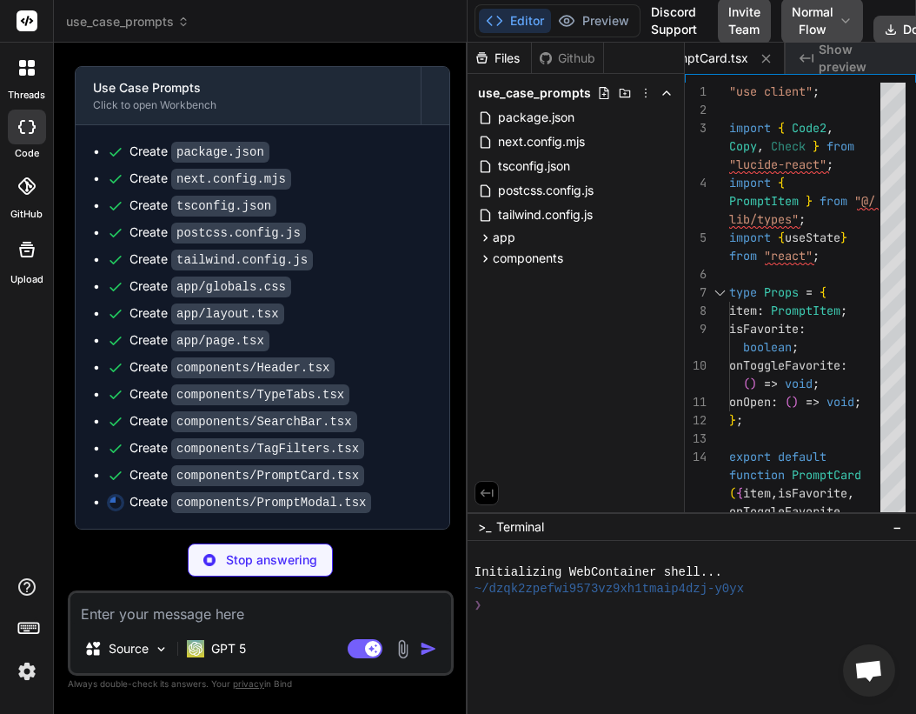
type textarea "x"
type textarea "</button> </div> </div> </div> ); }"
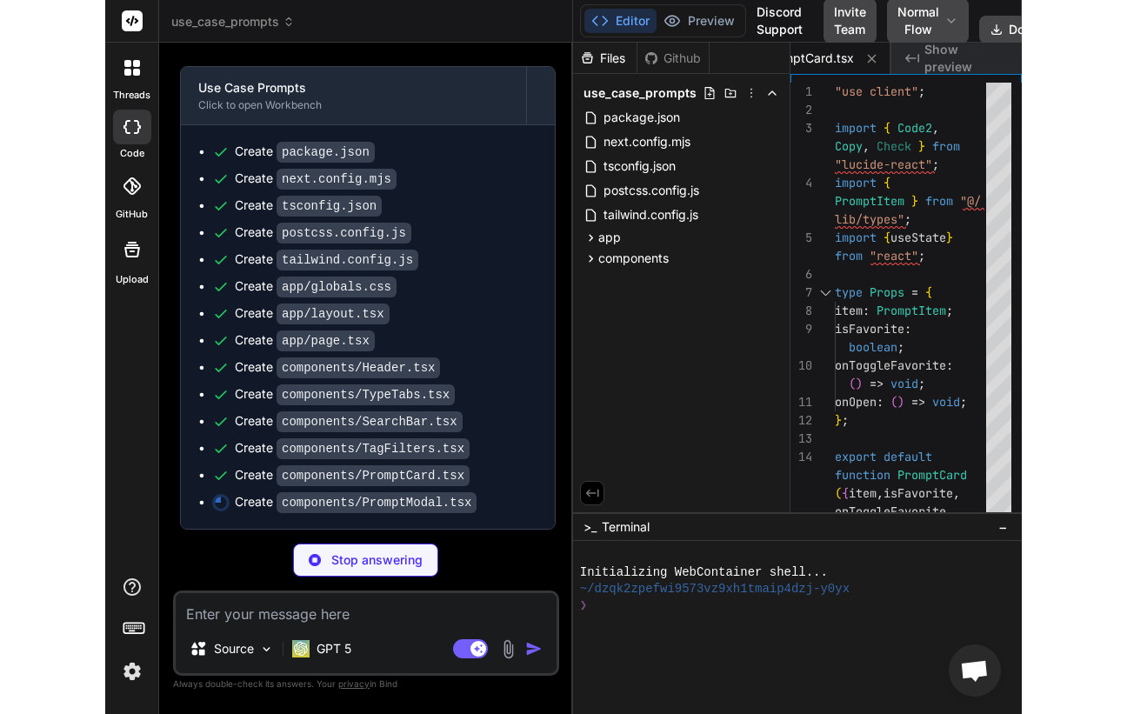
scroll to position [0, 1458]
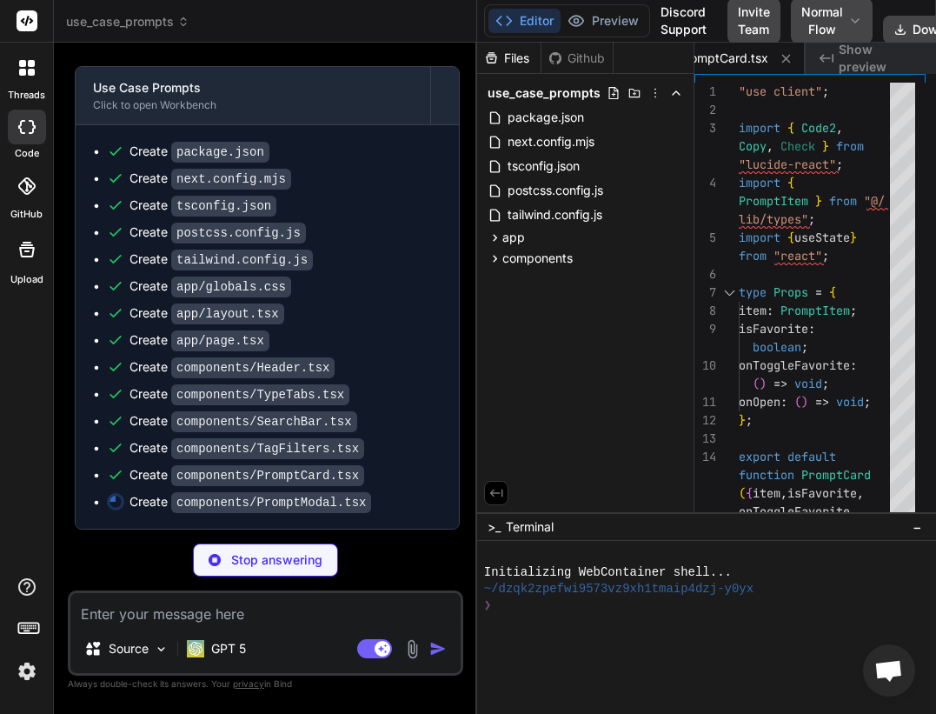
type textarea "x"
type textarea "</div> </div> </div> ); }"
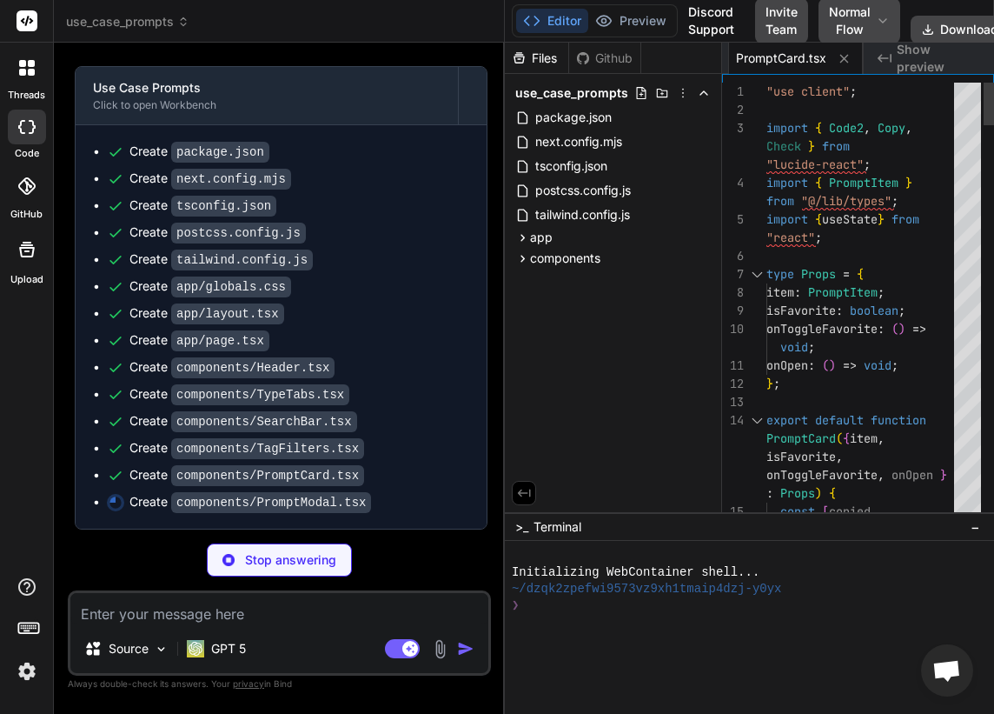
type textarea "x"
type textarea "aria-haspopup="dialog" > Open </button> </div> </div> </div> ); }"
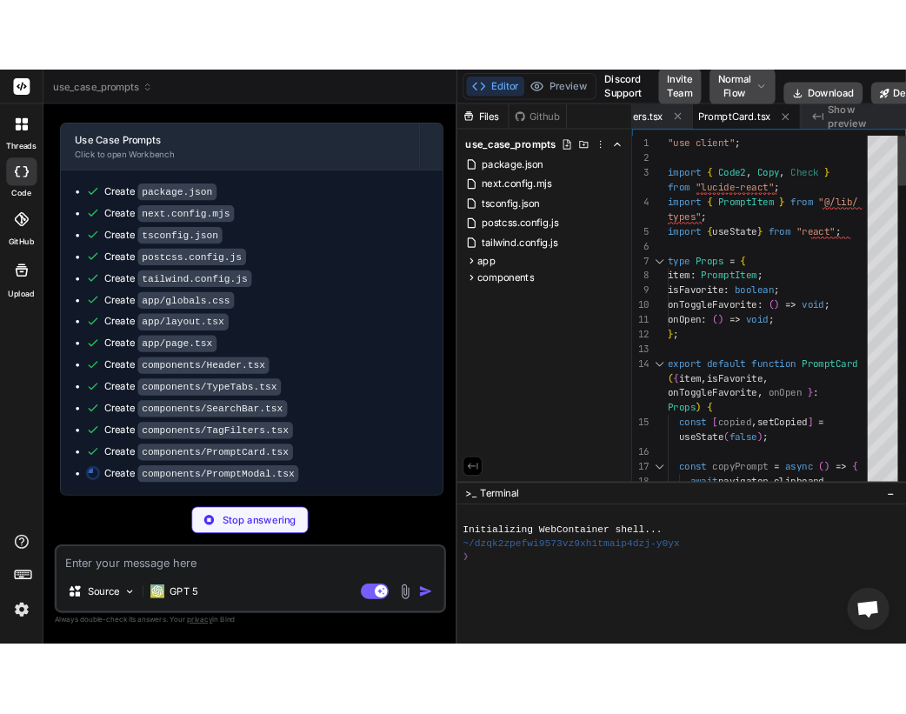
scroll to position [0, 1358]
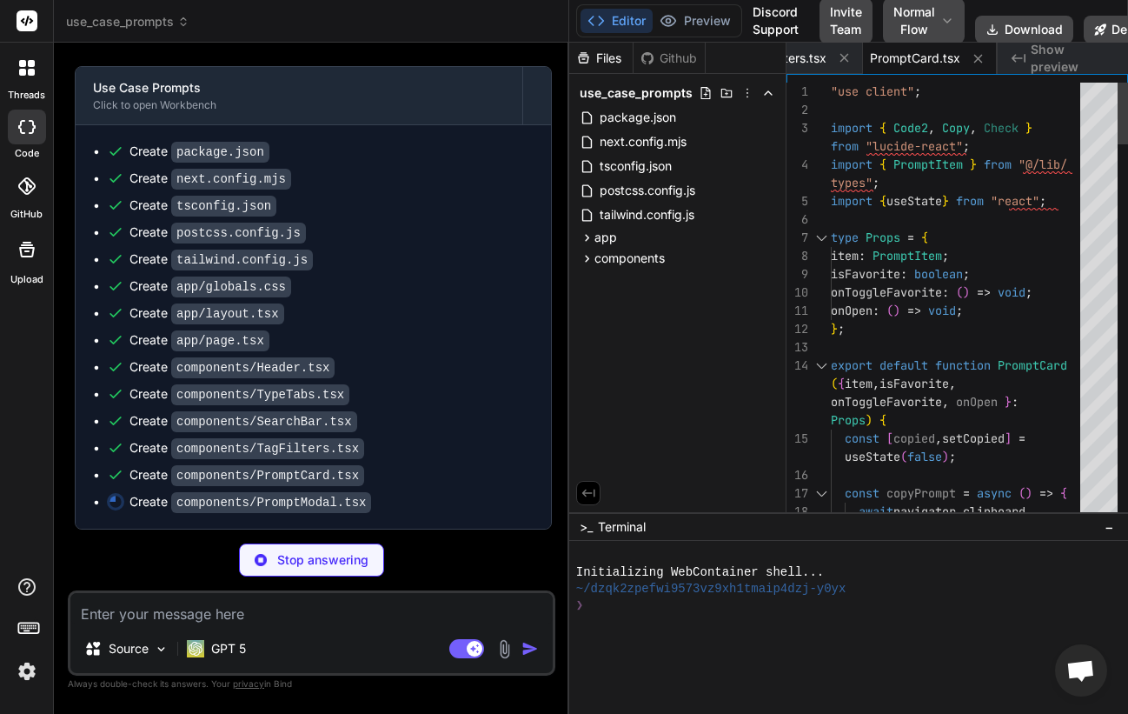
type textarea "x"
type textarea "Open </button> </div> </div> </div> ); }"
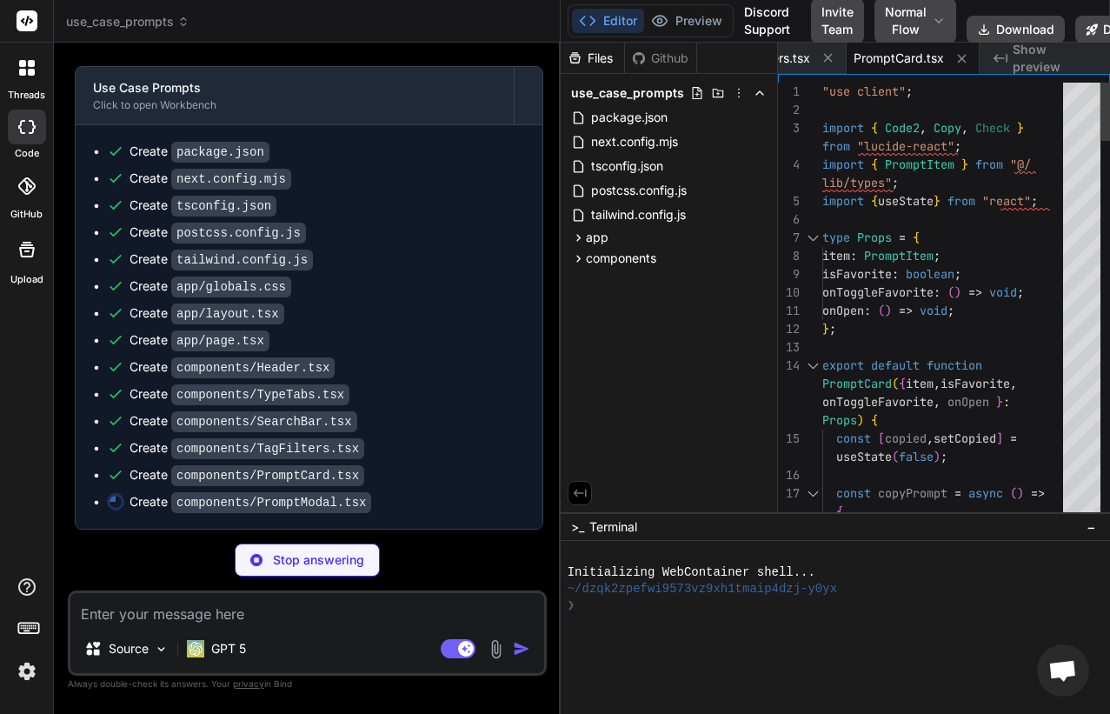
type textarea "x"
type textarea "}"
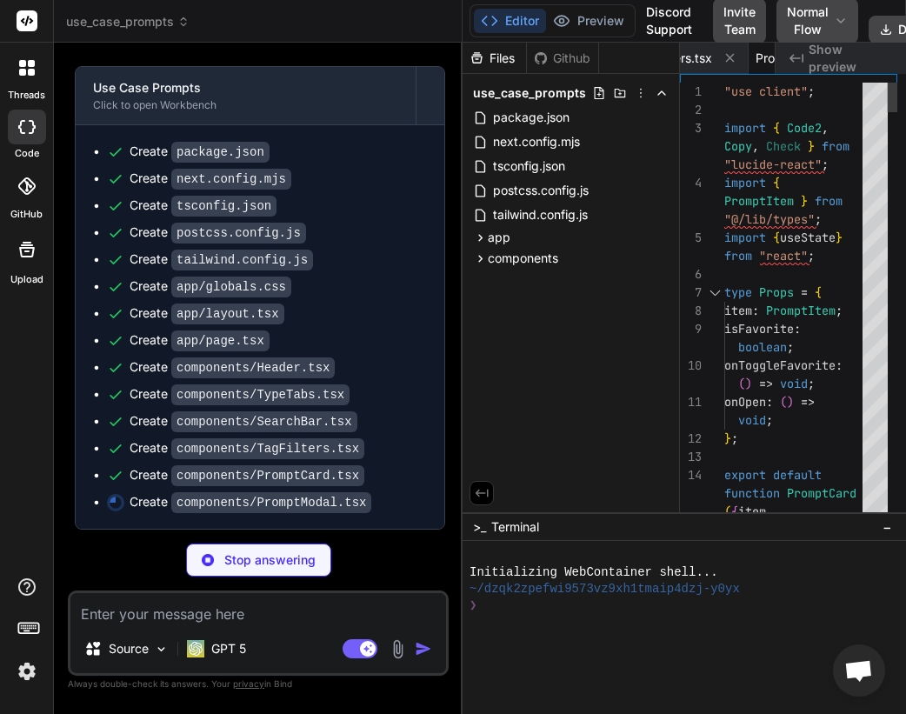
type textarea "x"
type textarea "</div> </div> </div> ); }"
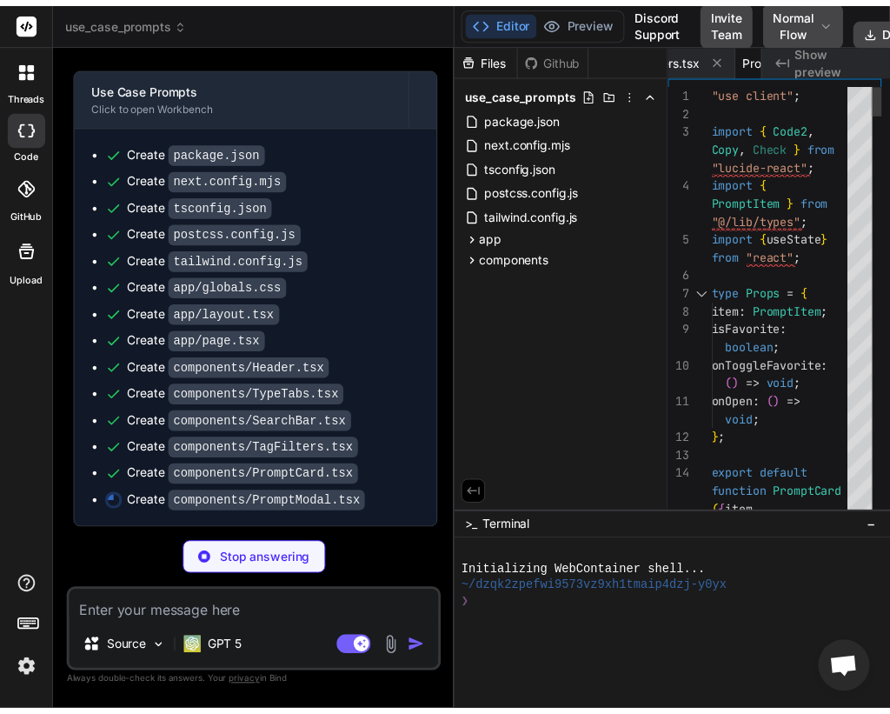
scroll to position [3019, 0]
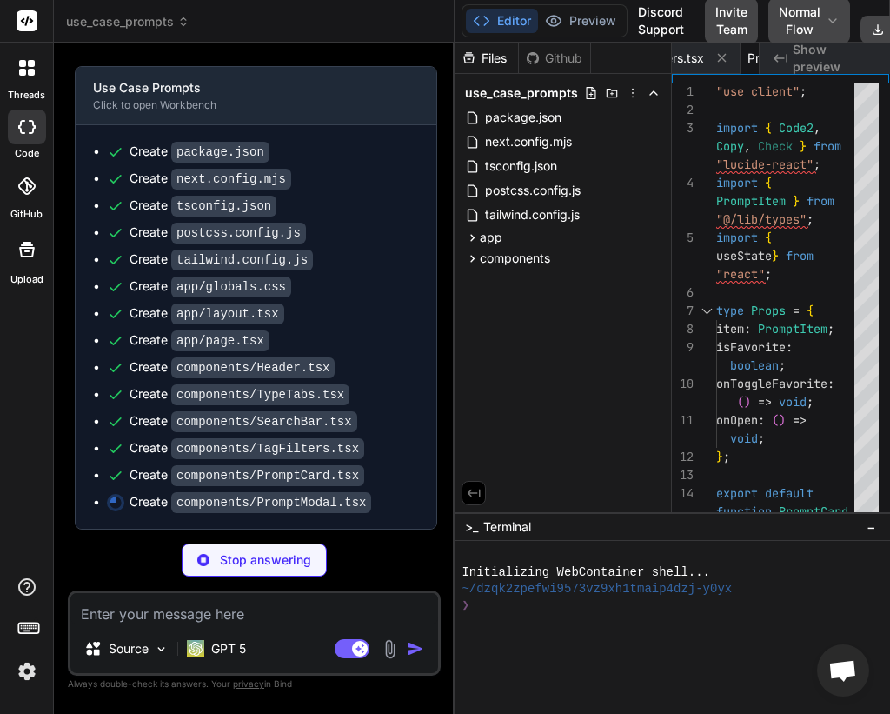
type textarea "x"
type textarea "pre> </div> )} </div> </div> </div> ); }"
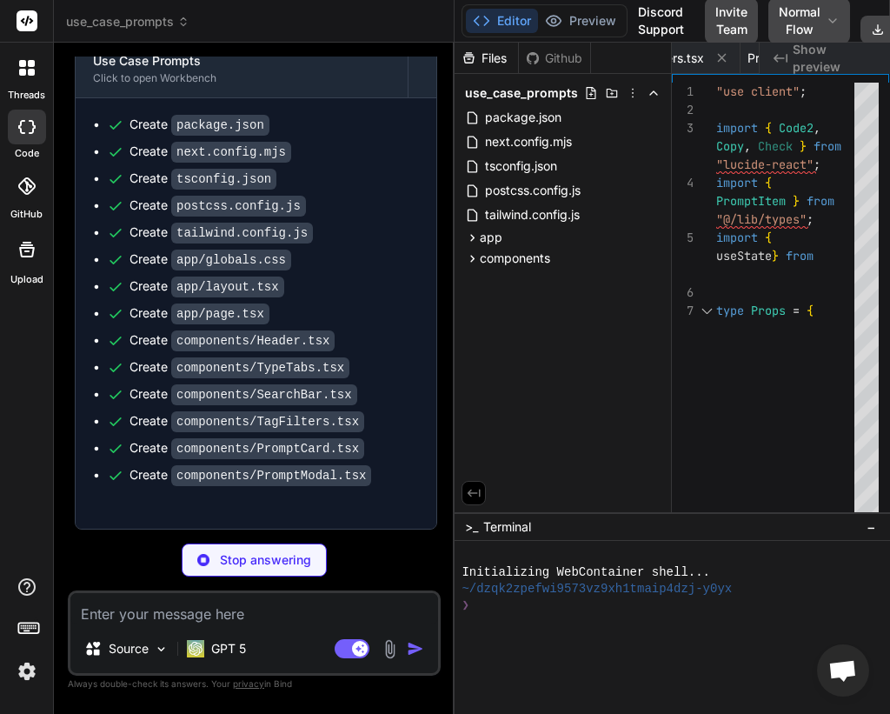
type textarea "x"
type textarea "</div> </div> ); }"
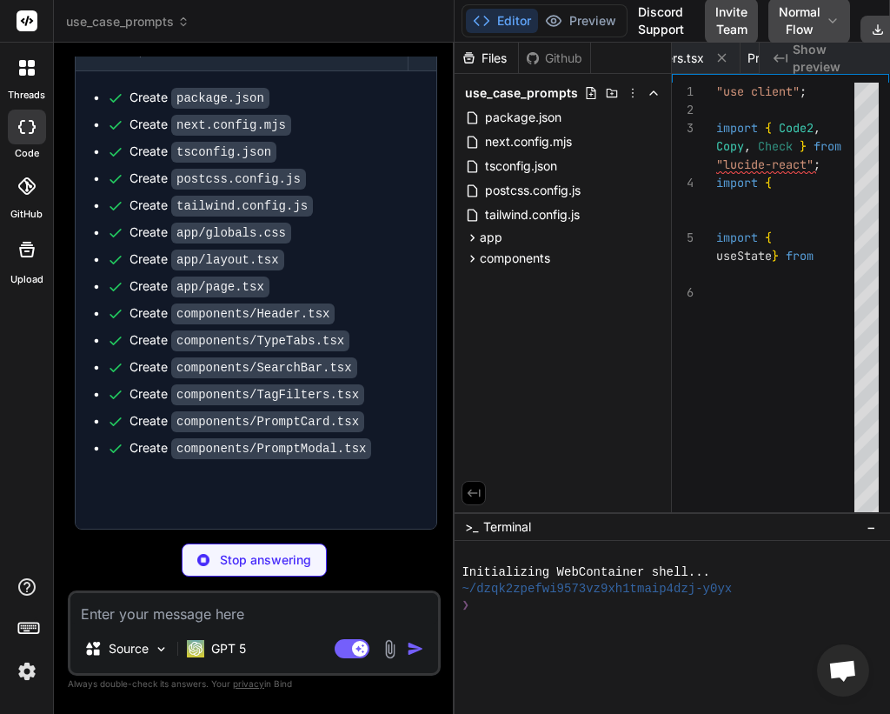
type textarea "x"
type textarea "}"
type textarea "x"
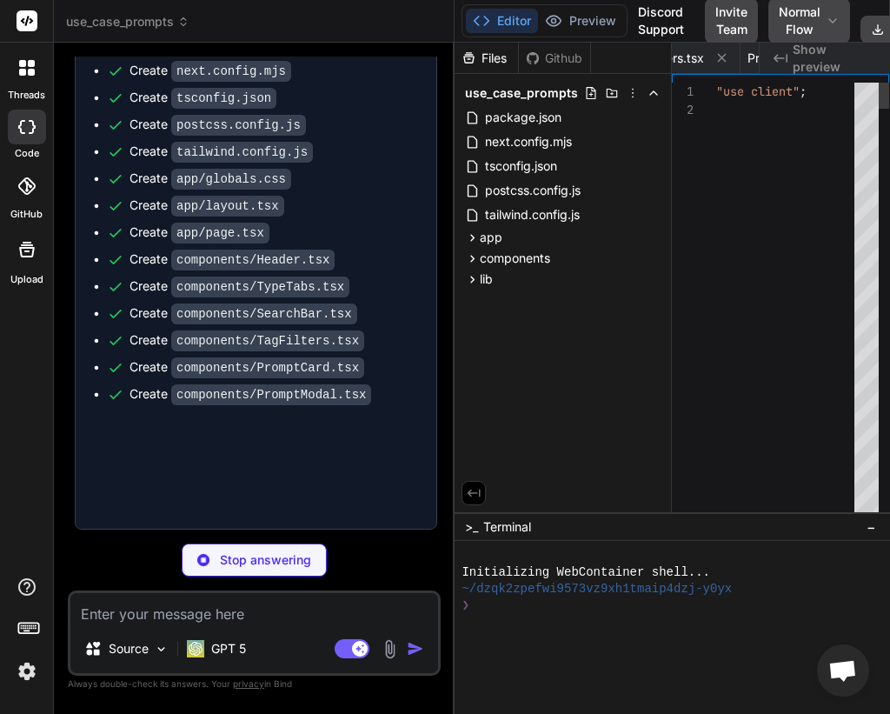
type textarea "x"
type textarea "} export function uniq<T>(arr: T[]): T[] { return Array.from(new Set(arr)); }"
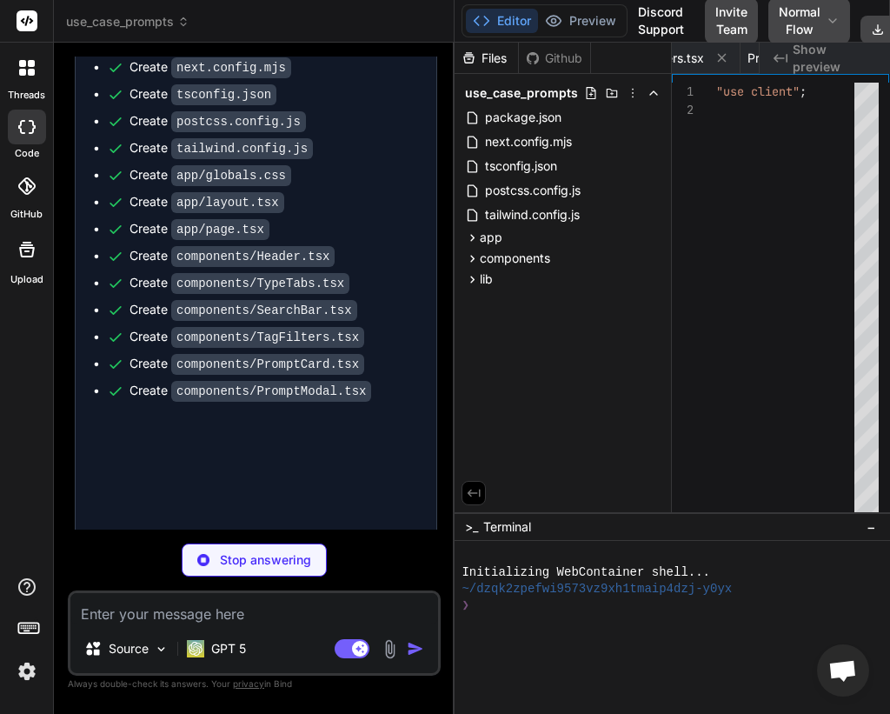
type textarea "x"
type textarea "setState] as const; }"
type textarea "x"
type textarea "["id"] }`, language: "json" } ];"
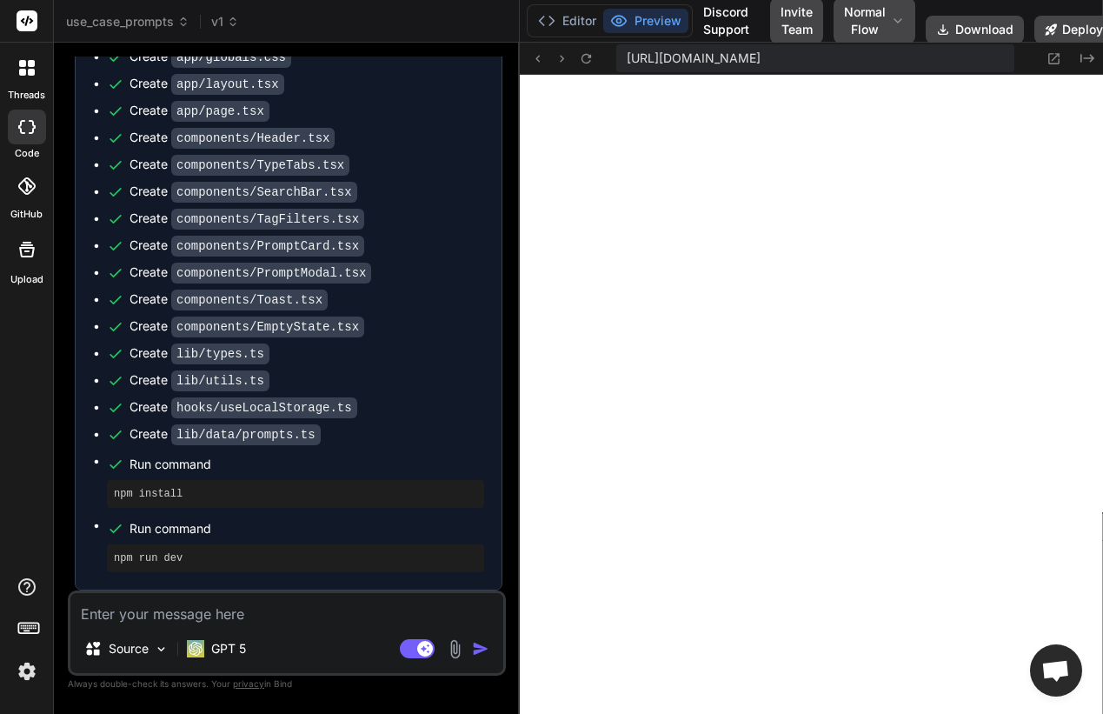
scroll to position [0, 2121]
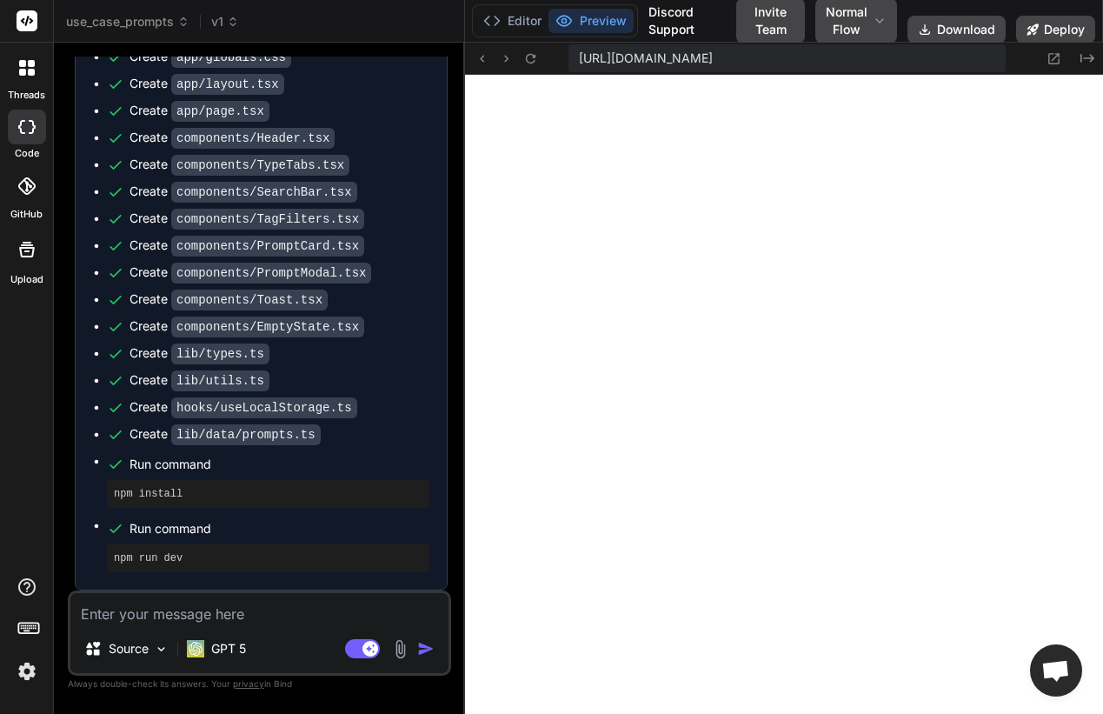
drag, startPoint x: 556, startPoint y: 326, endPoint x: 432, endPoint y: 315, distance: 124.8
click at [432, 315] on div "Bind AI Web Search Created with Pixso. Code Generator You I would like to creat…" at bounding box center [259, 378] width 411 height 671
click at [535, 64] on icon at bounding box center [530, 58] width 15 height 15
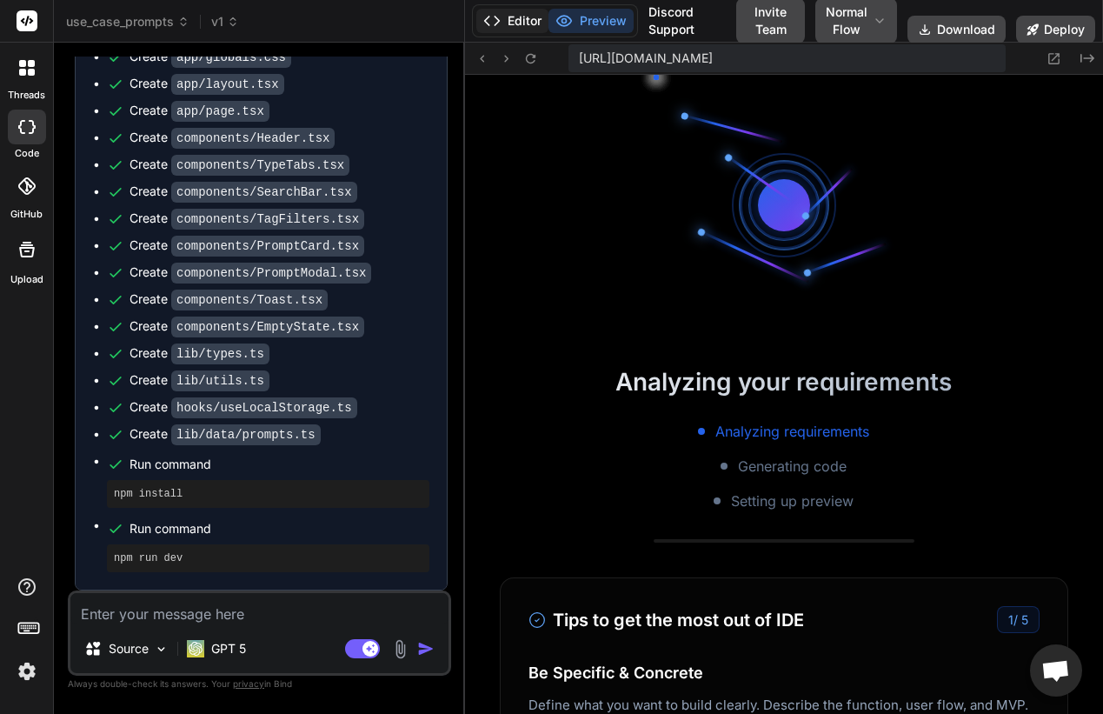
click at [519, 17] on button "Editor" at bounding box center [512, 21] width 72 height 24
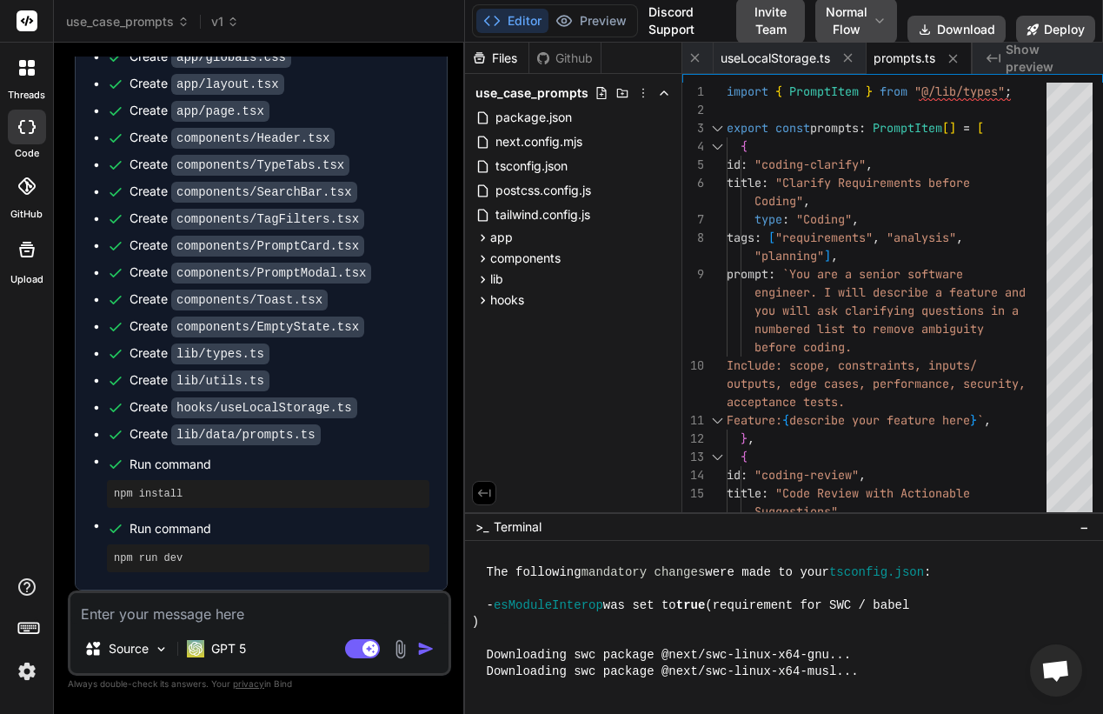
scroll to position [727, 0]
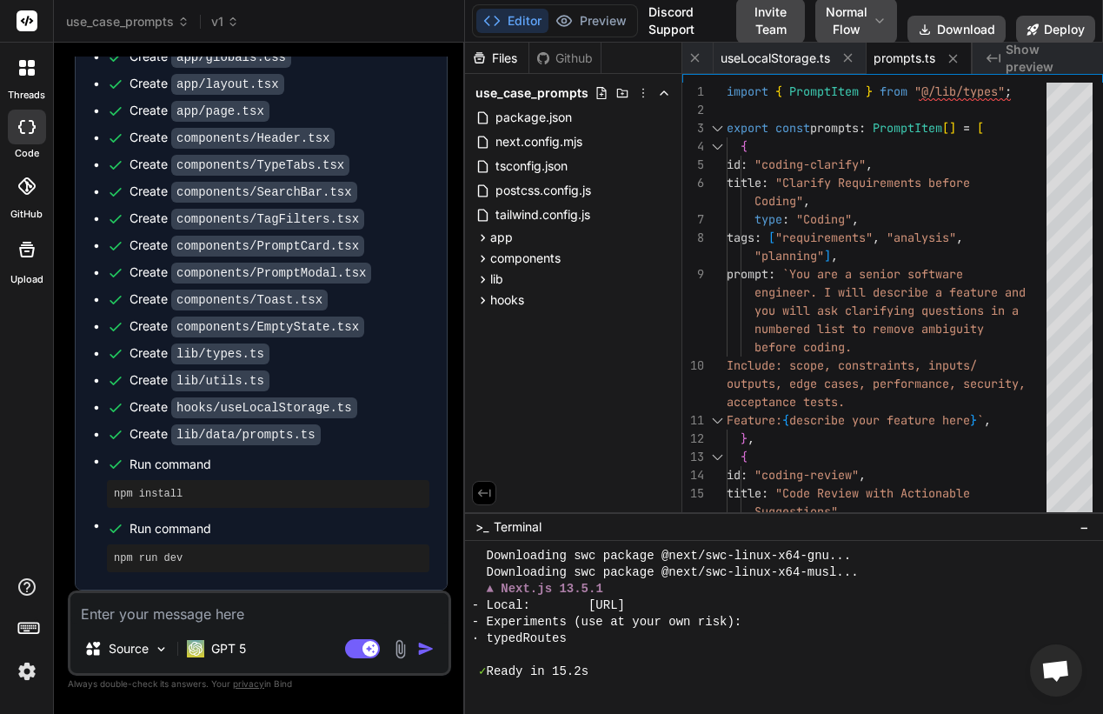
click at [607, 4] on div "Editor Preview" at bounding box center [555, 20] width 166 height 33
click at [602, 30] on button "Preview" at bounding box center [591, 21] width 85 height 24
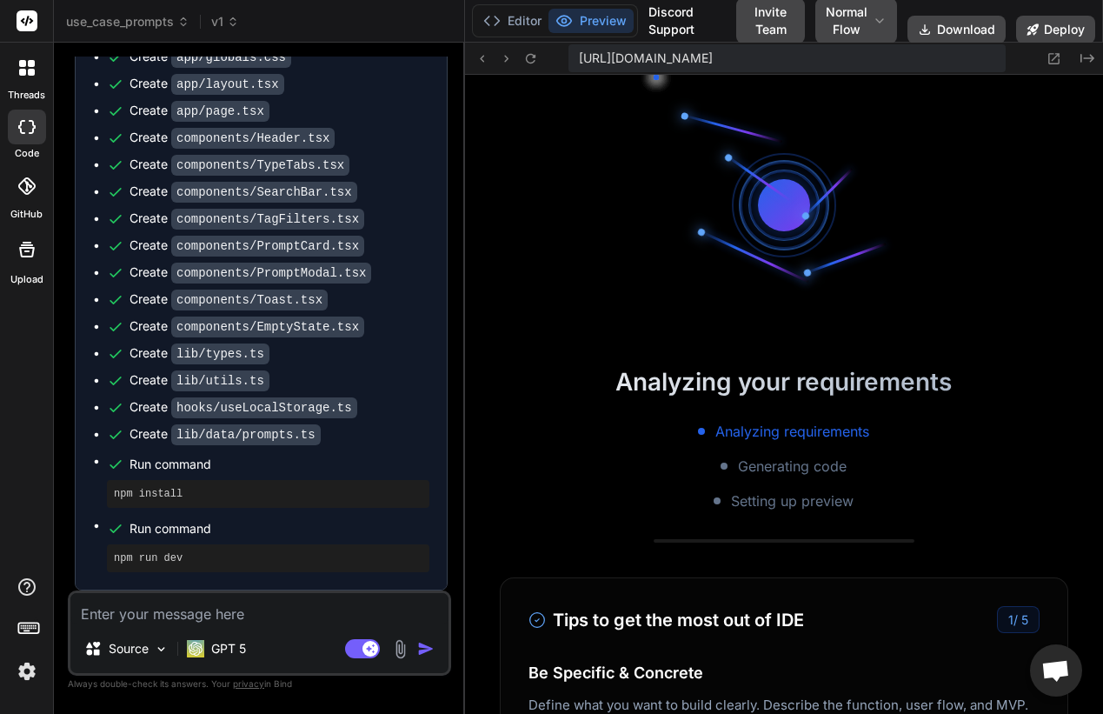
scroll to position [743, 0]
click at [506, 19] on button "Editor" at bounding box center [512, 21] width 72 height 24
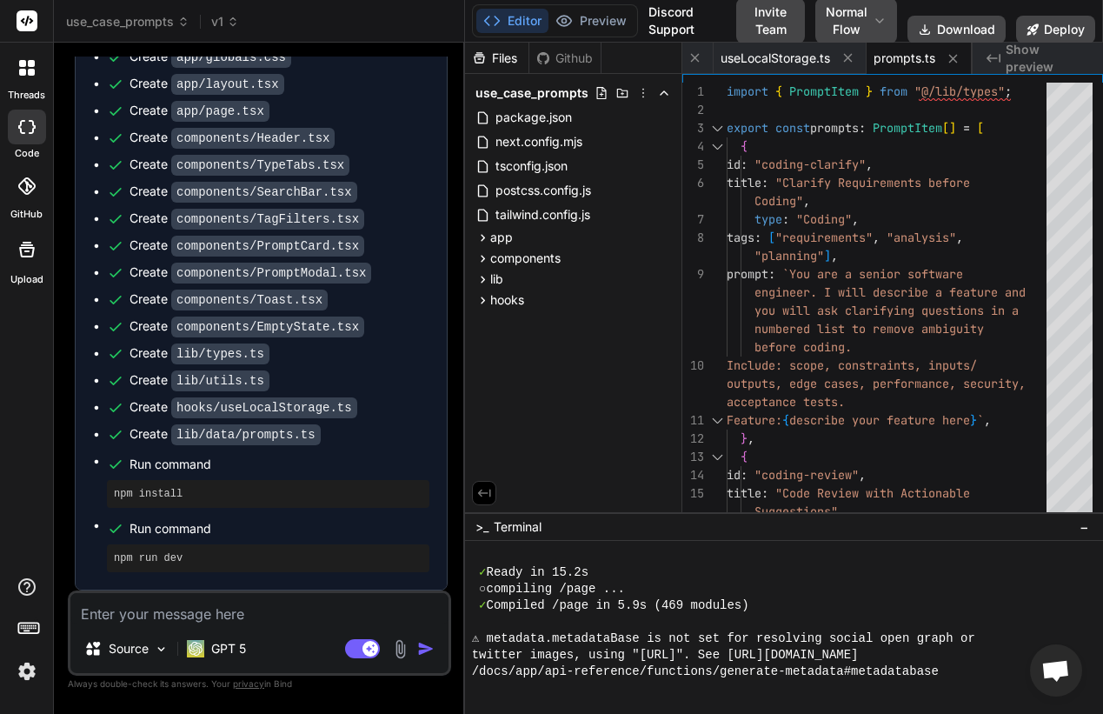
scroll to position [826, 0]
click at [586, 17] on button "Preview" at bounding box center [591, 21] width 85 height 24
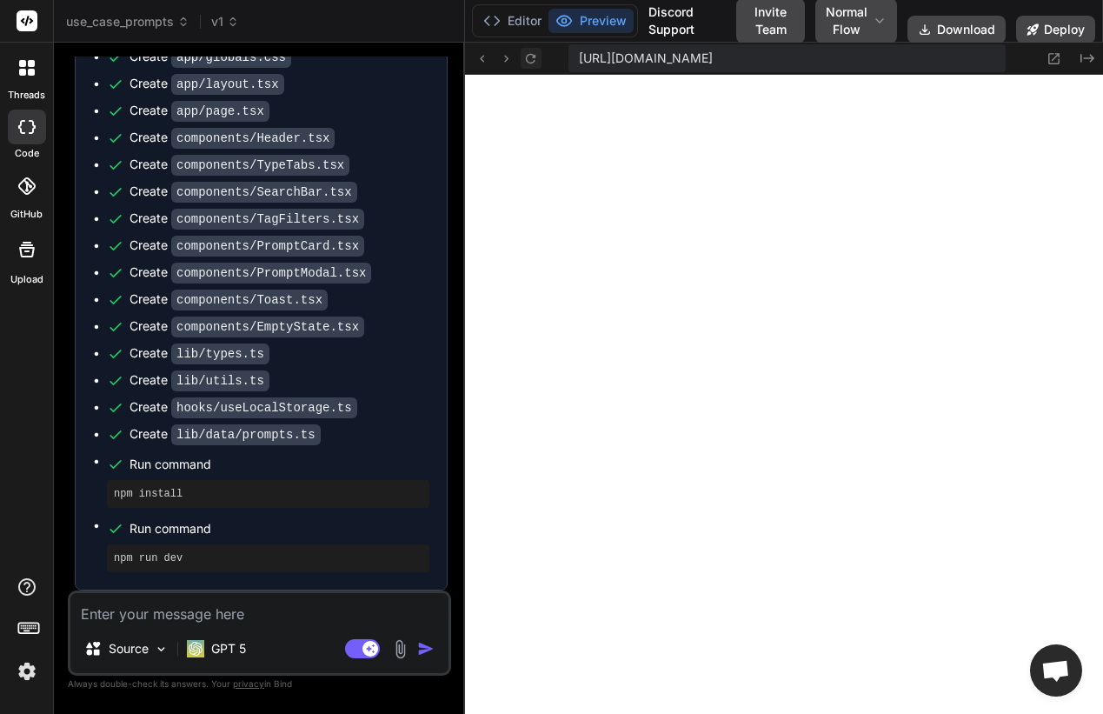
click at [530, 61] on icon at bounding box center [530, 58] width 15 height 15
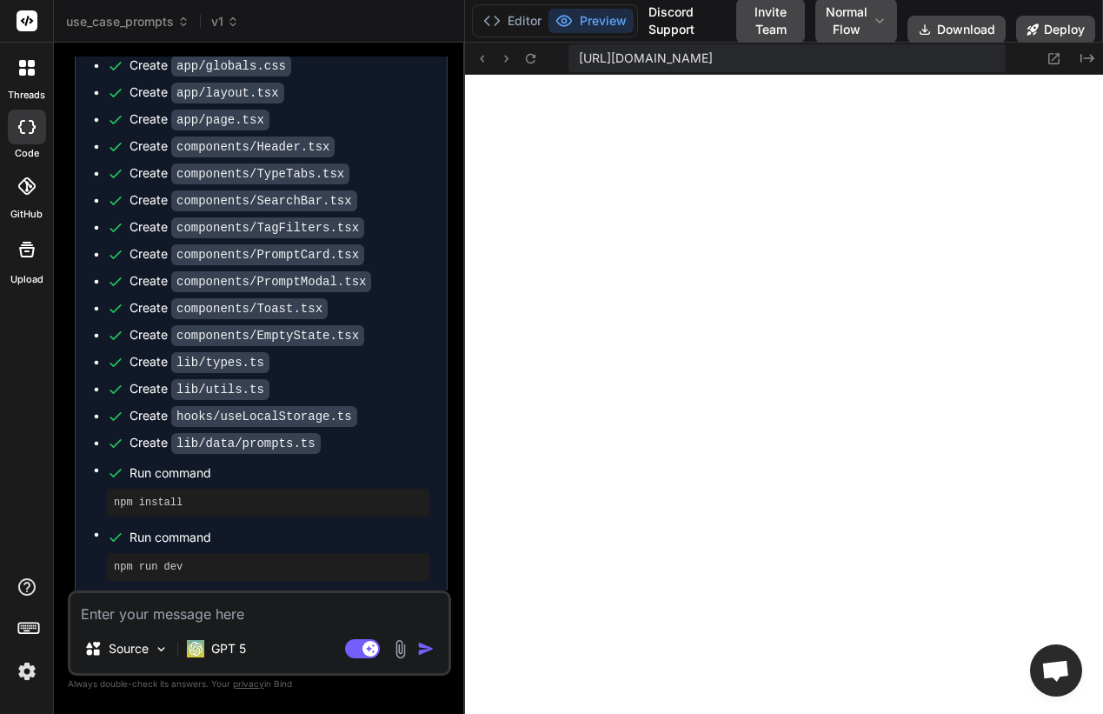
scroll to position [3207, 0]
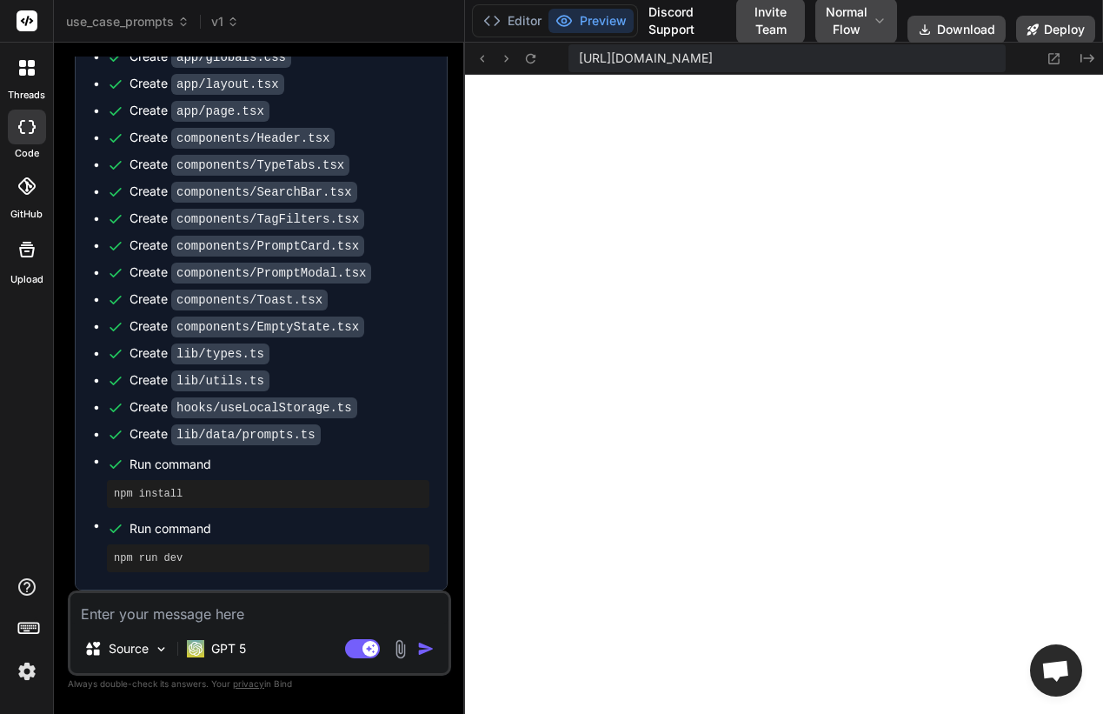
click at [286, 608] on textarea at bounding box center [259, 608] width 378 height 31
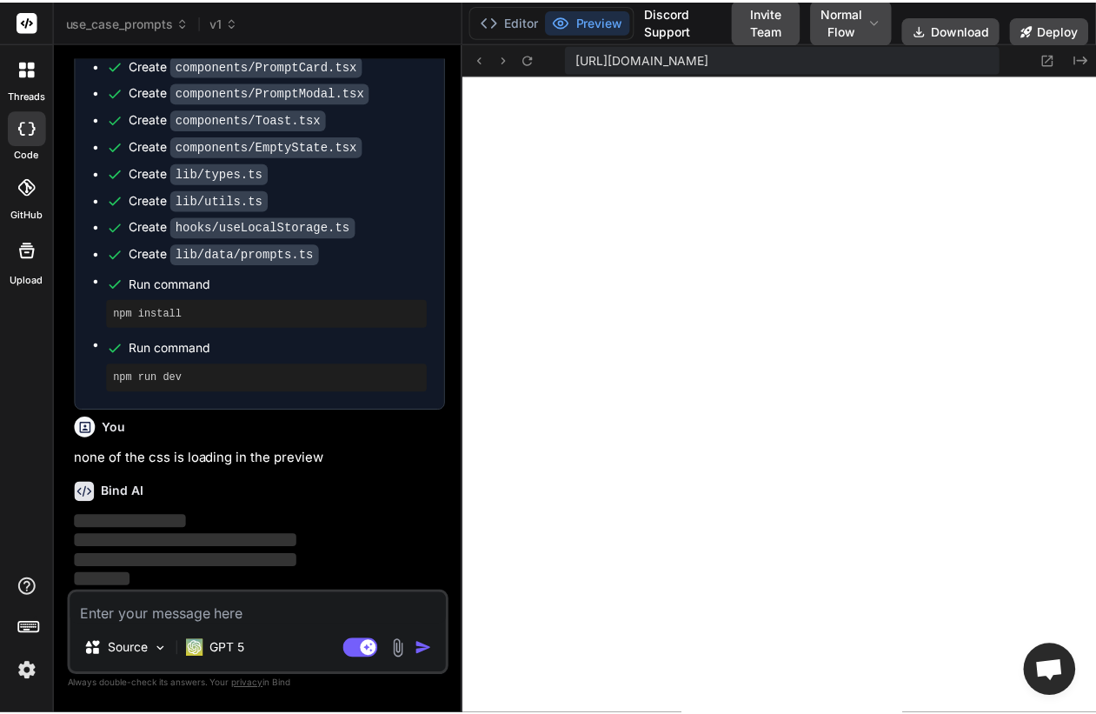
scroll to position [3387, 0]
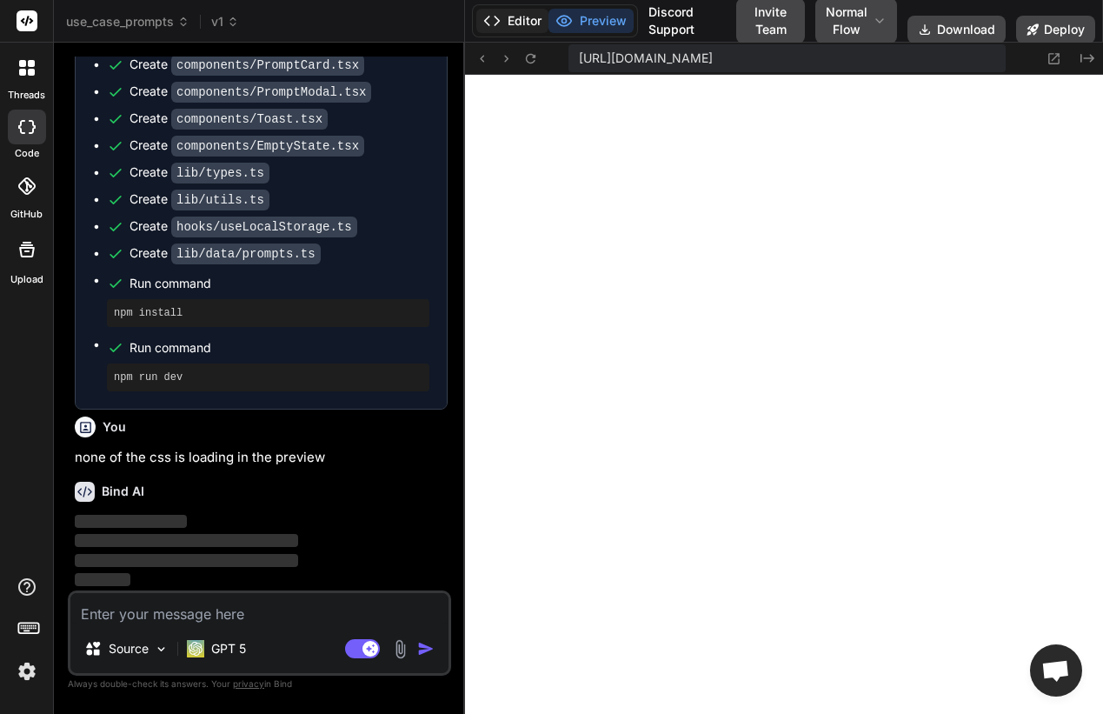
click at [503, 21] on button "Editor" at bounding box center [512, 21] width 72 height 24
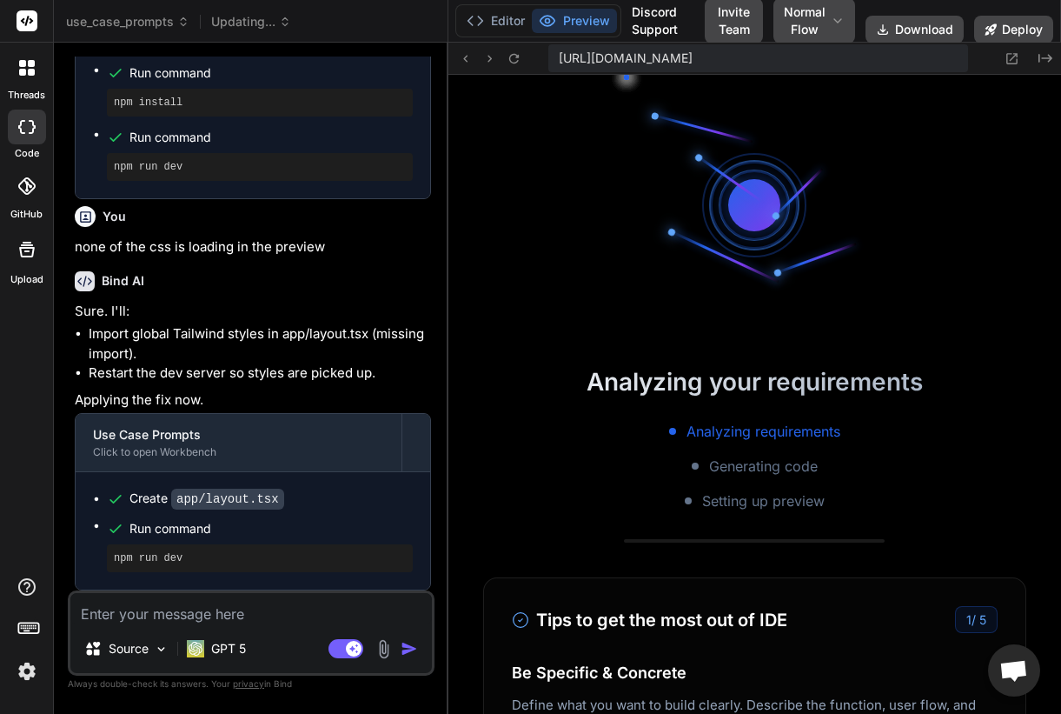
scroll to position [3436, 0]
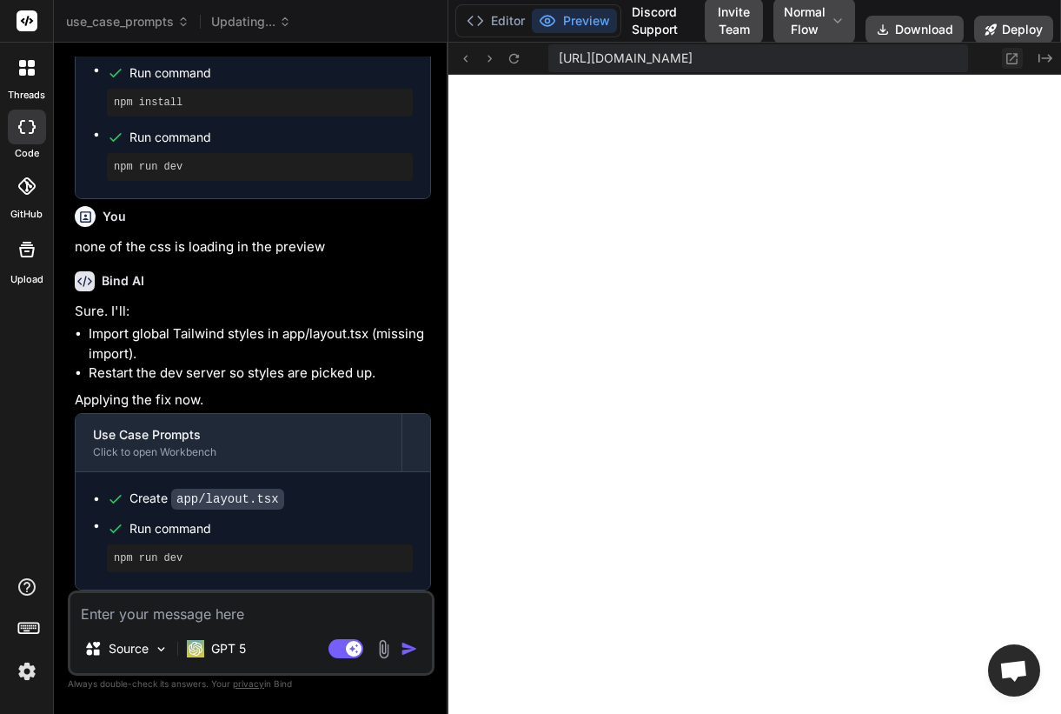
click at [1009, 56] on icon at bounding box center [1012, 58] width 15 height 15
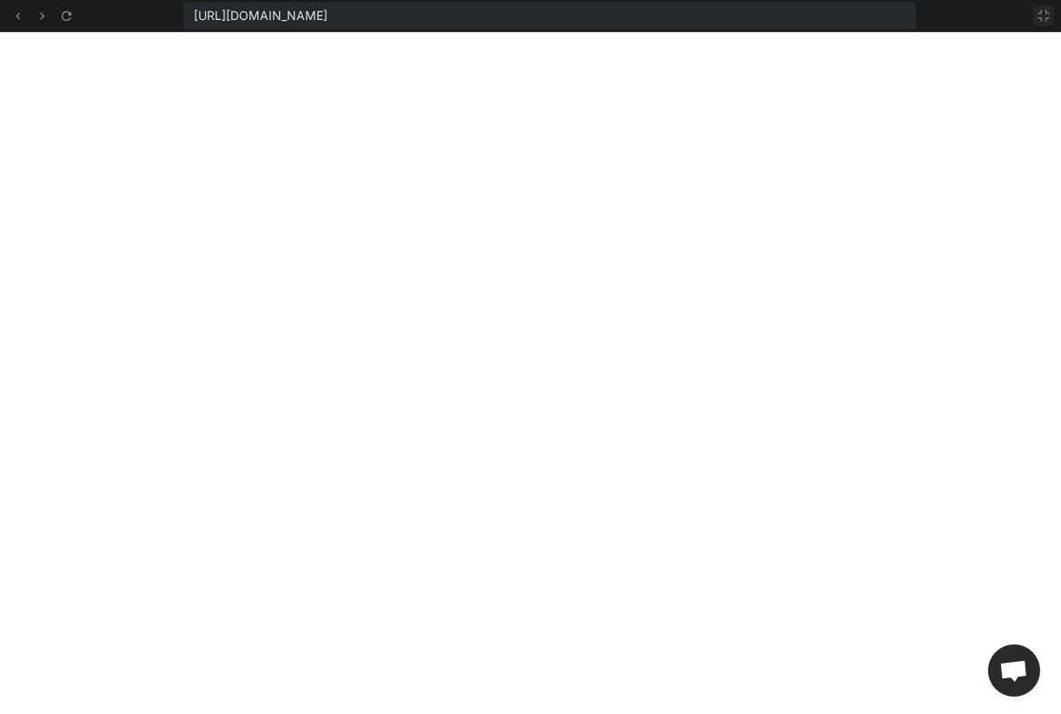
click at [1038, 17] on icon at bounding box center [1044, 16] width 14 height 14
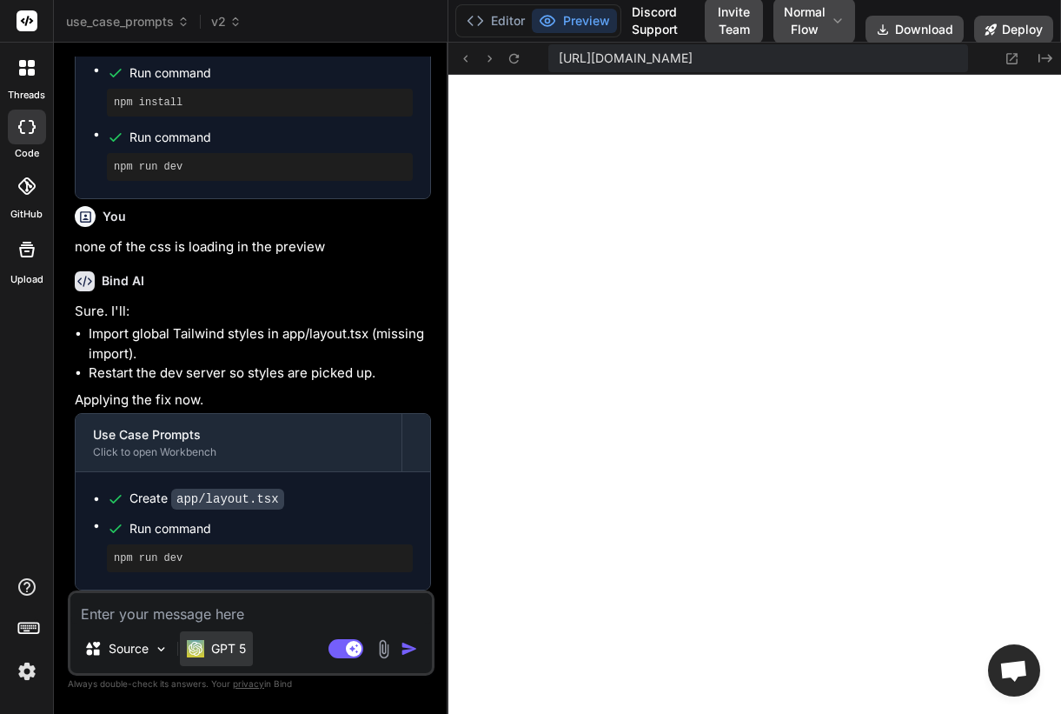
click at [224, 652] on p "GPT 5" at bounding box center [228, 648] width 35 height 17
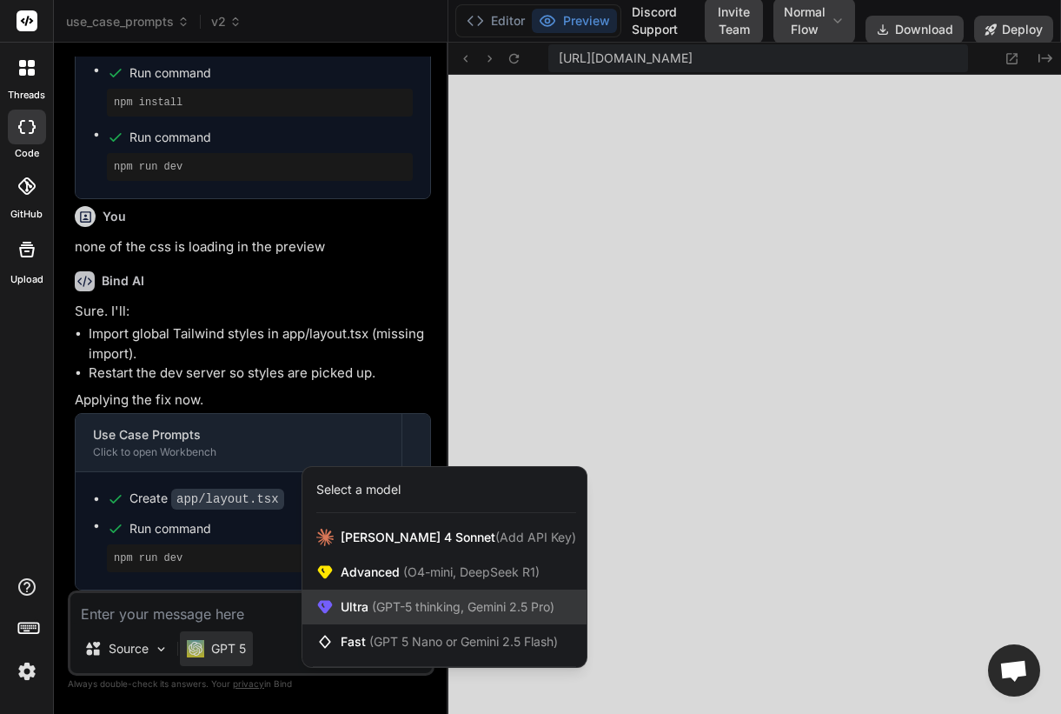
click at [371, 603] on span "(GPT-5 thinking, Gemini 2.5 Pro)" at bounding box center [462, 606] width 186 height 15
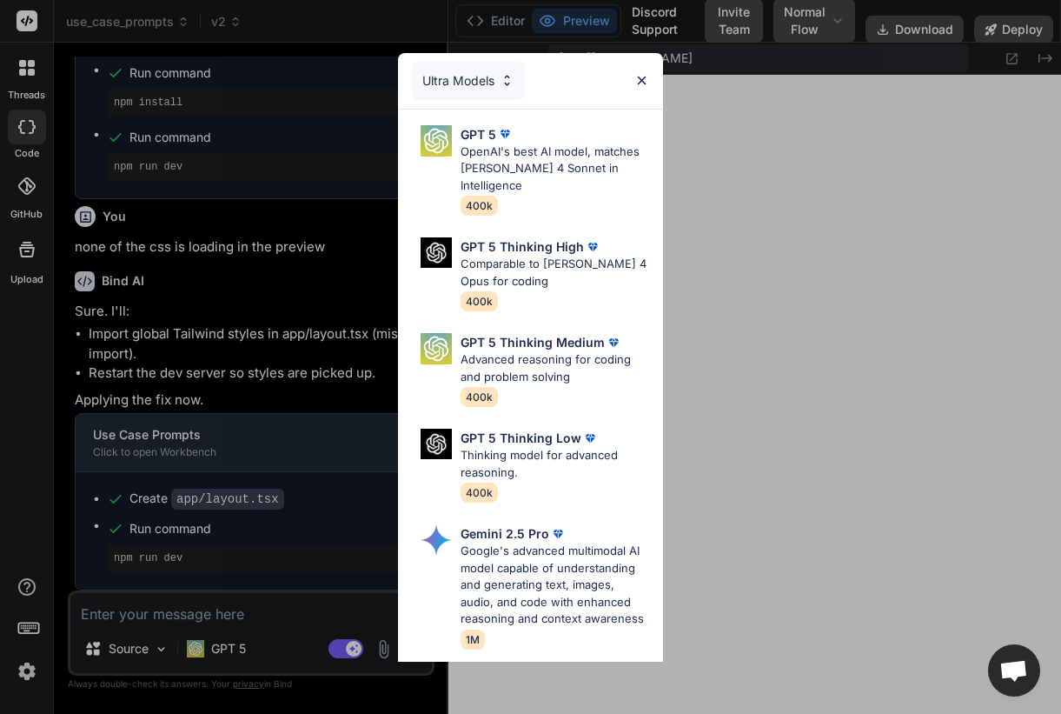
click at [537, 429] on p "GPT 5 Thinking Low" at bounding box center [521, 438] width 121 height 18
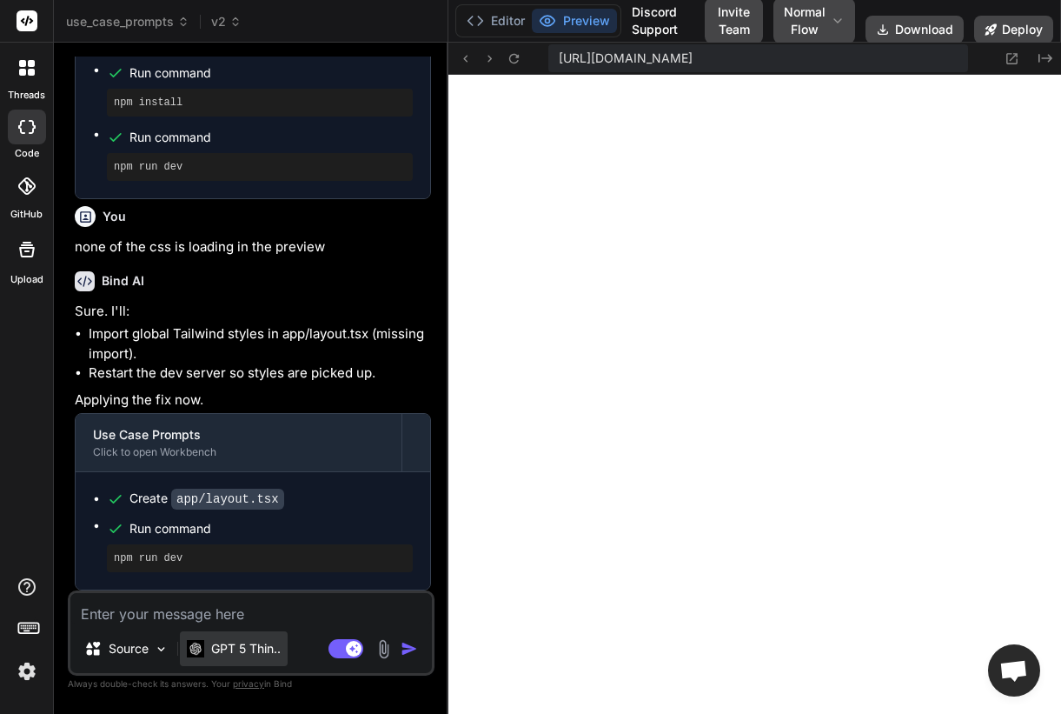
click at [243, 648] on p "GPT 5 Thin.." at bounding box center [246, 648] width 70 height 17
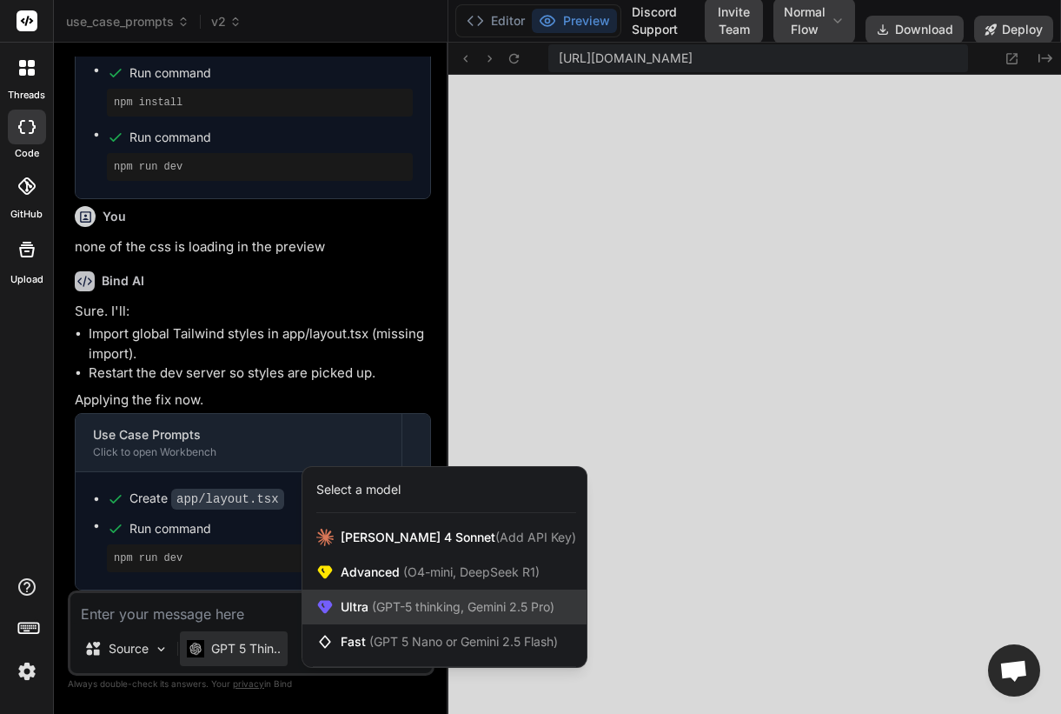
click at [404, 605] on span "(GPT-5 thinking, Gemini 2.5 Pro)" at bounding box center [462, 606] width 186 height 15
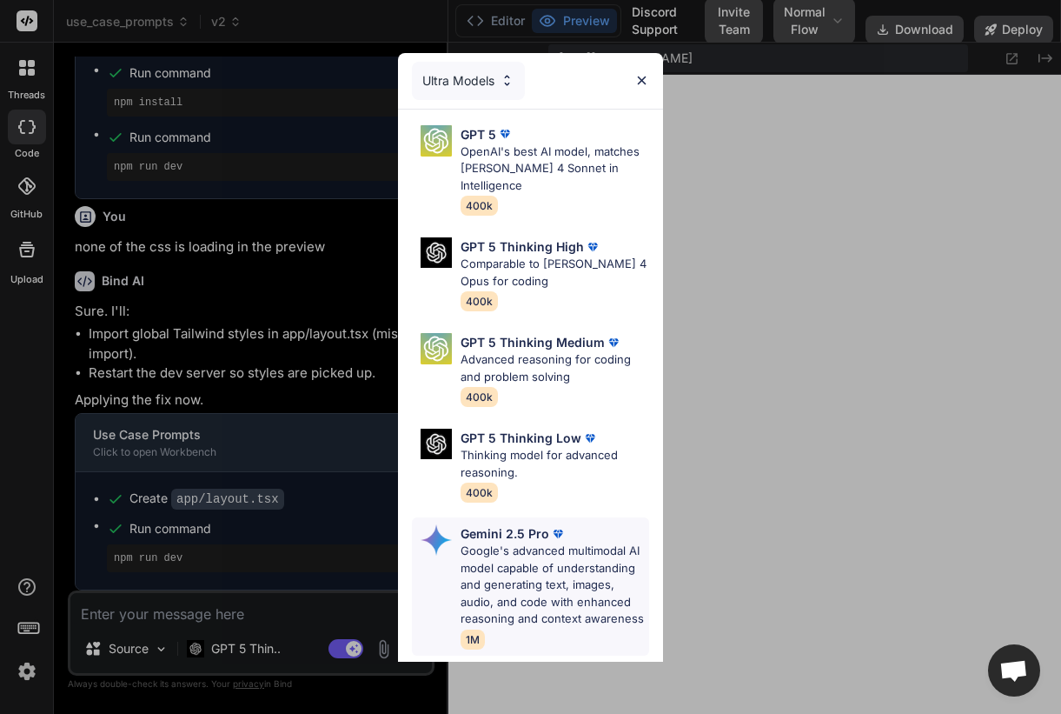
click at [511, 560] on p "Google's advanced multimodal AI model capable of understanding and generating t…" at bounding box center [555, 584] width 189 height 85
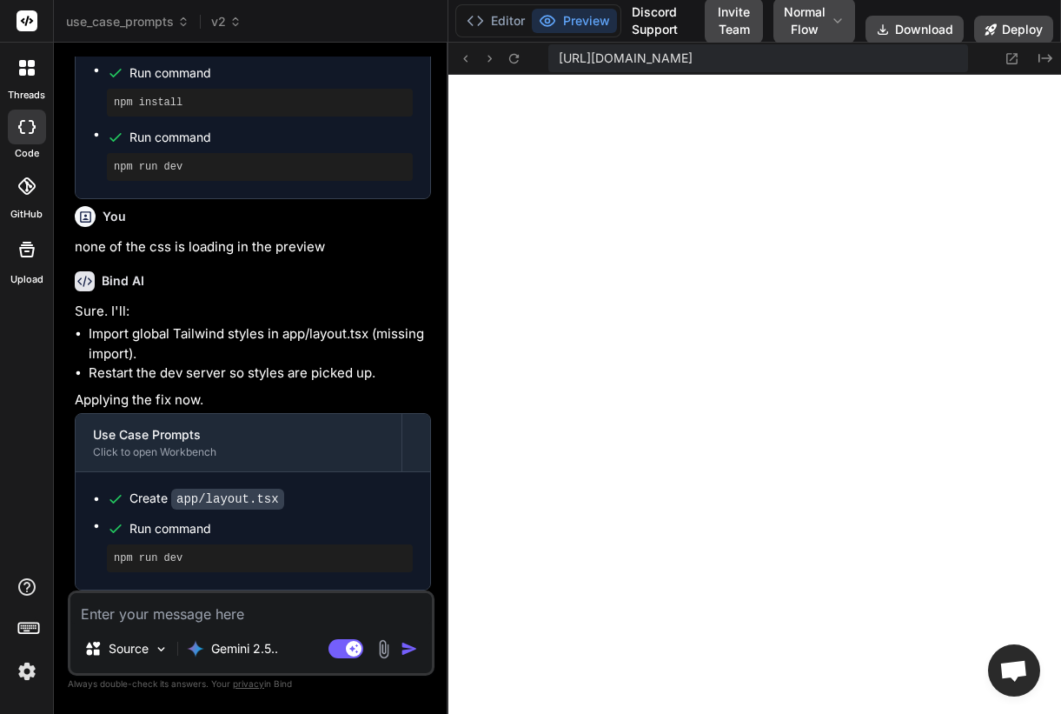
click at [288, 609] on textarea at bounding box center [251, 608] width 362 height 31
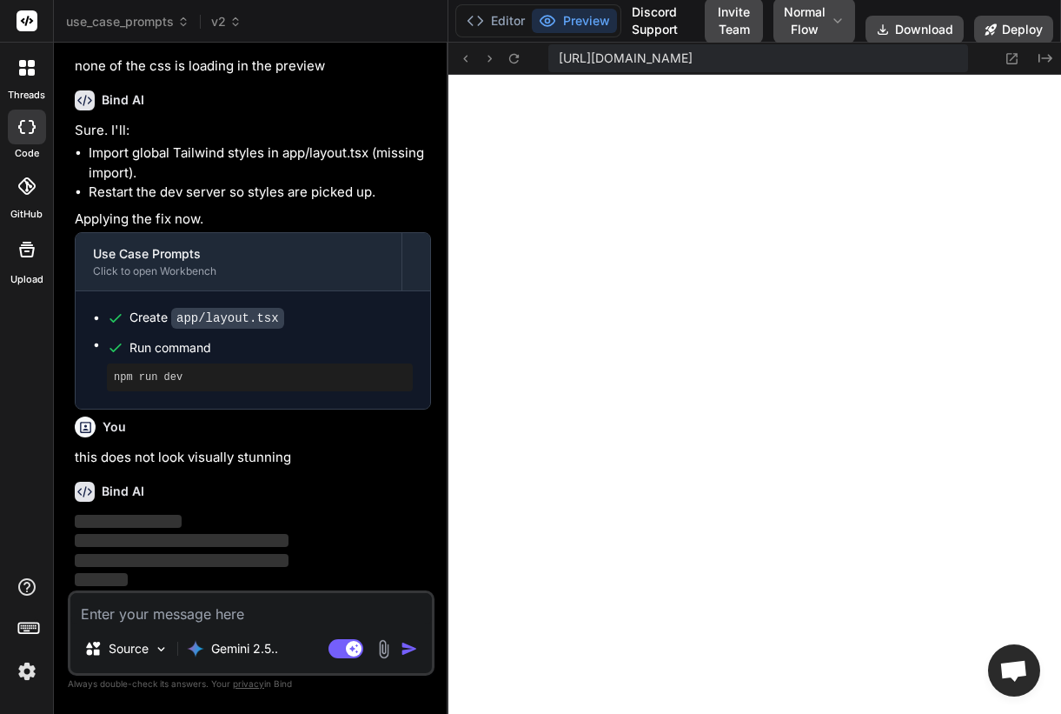
scroll to position [3817, 0]
